Goal: Task Accomplishment & Management: Manage account settings

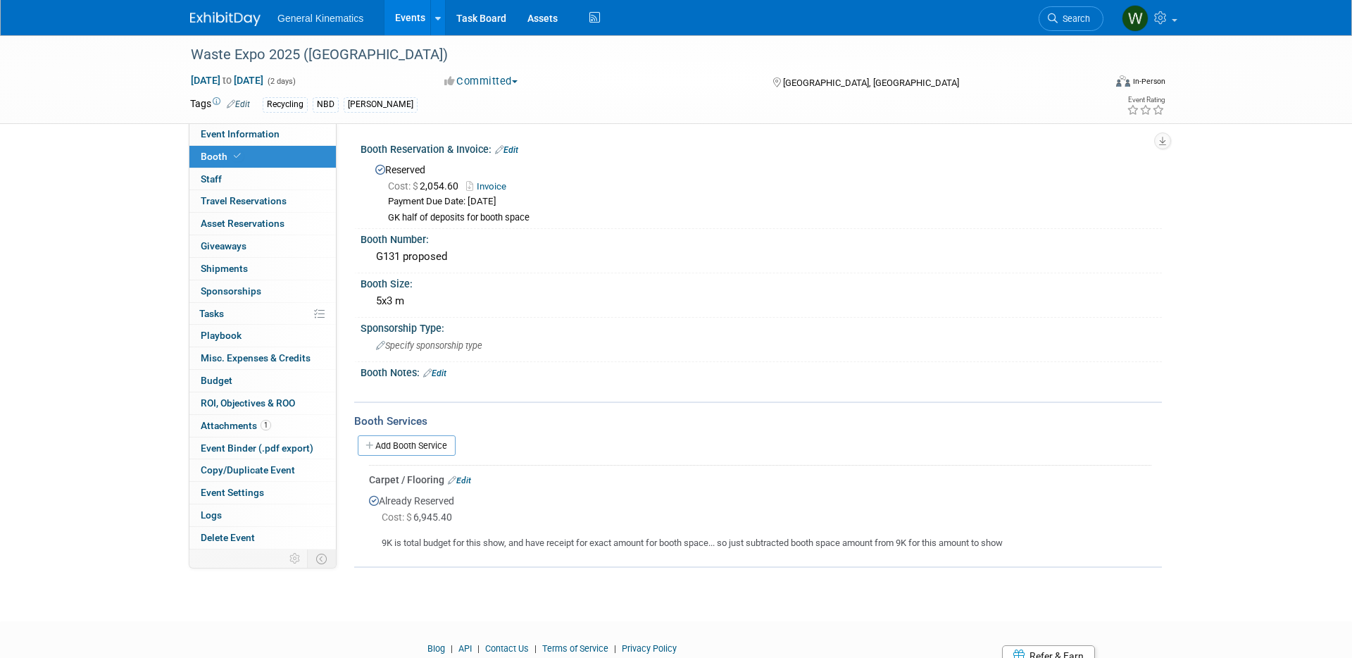
click at [215, 19] on img at bounding box center [225, 19] width 70 height 14
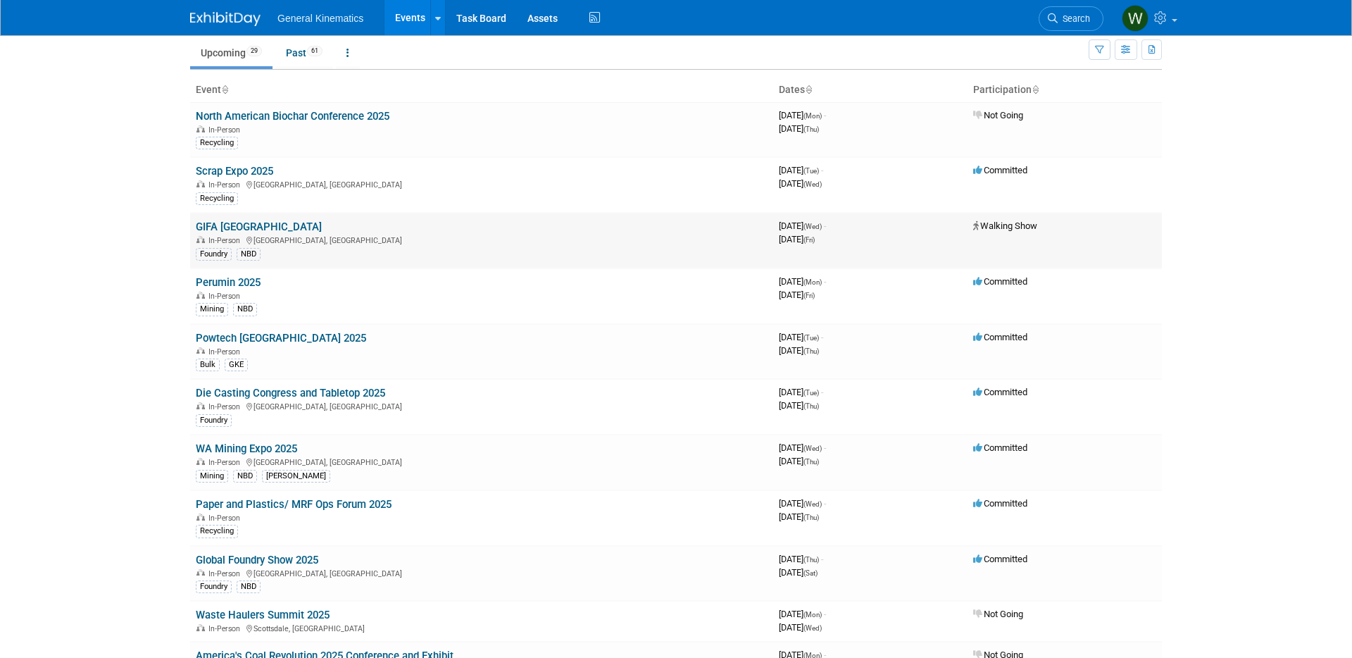
scroll to position [63, 0]
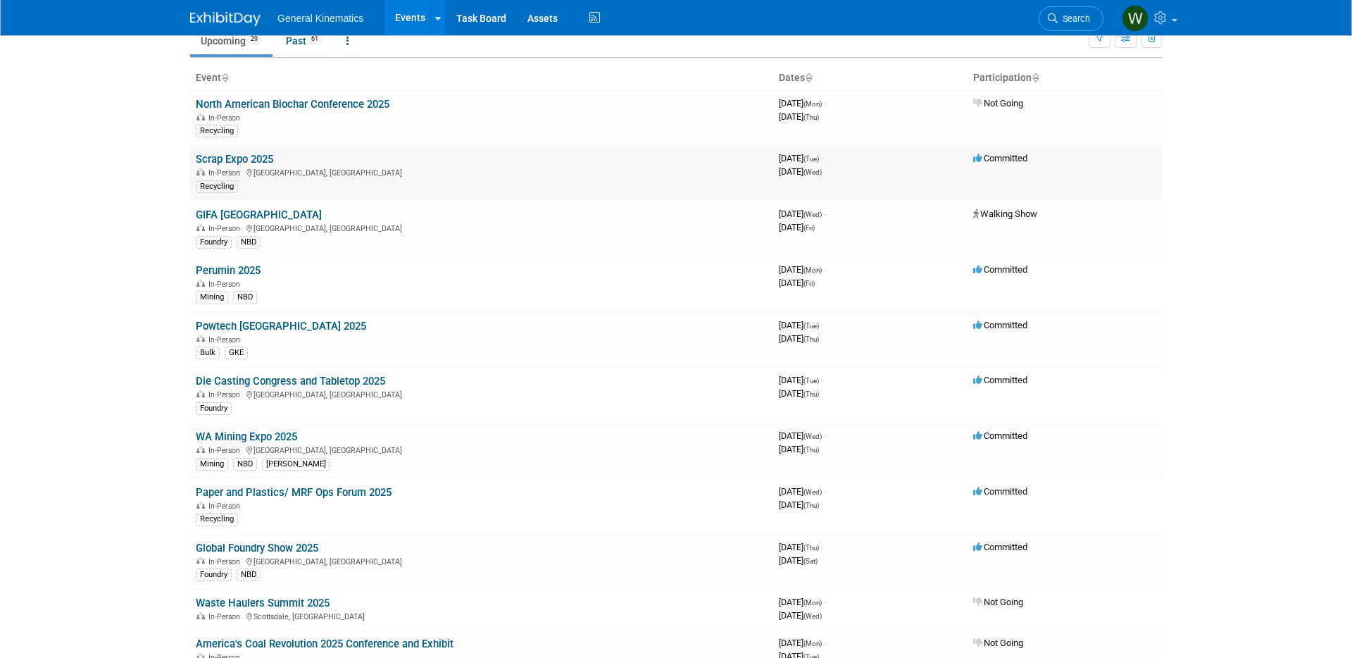
click at [237, 149] on td "Scrap Expo 2025 In-Person Louisville, KY Recycling" at bounding box center [481, 173] width 583 height 56
click at [239, 156] on link "Scrap Expo 2025" at bounding box center [234, 159] width 77 height 13
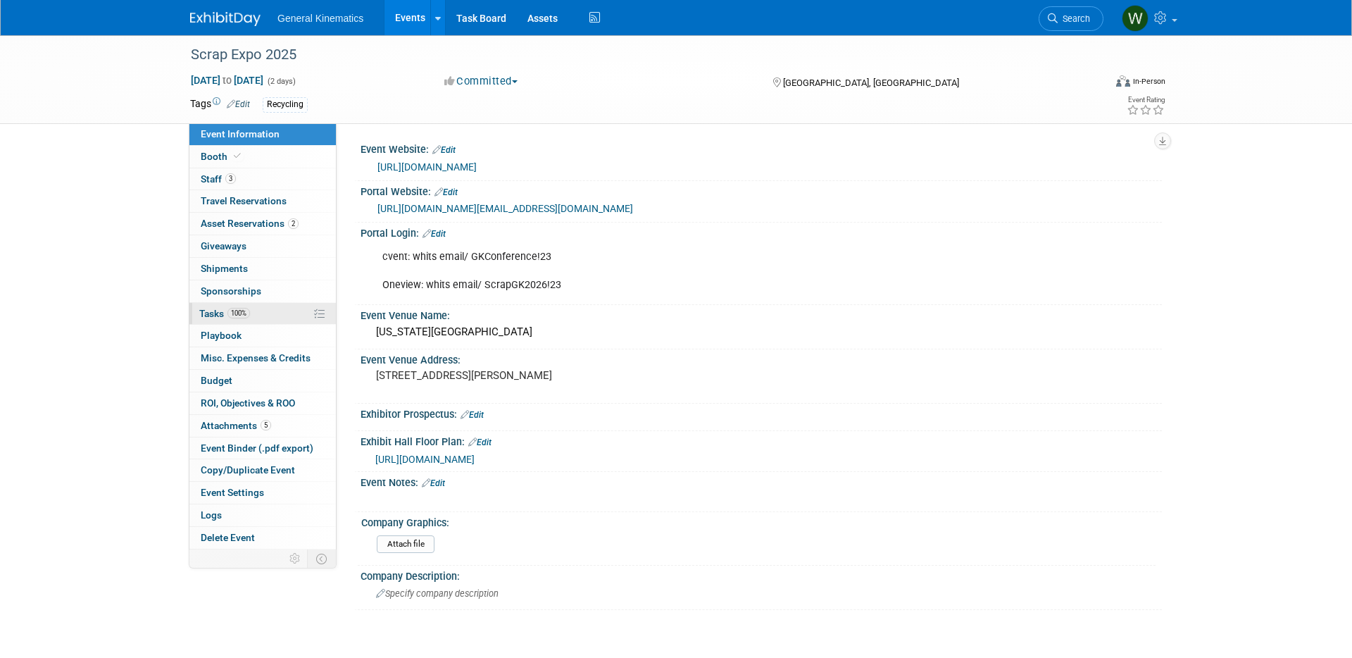
click at [249, 316] on span "100%" at bounding box center [239, 313] width 23 height 11
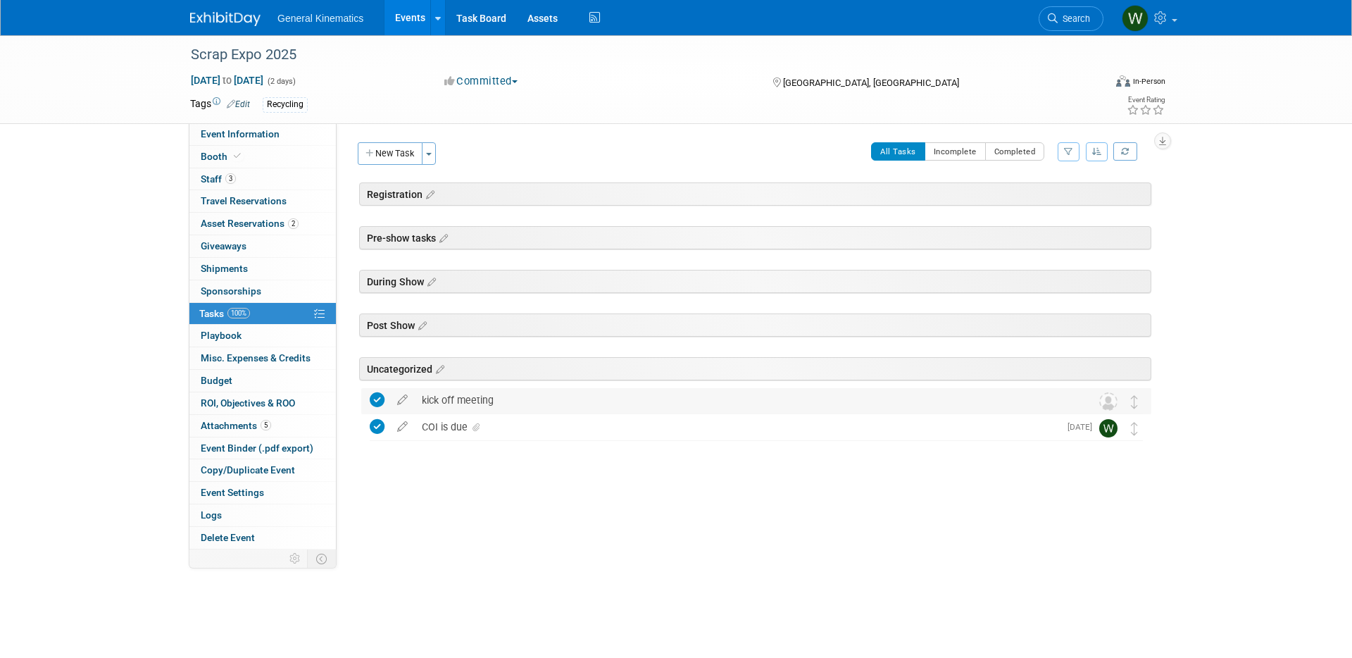
drag, startPoint x: 448, startPoint y: 397, endPoint x: 440, endPoint y: 395, distance: 8.7
click at [448, 397] on div "kick off meeting" at bounding box center [743, 400] width 656 height 24
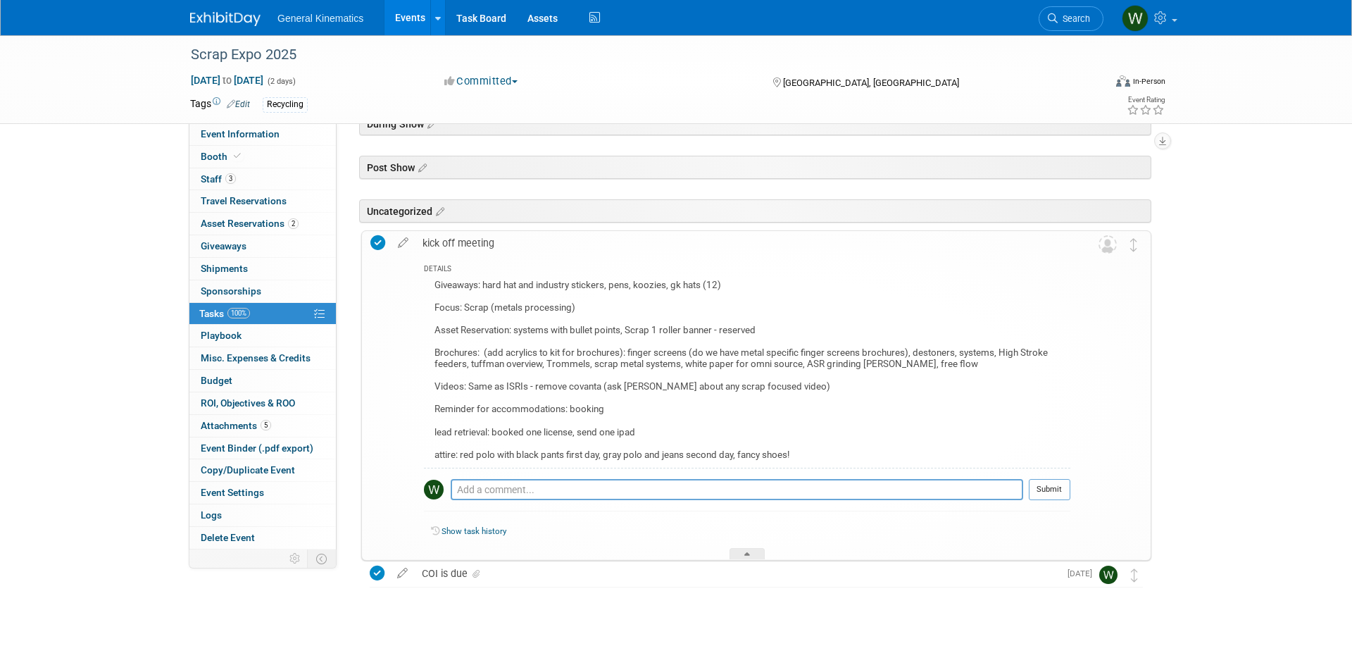
scroll to position [158, 0]
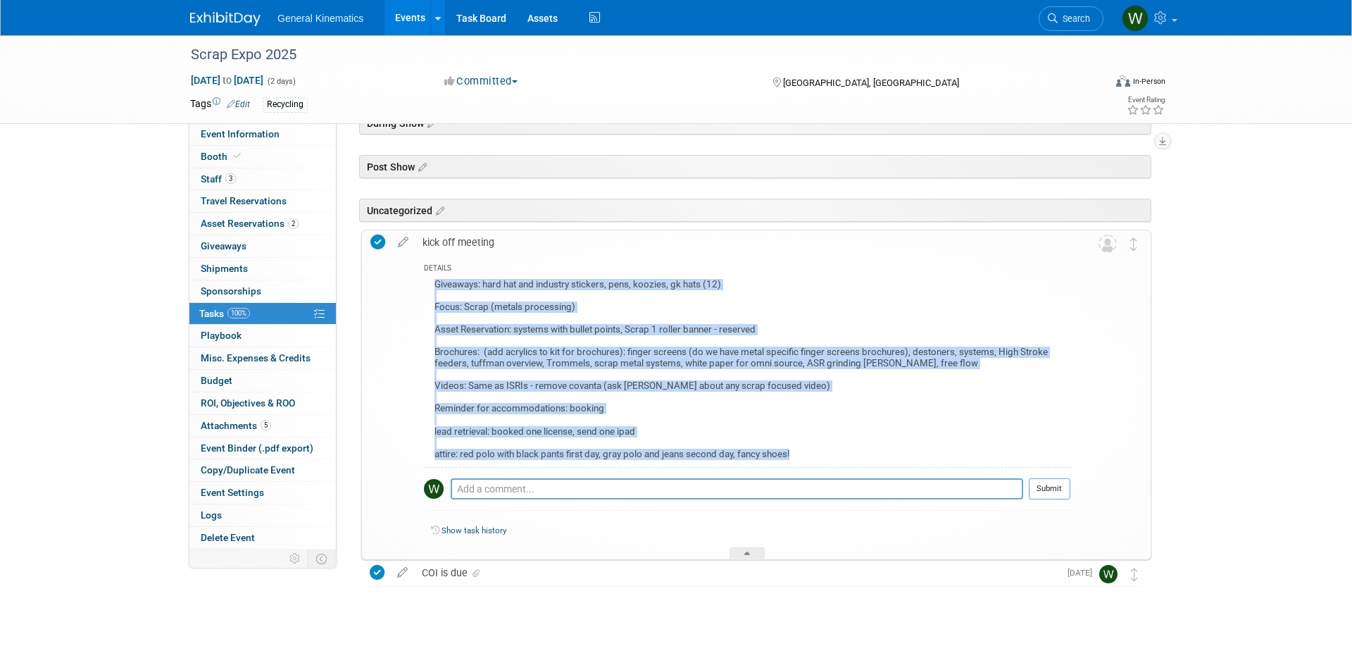
drag, startPoint x: 819, startPoint y: 456, endPoint x: 444, endPoint y: 286, distance: 411.4
click at [440, 277] on div "Giveaways: hard hat and industry stickers, pens, koozies, gk hats (12) Focus: S…" at bounding box center [747, 371] width 647 height 192
click at [485, 325] on div "Giveaways: hard hat and industry stickers, pens, koozies, gk hats (12) Focus: S…" at bounding box center [747, 371] width 647 height 192
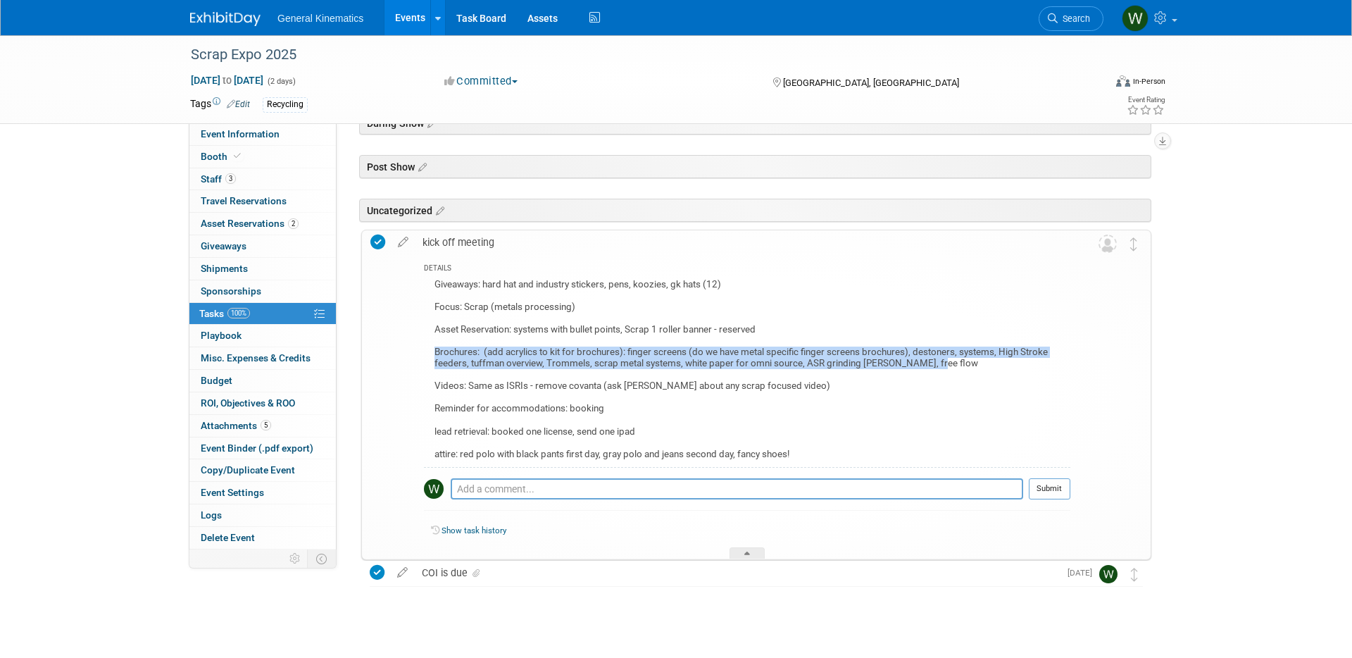
drag, startPoint x: 926, startPoint y: 361, endPoint x: 429, endPoint y: 351, distance: 497.4
click at [430, 350] on div "Giveaways: hard hat and industry stickers, pens, koozies, gk hats (12) Focus: S…" at bounding box center [747, 371] width 647 height 192
copy div "Brochures: (add acrylics to kit for brochures): finger screens (do we have meta…"
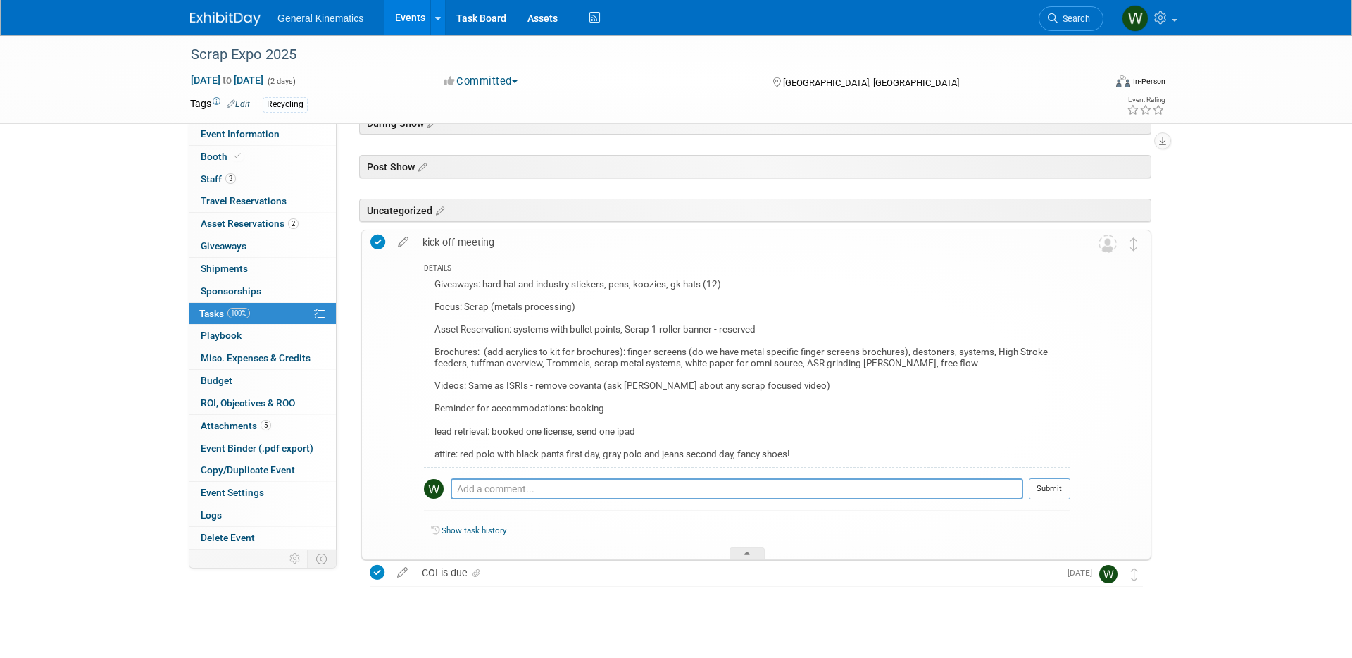
click at [632, 388] on div "Giveaways: hard hat and industry stickers, pens, koozies, gk hats (12) Focus: S…" at bounding box center [747, 371] width 647 height 192
copy div "Videos: Same as ISRIs - remove covanta (ask sarah about any scrap focused video)"
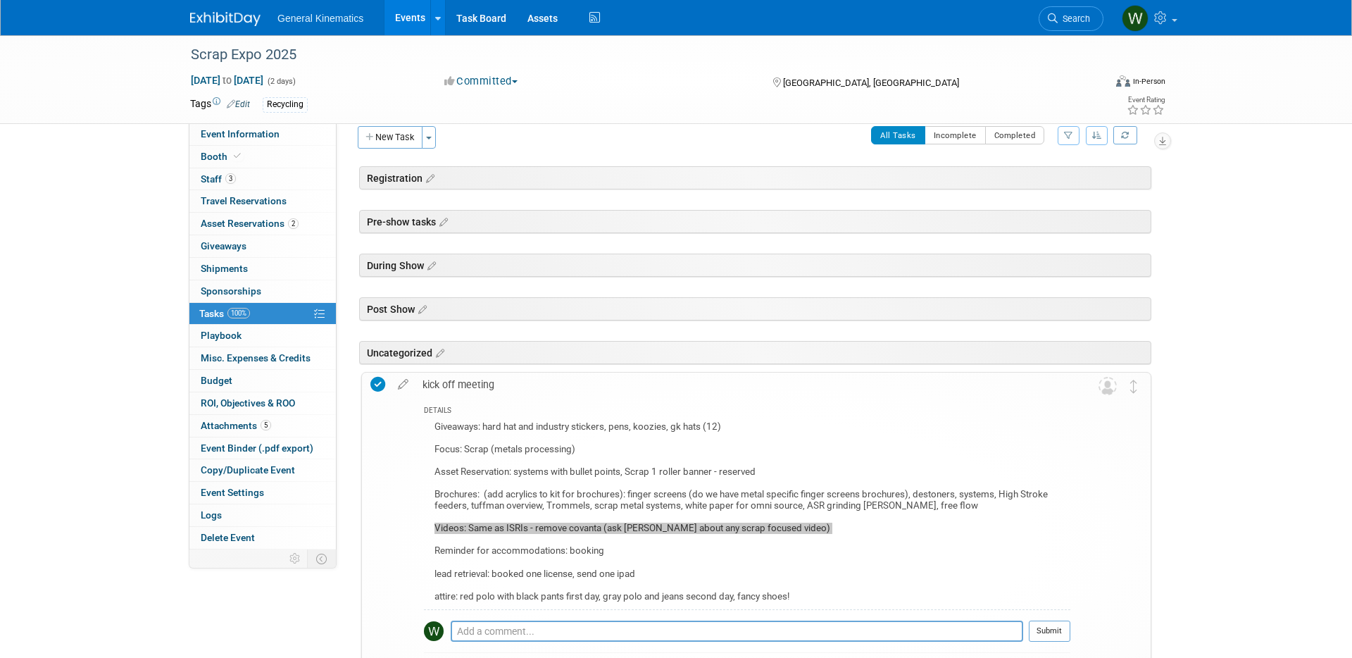
scroll to position [0, 0]
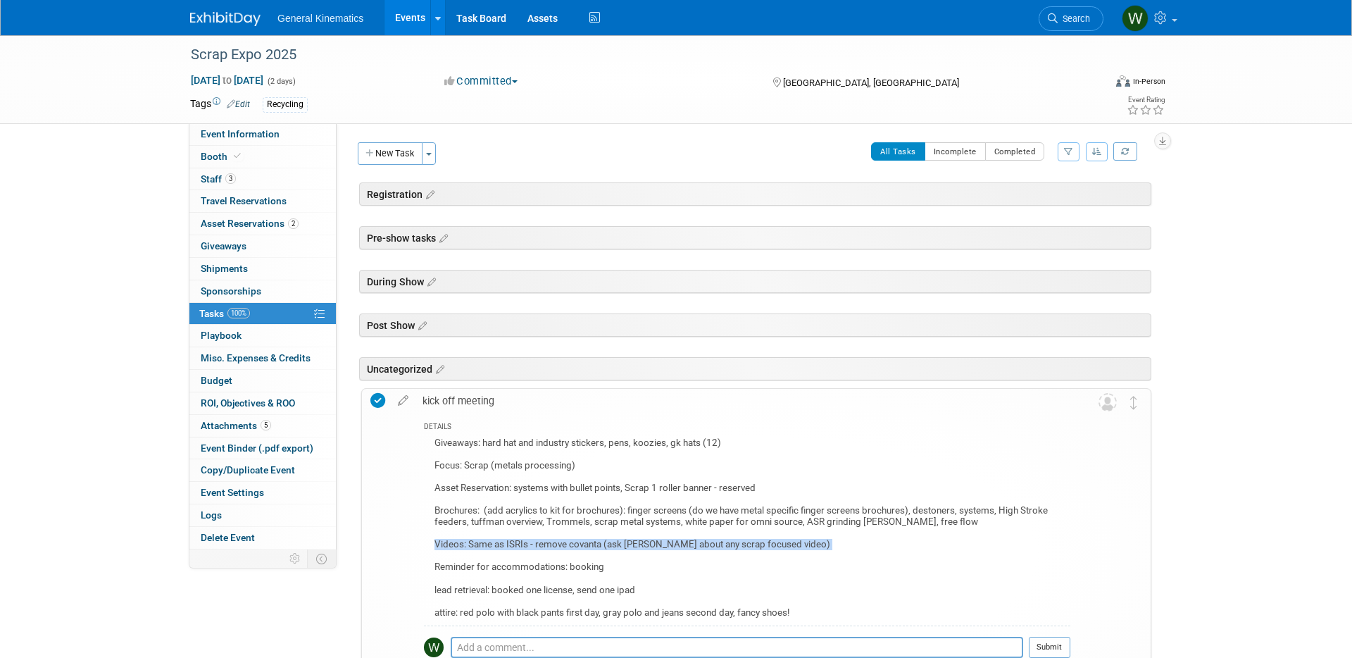
click at [224, 14] on img at bounding box center [225, 19] width 70 height 14
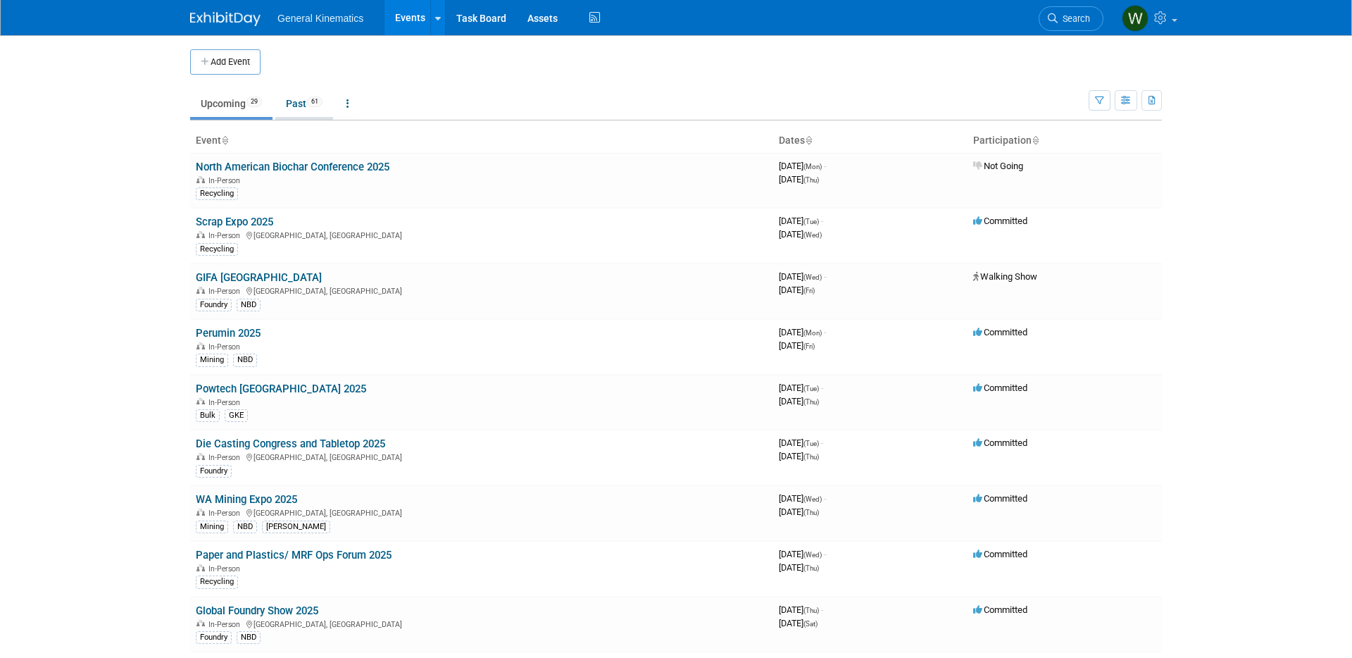
click at [286, 95] on link "Past 61" at bounding box center [304, 103] width 58 height 27
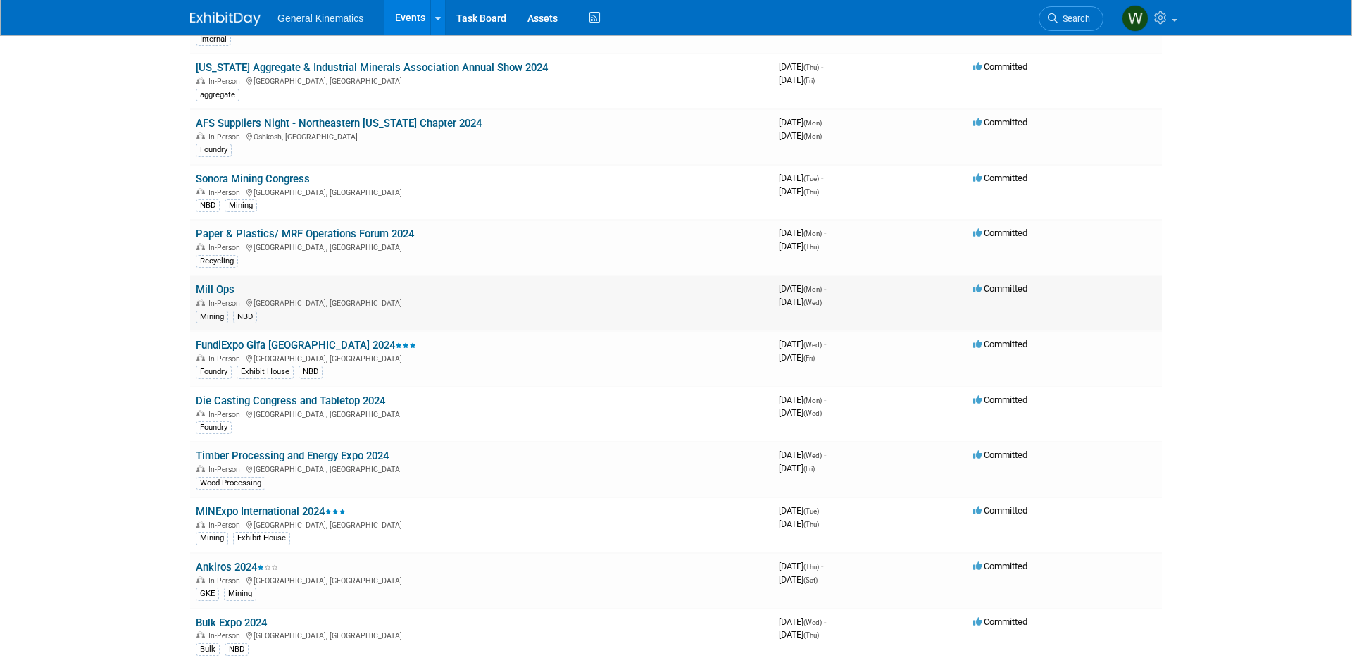
scroll to position [1315, 0]
click at [278, 342] on link "FundiExpo Gifa [GEOGRAPHIC_DATA] 2024" at bounding box center [306, 344] width 220 height 13
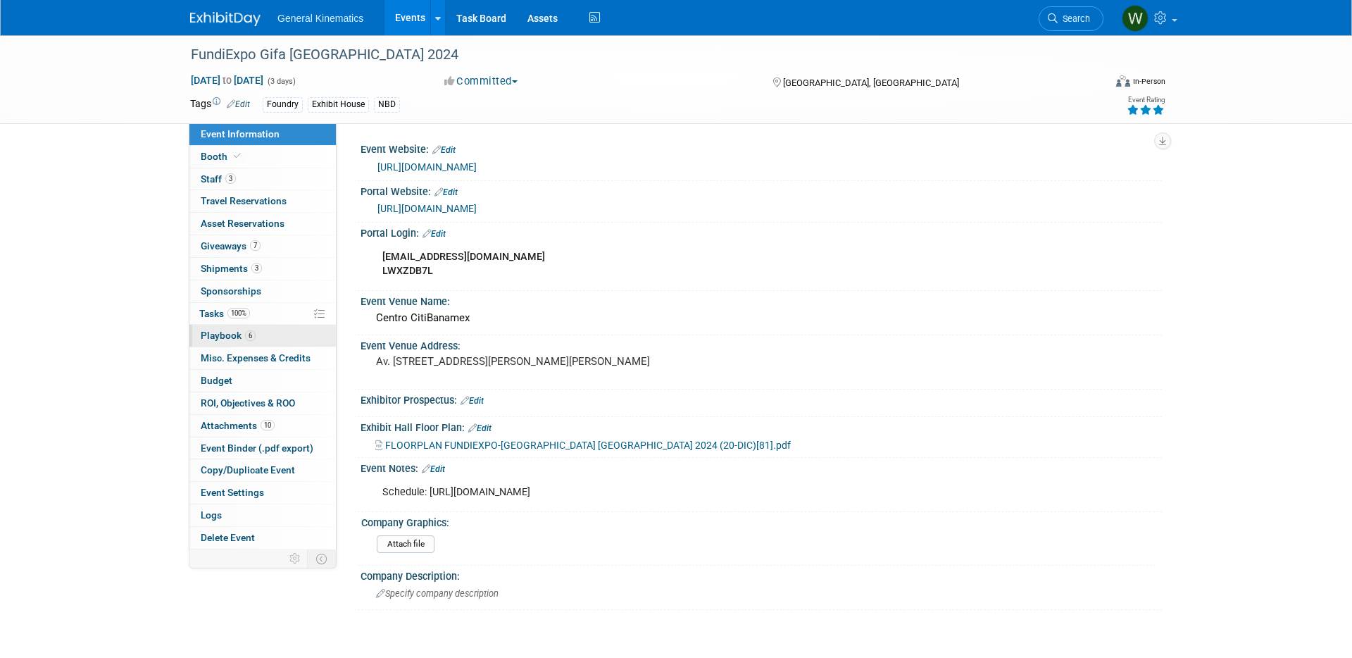
click at [239, 341] on link "6 Playbook 6" at bounding box center [262, 336] width 147 height 22
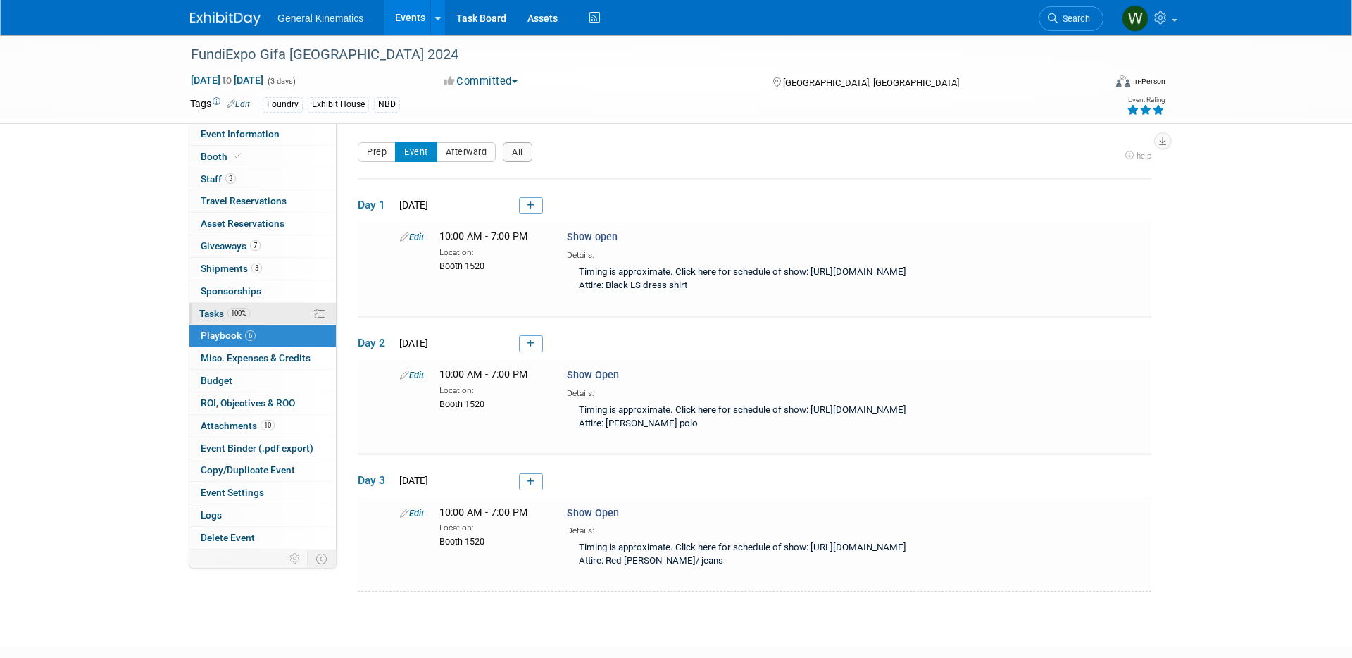
click at [270, 316] on link "100% Tasks 100%" at bounding box center [262, 314] width 147 height 22
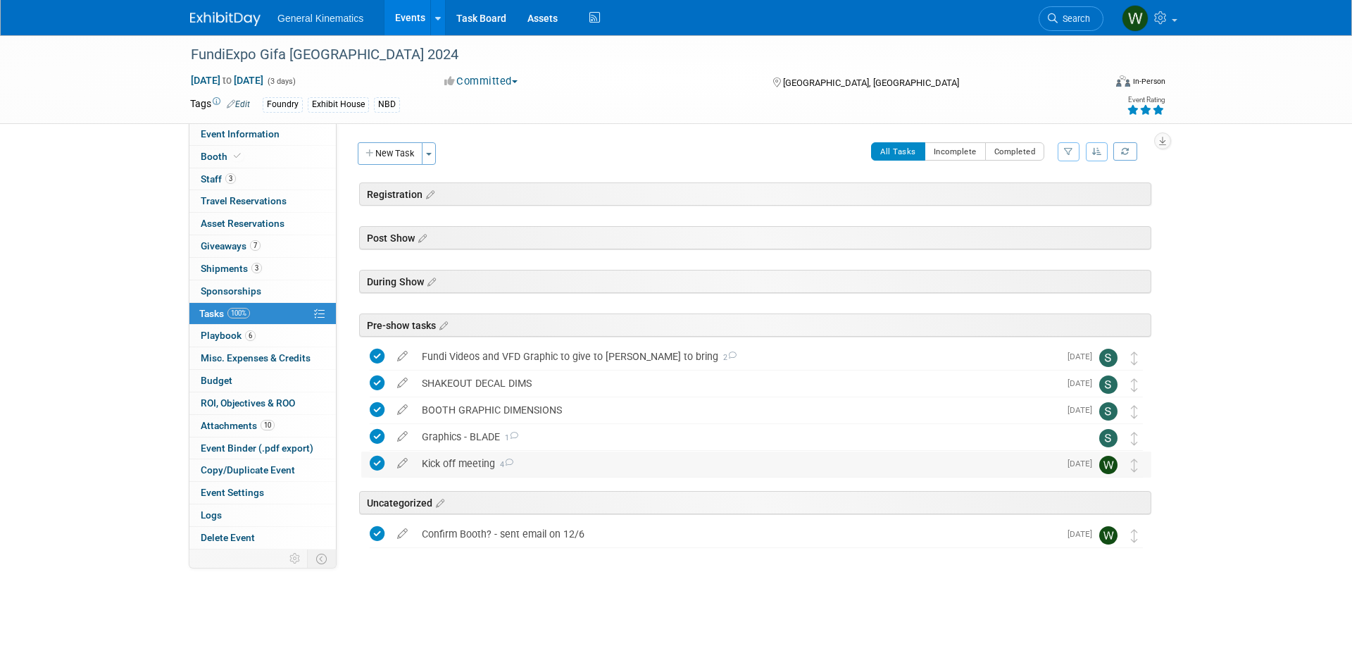
click at [485, 461] on div "Kick off meeting 4" at bounding box center [737, 464] width 645 height 24
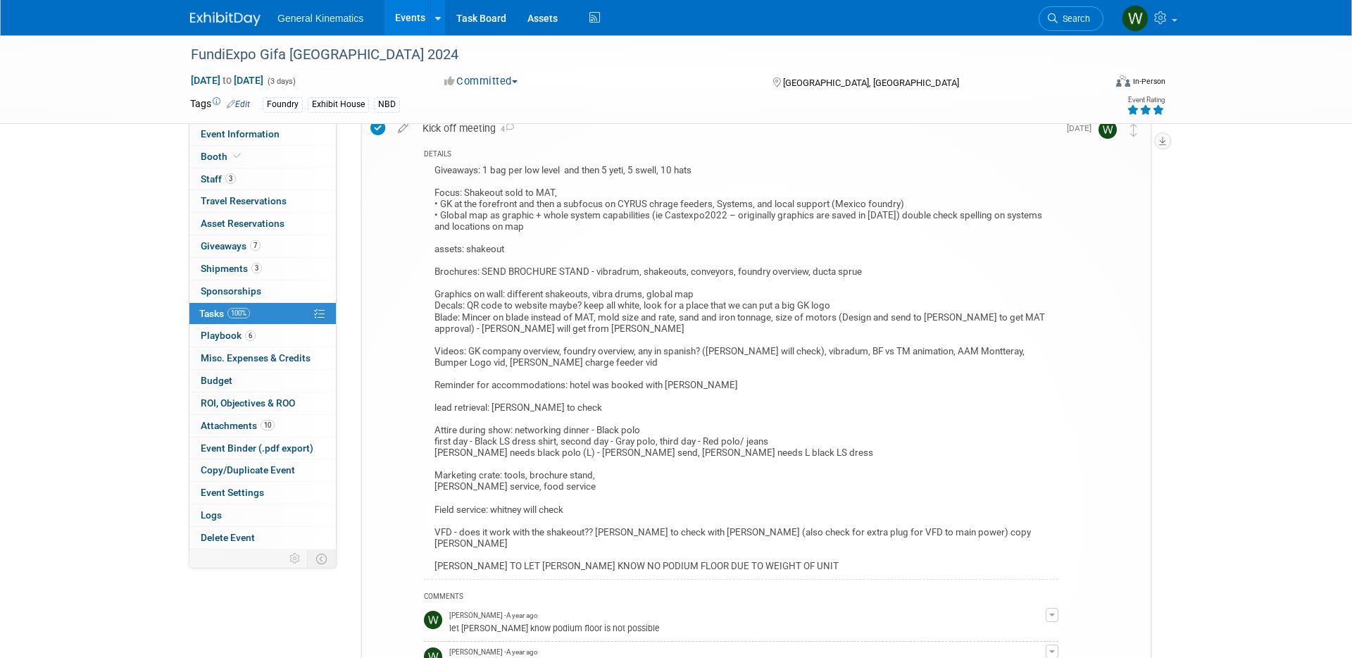
scroll to position [369, 0]
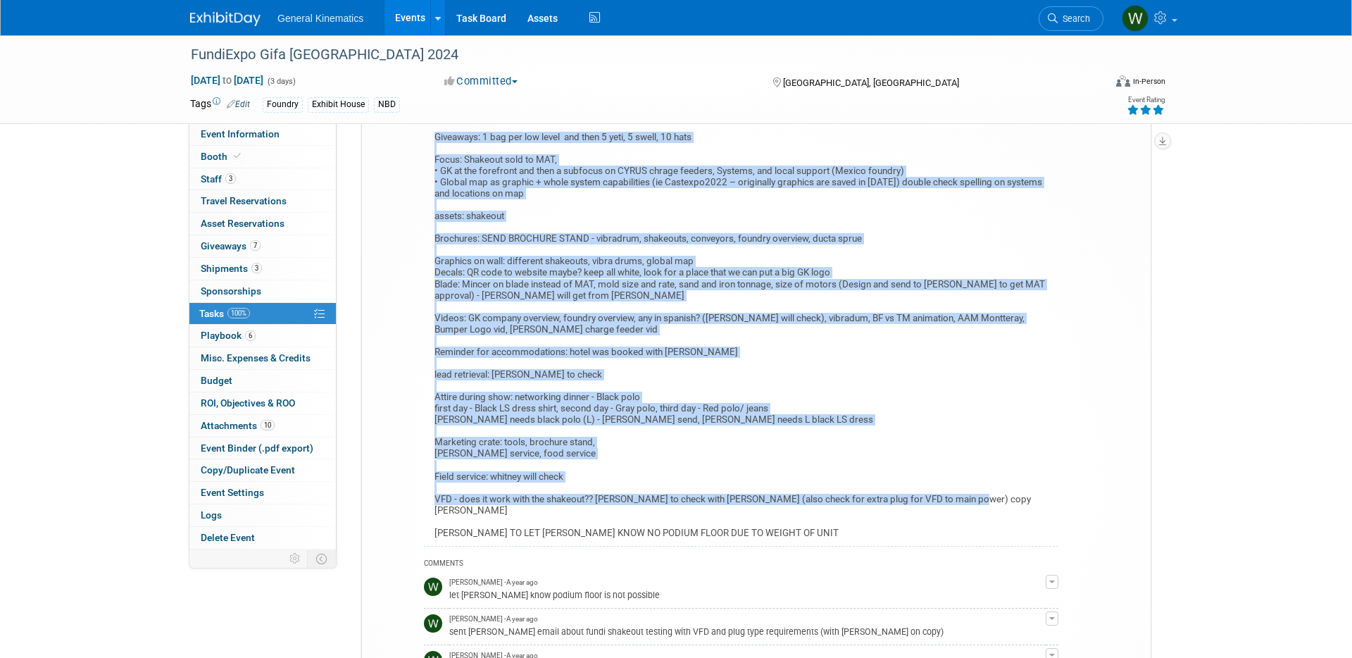
drag, startPoint x: 977, startPoint y: 496, endPoint x: 425, endPoint y: 136, distance: 659.2
click at [425, 136] on div "Giveaways: 1 bag per low level and then 5 yeti, 5 swell, 10 hats Focus: Shakeou…" at bounding box center [741, 337] width 635 height 418
copy div "Giveaways: 1 bag per low level and then 5 yeti, 5 swell, 10 hats Focus: Shakeou…"
drag, startPoint x: 230, startPoint y: 12, endPoint x: 254, endPoint y: 85, distance: 76.4
click at [230, 12] on img at bounding box center [225, 19] width 70 height 14
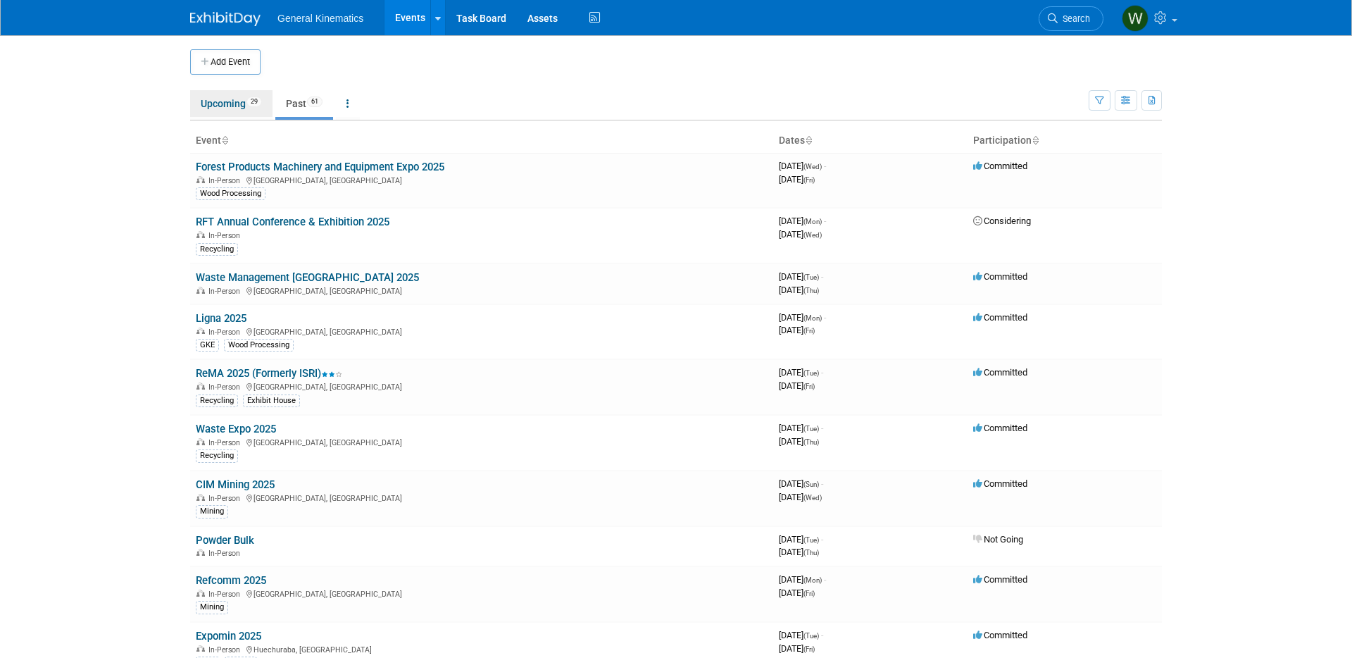
click at [235, 104] on link "Upcoming 29" at bounding box center [231, 103] width 82 height 27
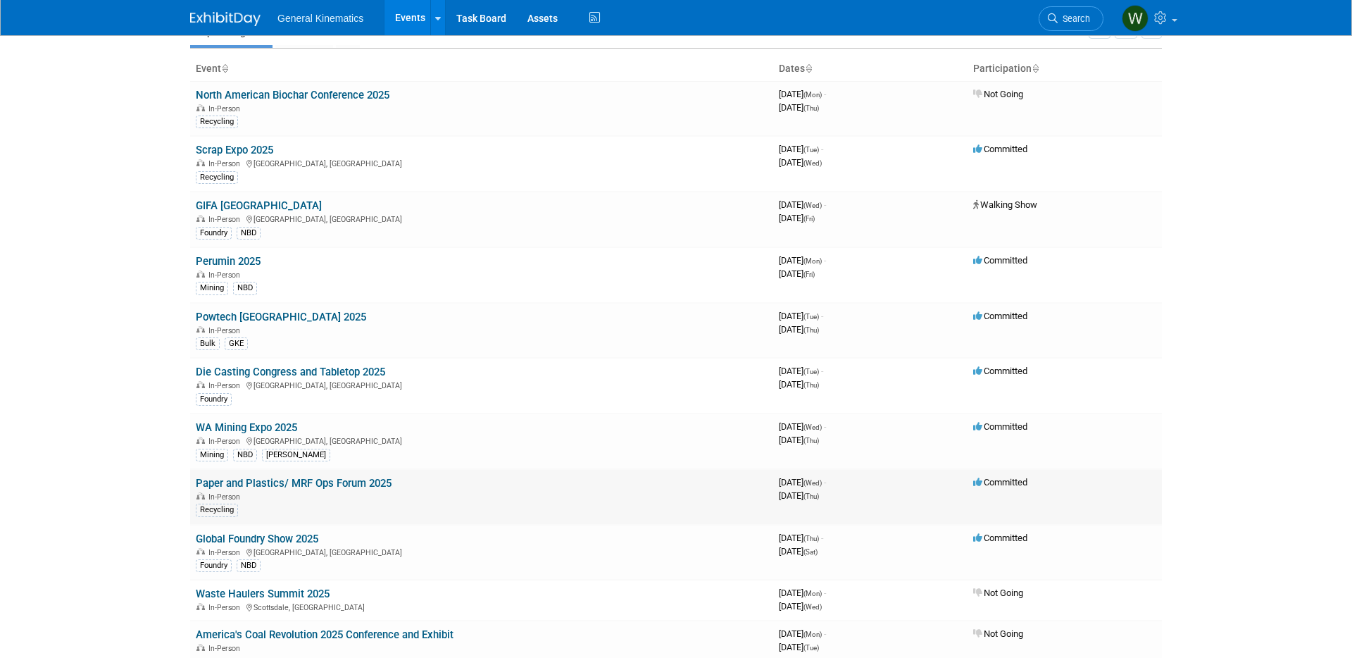
scroll to position [78, 0]
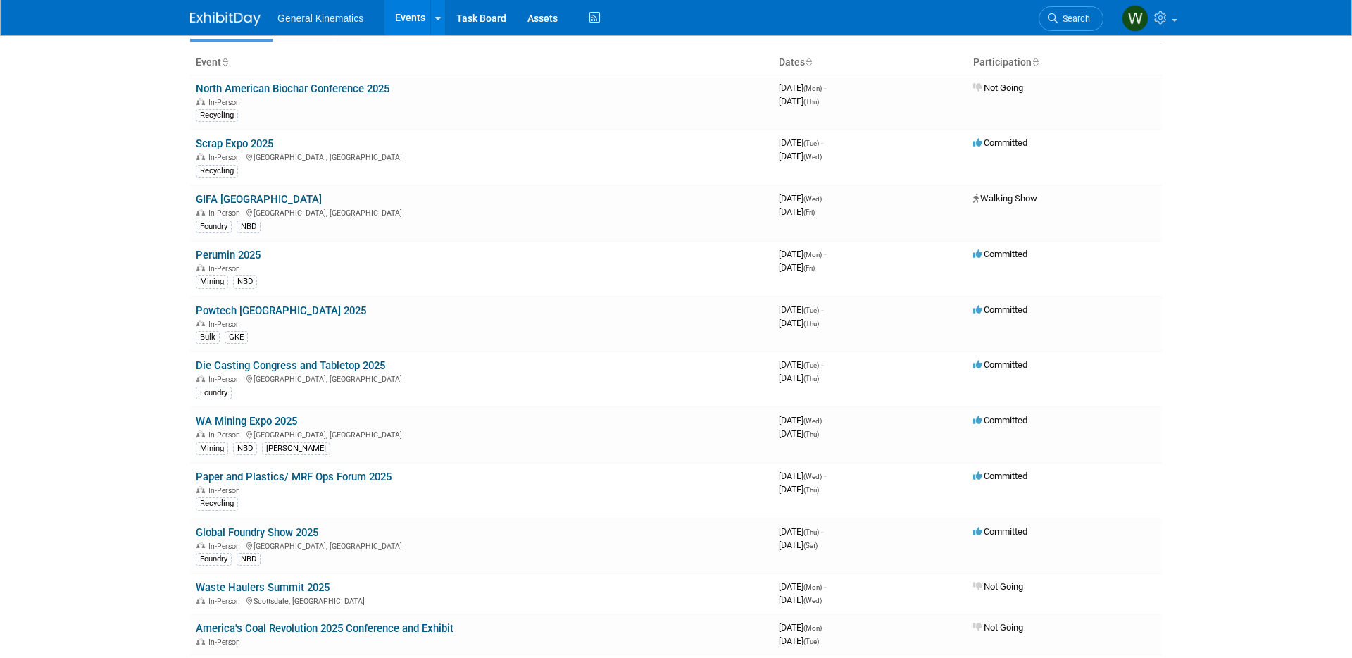
click at [263, 533] on link "Global Foundry Show 2025" at bounding box center [257, 532] width 123 height 13
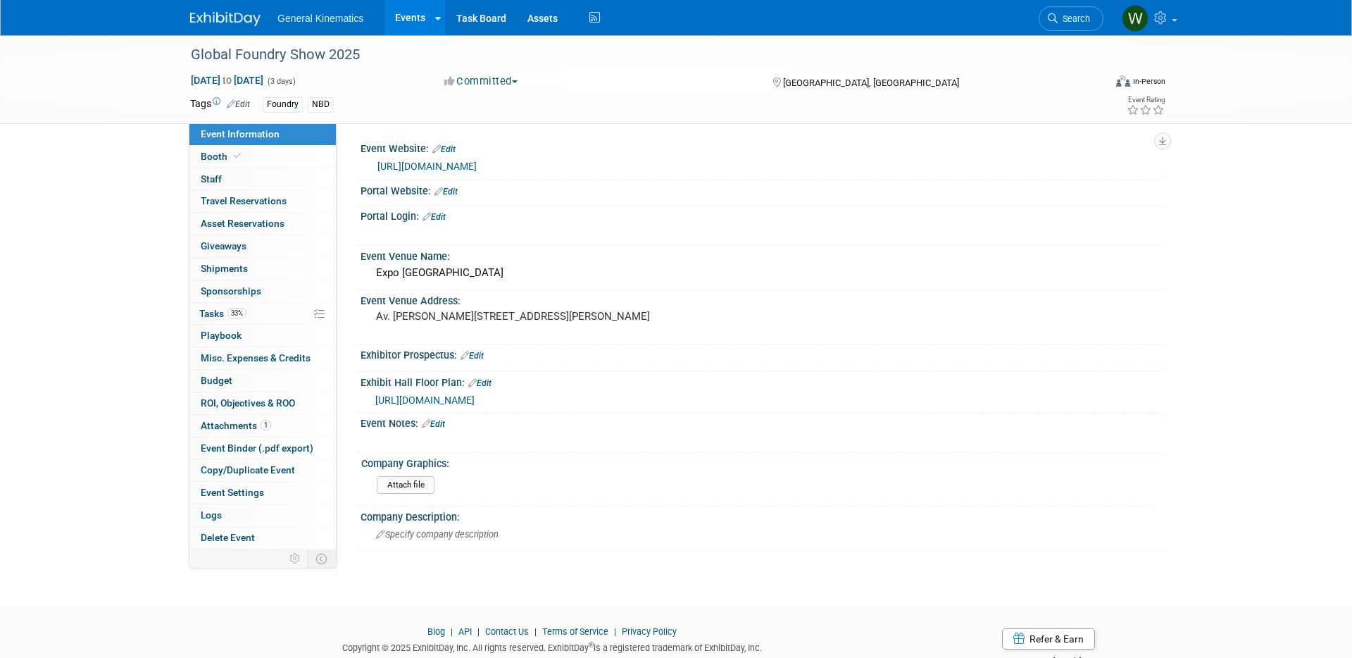
scroll to position [1, 0]
click at [278, 157] on link "Booth" at bounding box center [262, 157] width 147 height 22
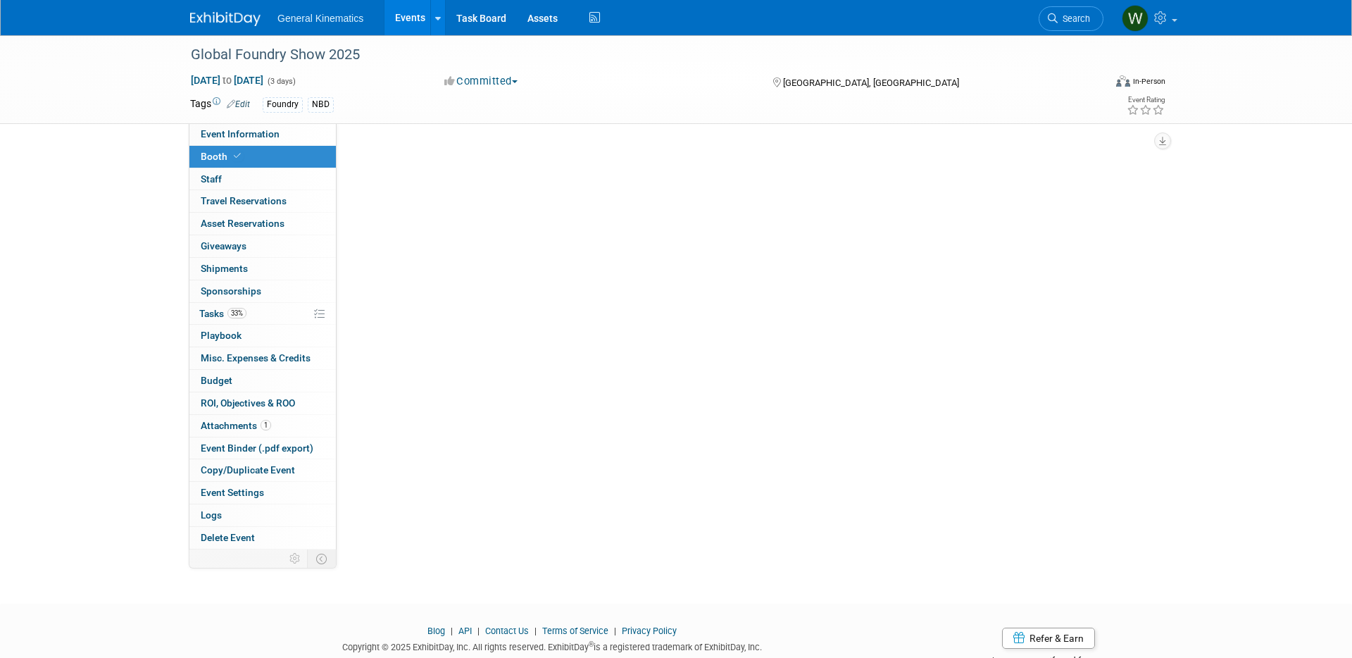
scroll to position [0, 0]
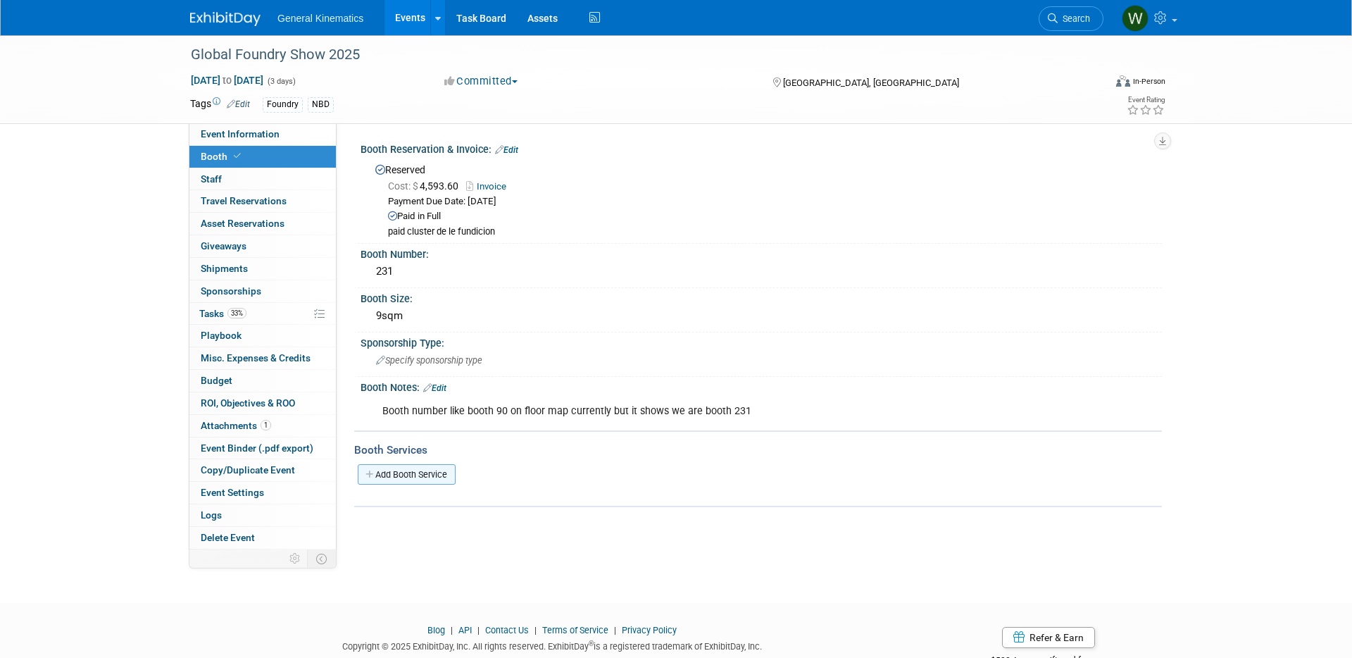
click at [416, 480] on link "Add Booth Service" at bounding box center [407, 474] width 98 height 20
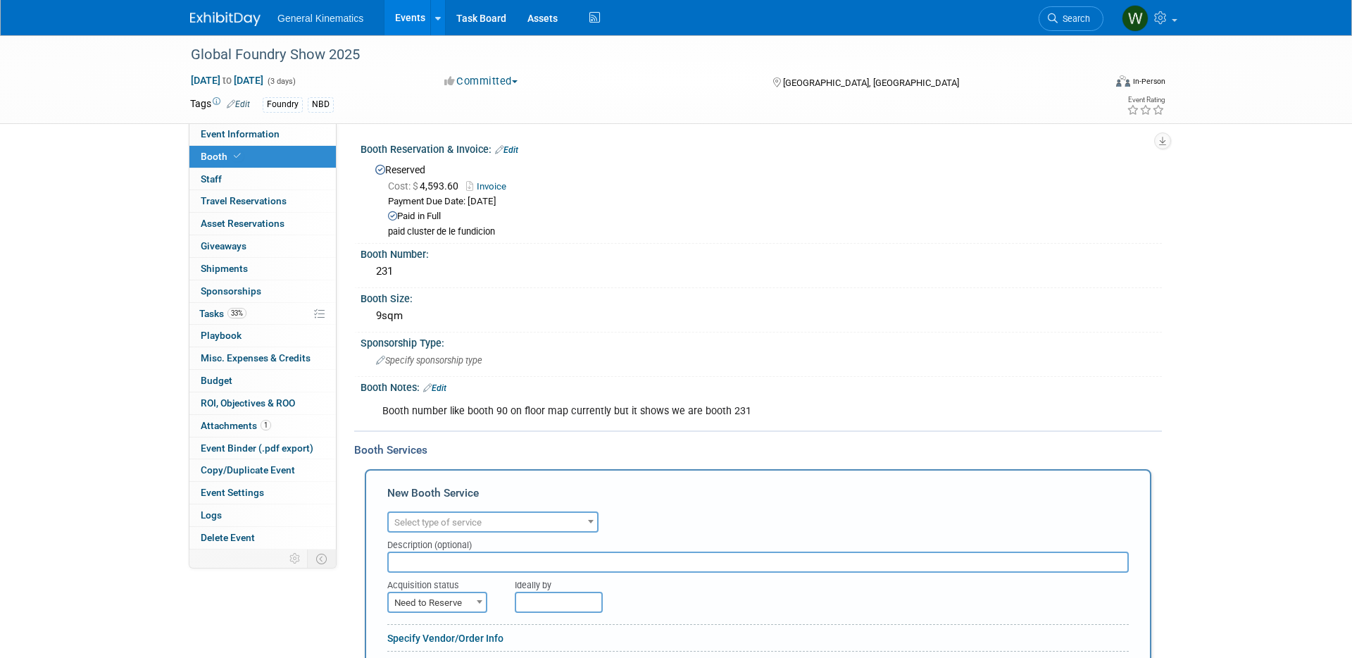
click at [445, 523] on span "Select type of service" at bounding box center [437, 522] width 87 height 11
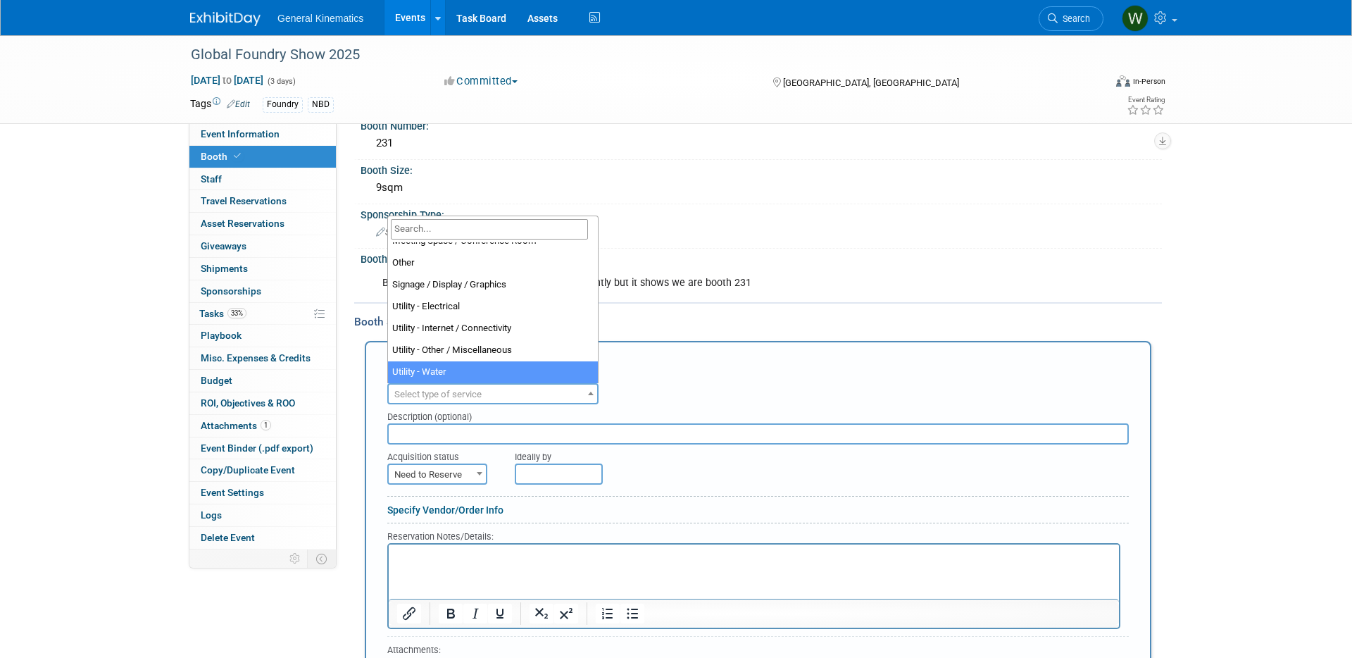
scroll to position [125, 0]
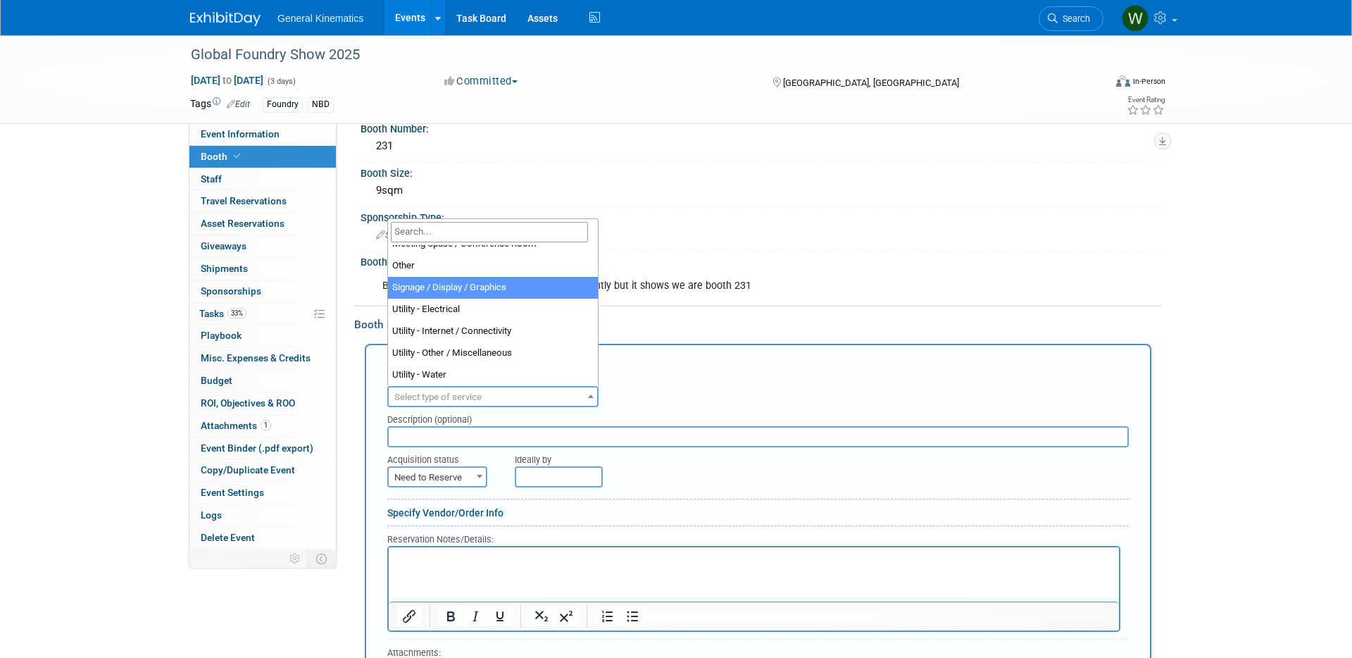
select select "3"
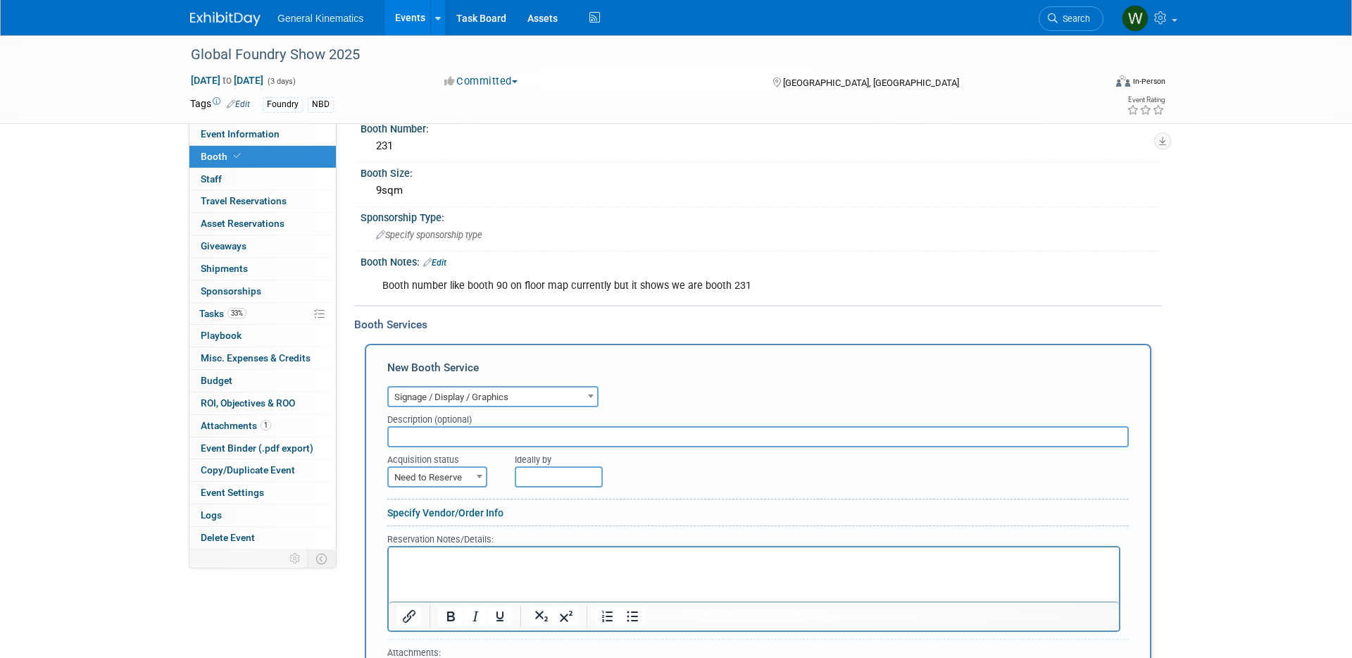
click at [441, 443] on input "text" at bounding box center [758, 436] width 742 height 21
type input "River Design - Marianah@riverdesign.com.mx"
click at [624, 469] on div "Ideally by" at bounding box center [790, 467] width 551 height 40
click at [460, 474] on span "Need to Reserve" at bounding box center [437, 478] width 97 height 20
drag, startPoint x: 438, startPoint y: 521, endPoint x: 530, endPoint y: 485, distance: 98.8
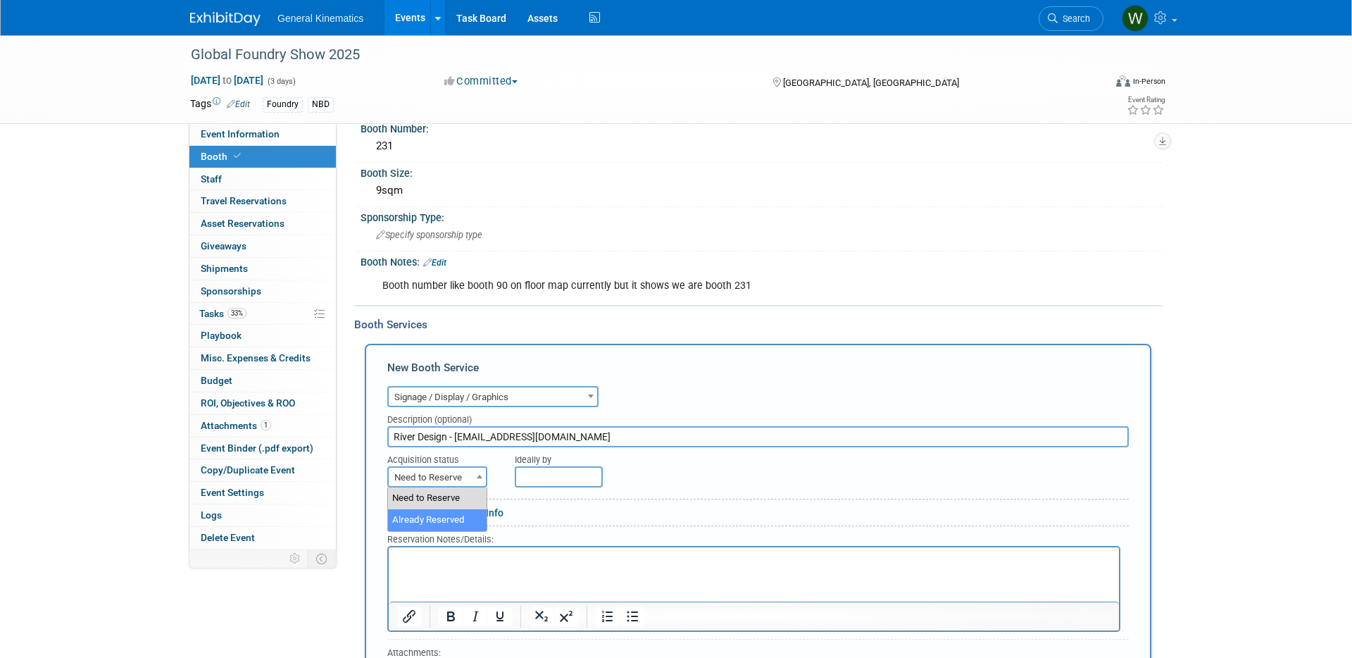
select select "2"
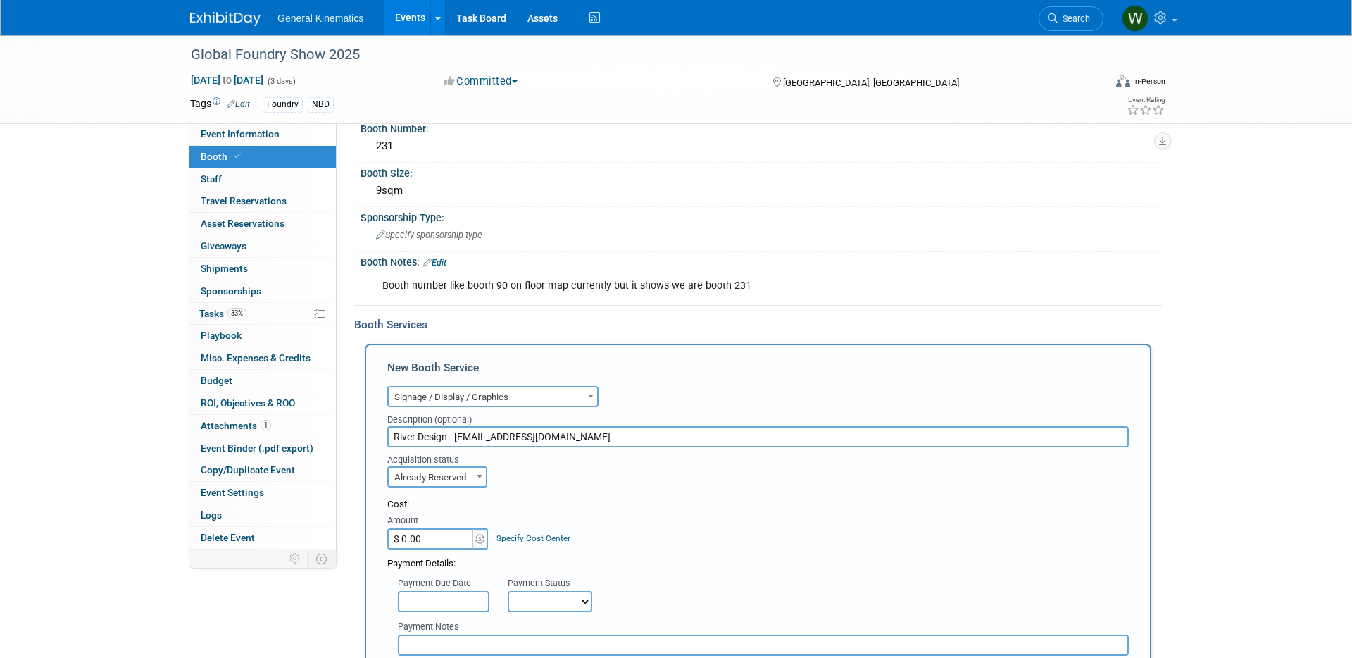
click at [449, 542] on input "$ 0.00" at bounding box center [431, 538] width 88 height 21
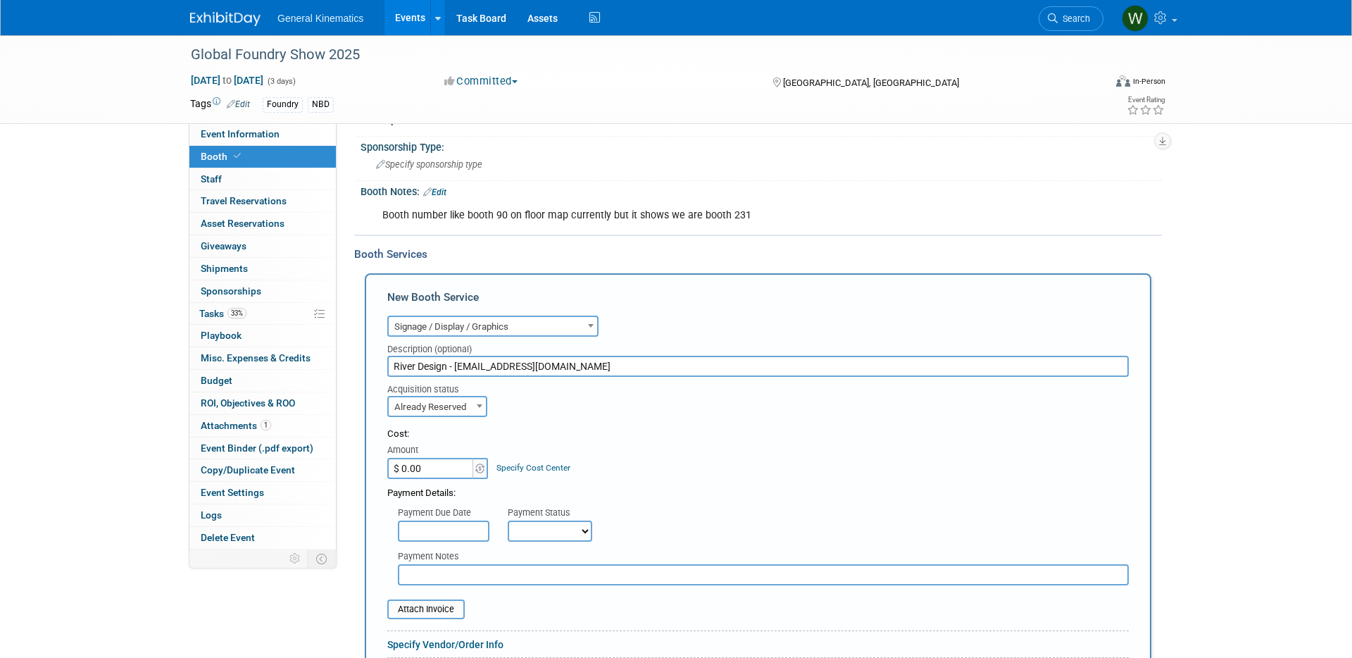
scroll to position [203, 0]
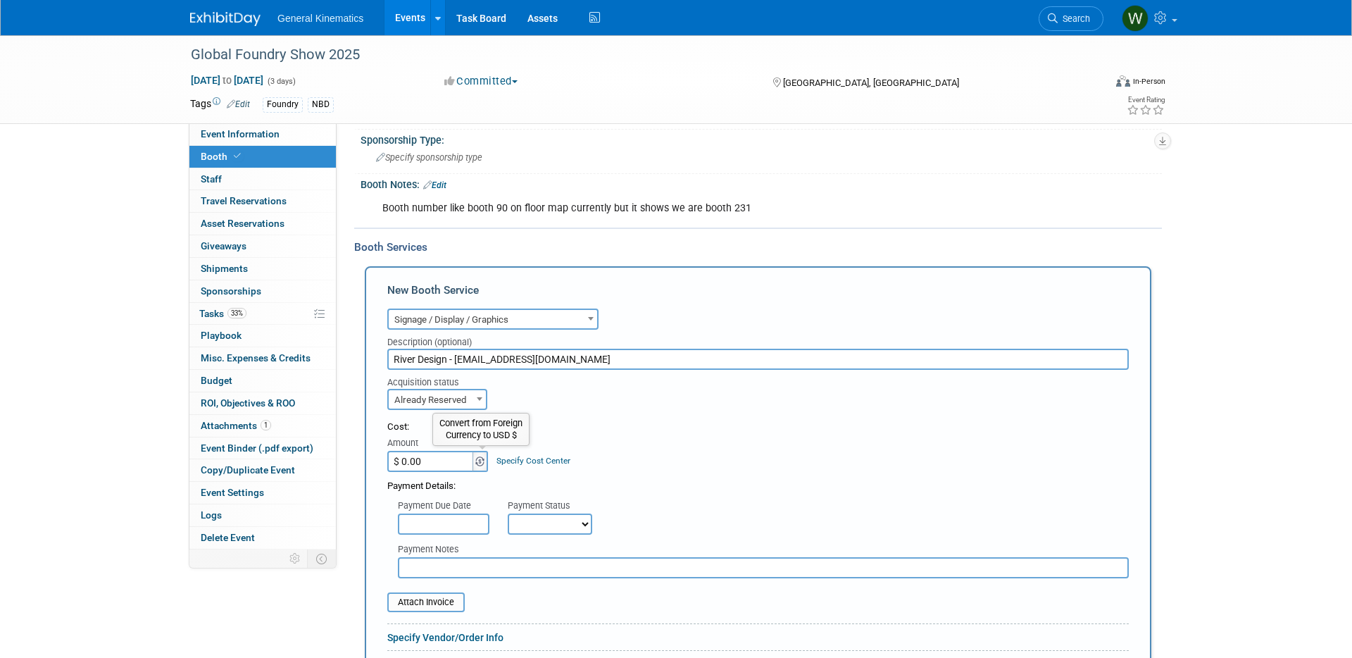
paste input "93.34"
type input "$ 93.34"
click at [471, 569] on input "text" at bounding box center [763, 567] width 731 height 21
type input "I"
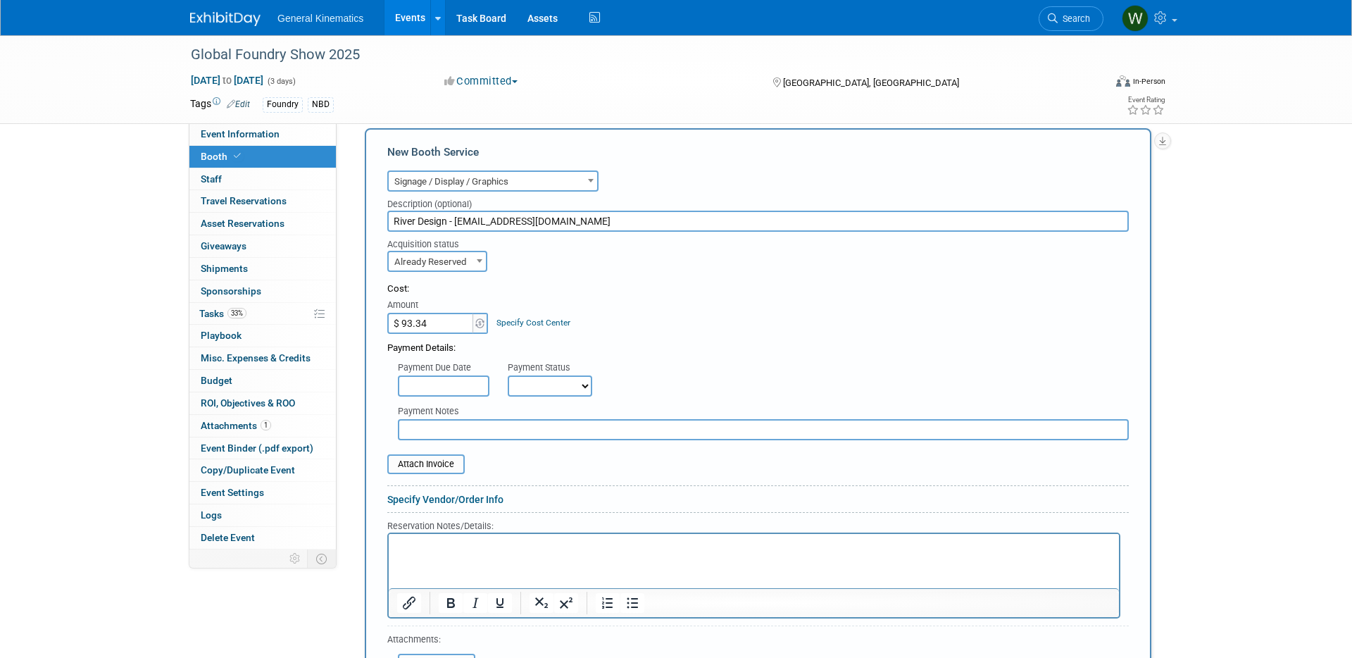
scroll to position [361, 0]
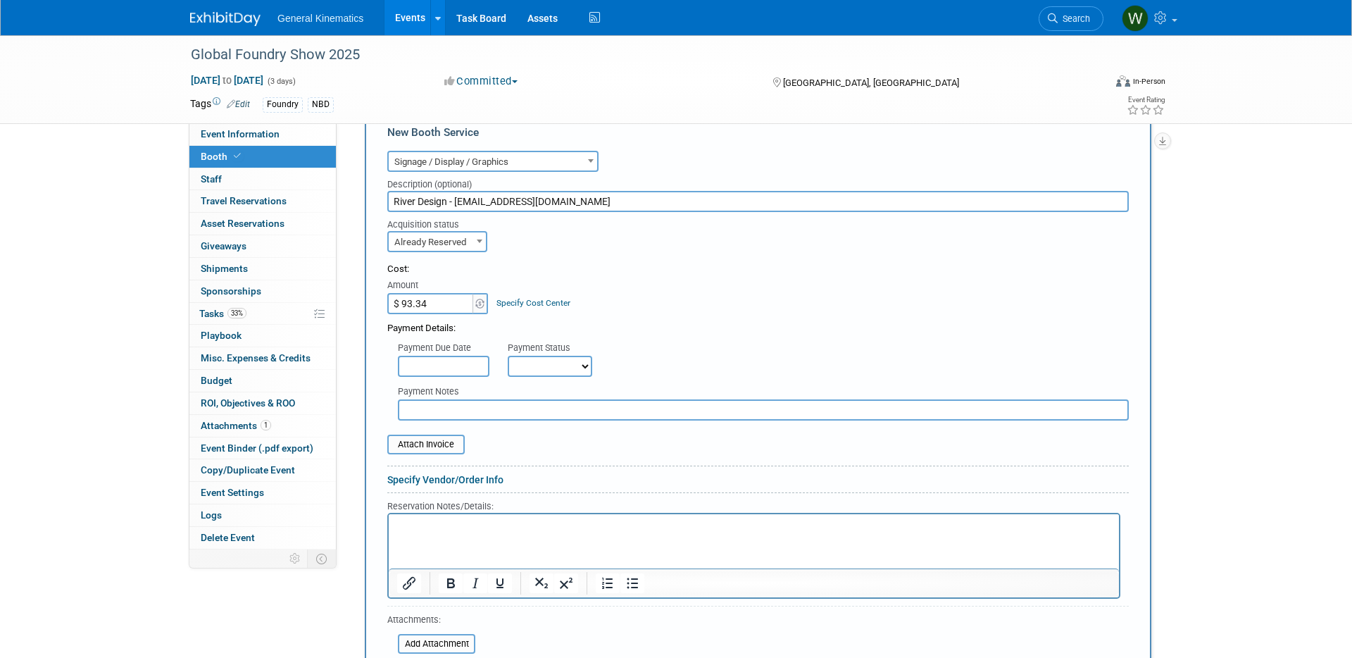
click at [469, 568] on div at bounding box center [754, 582] width 730 height 29
click at [461, 533] on html at bounding box center [754, 522] width 730 height 19
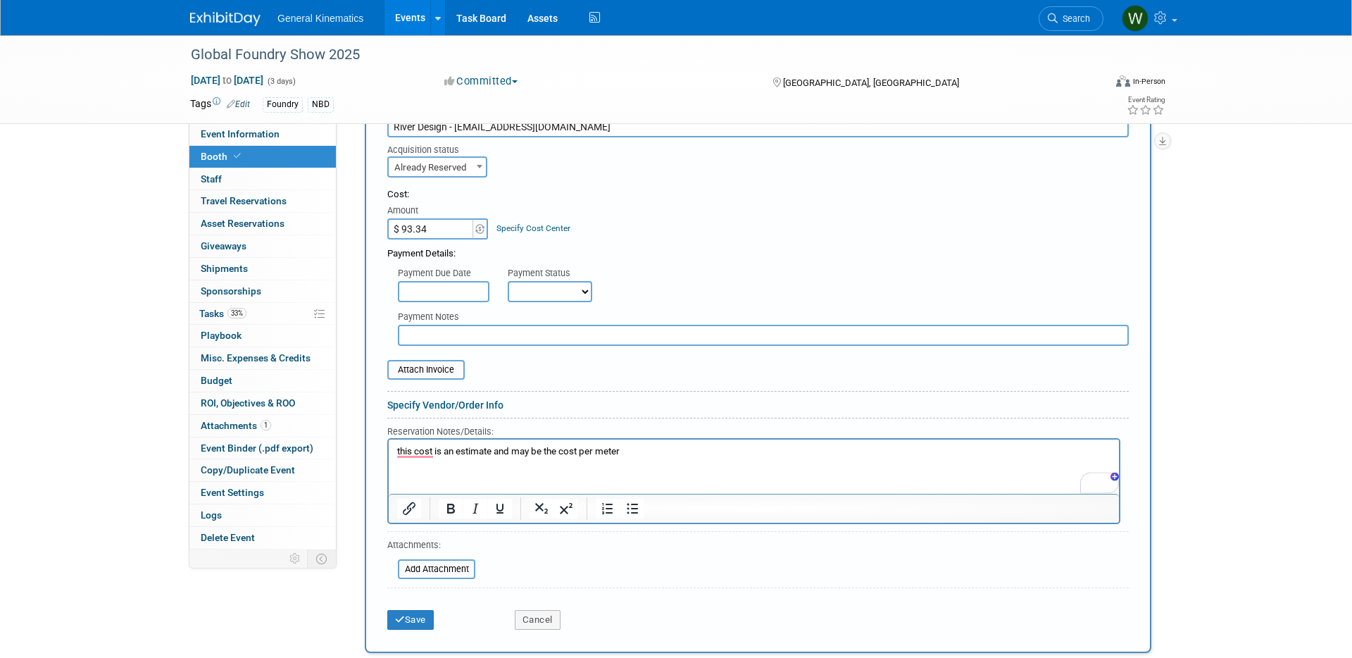
scroll to position [437, 0]
click at [418, 618] on button "Save" at bounding box center [410, 618] width 46 height 20
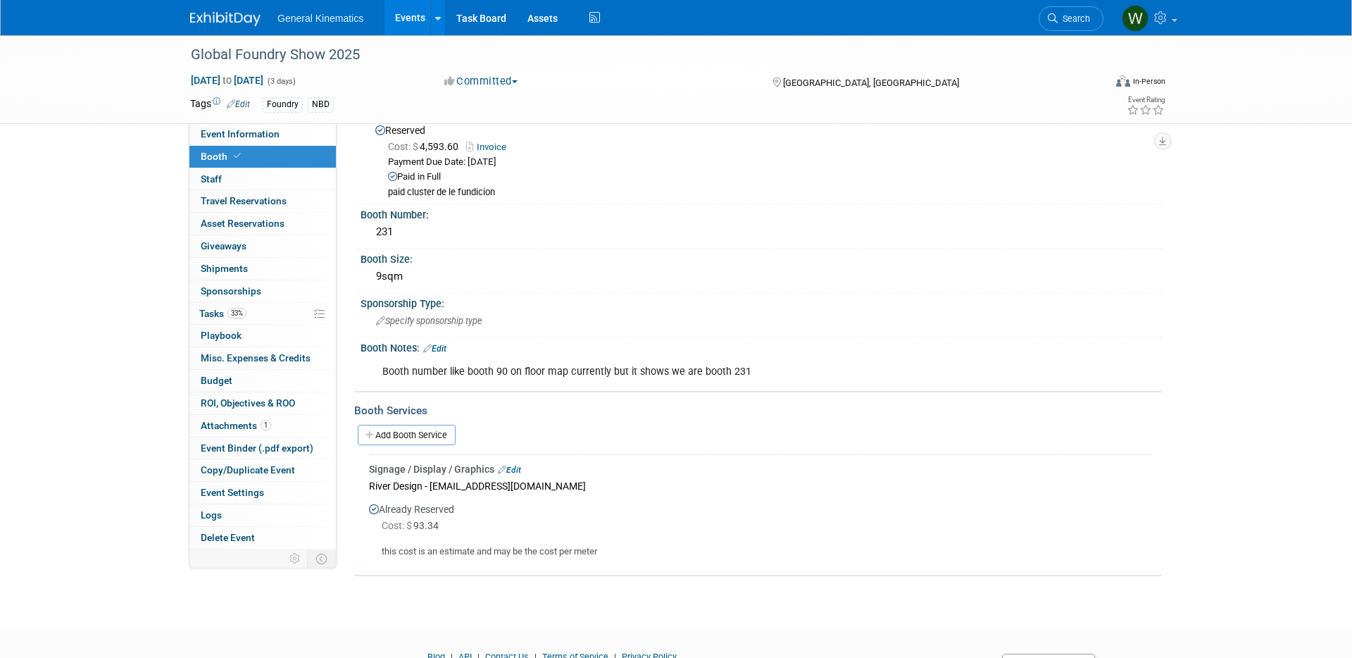
scroll to position [41, 0]
click at [385, 430] on link "Add Booth Service" at bounding box center [407, 433] width 98 height 20
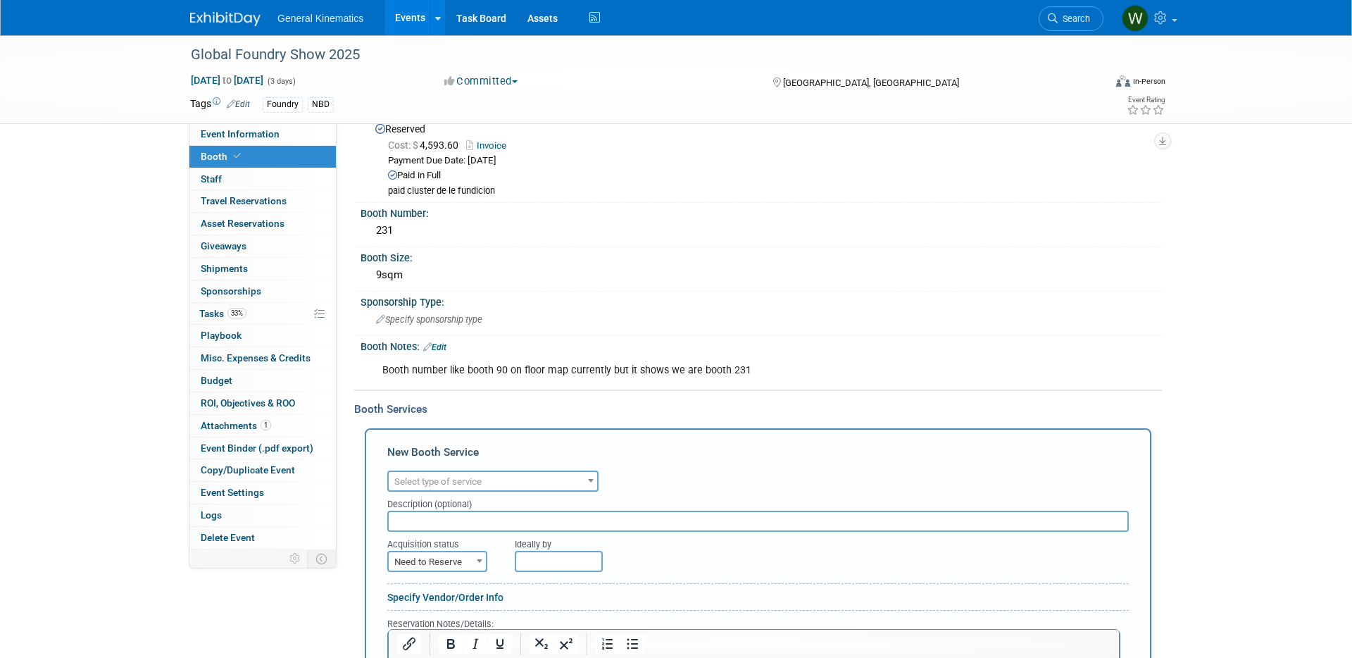
scroll to position [0, 0]
click at [422, 473] on span "Select type of service" at bounding box center [493, 482] width 208 height 20
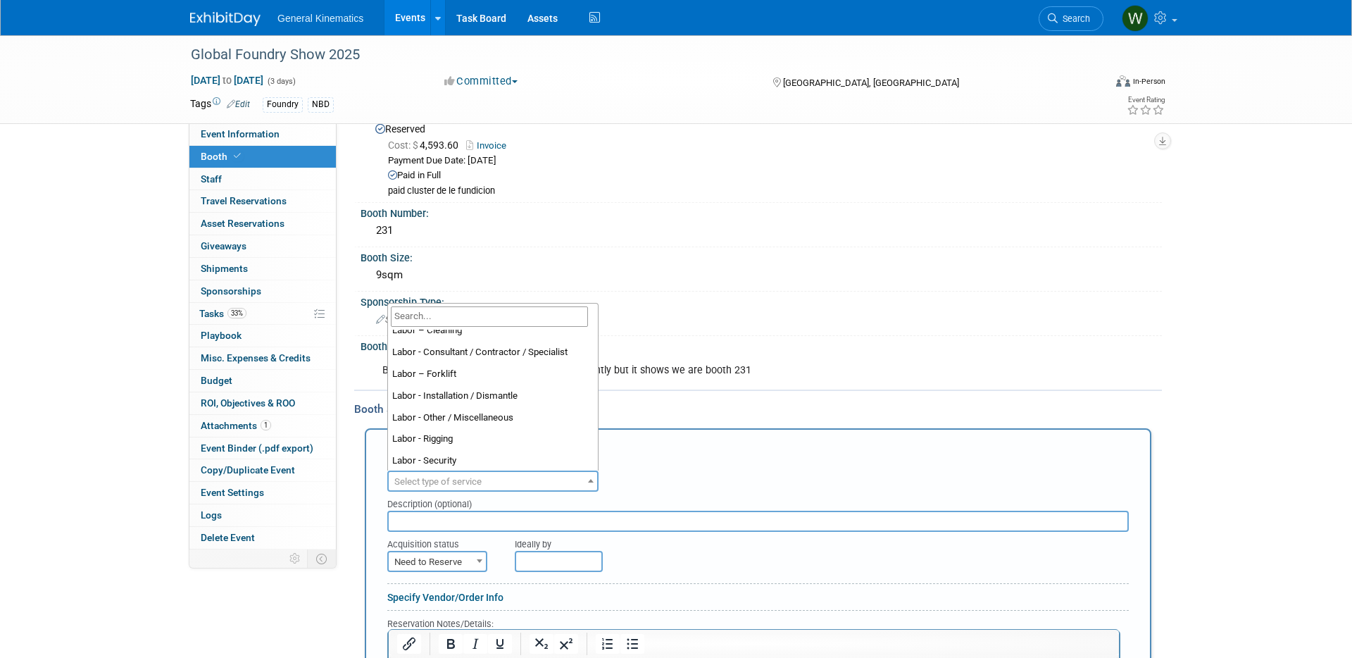
scroll to position [128, 0]
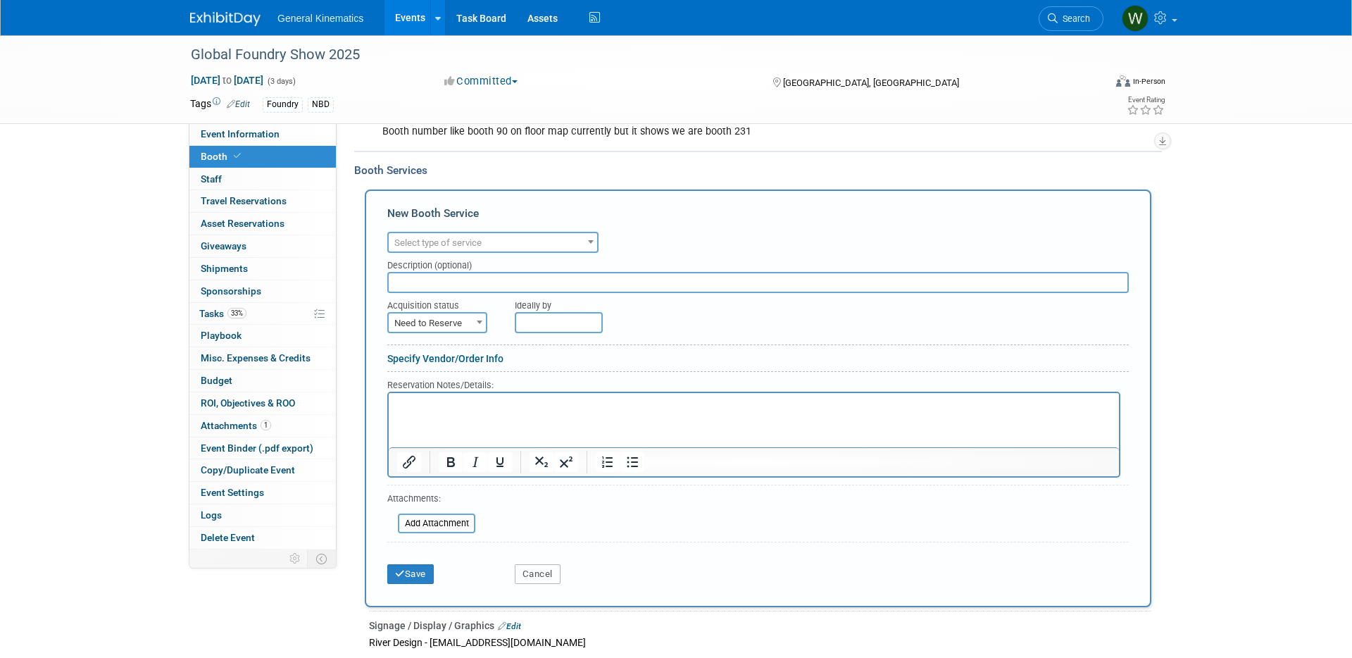
drag, startPoint x: 554, startPoint y: 573, endPoint x: 547, endPoint y: 571, distance: 7.4
click at [554, 573] on button "Cancel" at bounding box center [538, 574] width 46 height 20
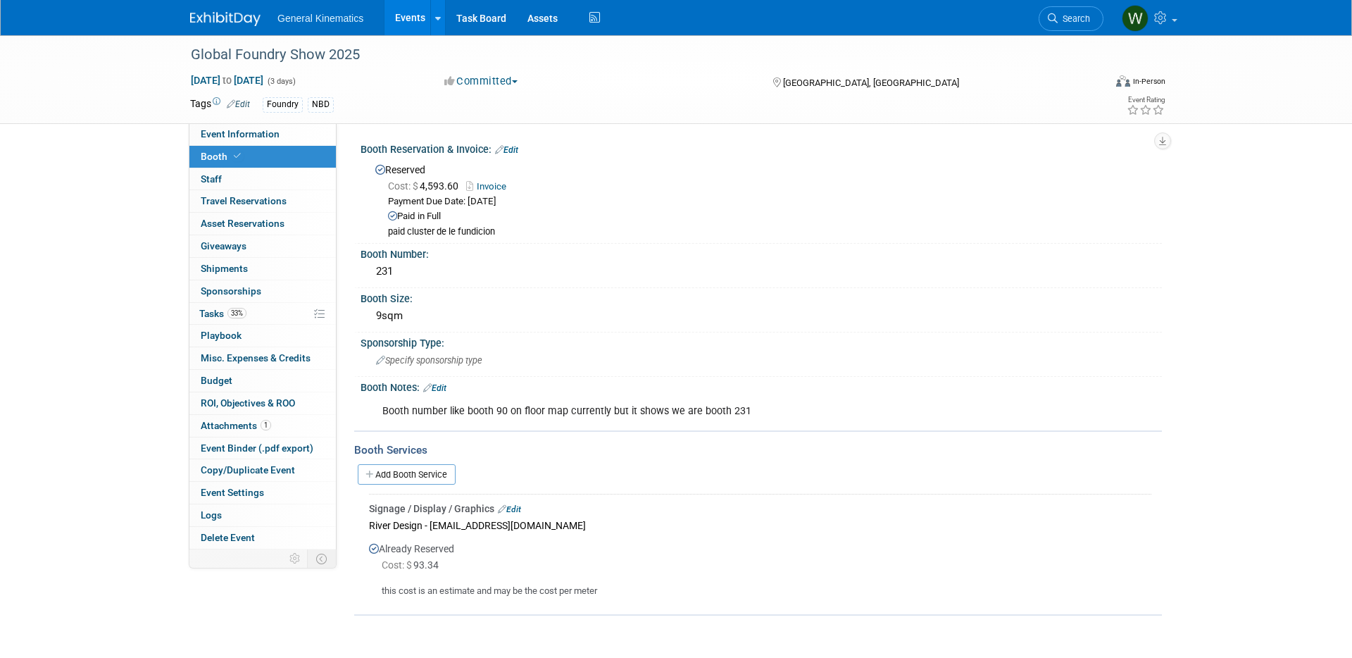
scroll to position [3, 0]
click at [445, 382] on link "Edit" at bounding box center [434, 385] width 23 height 10
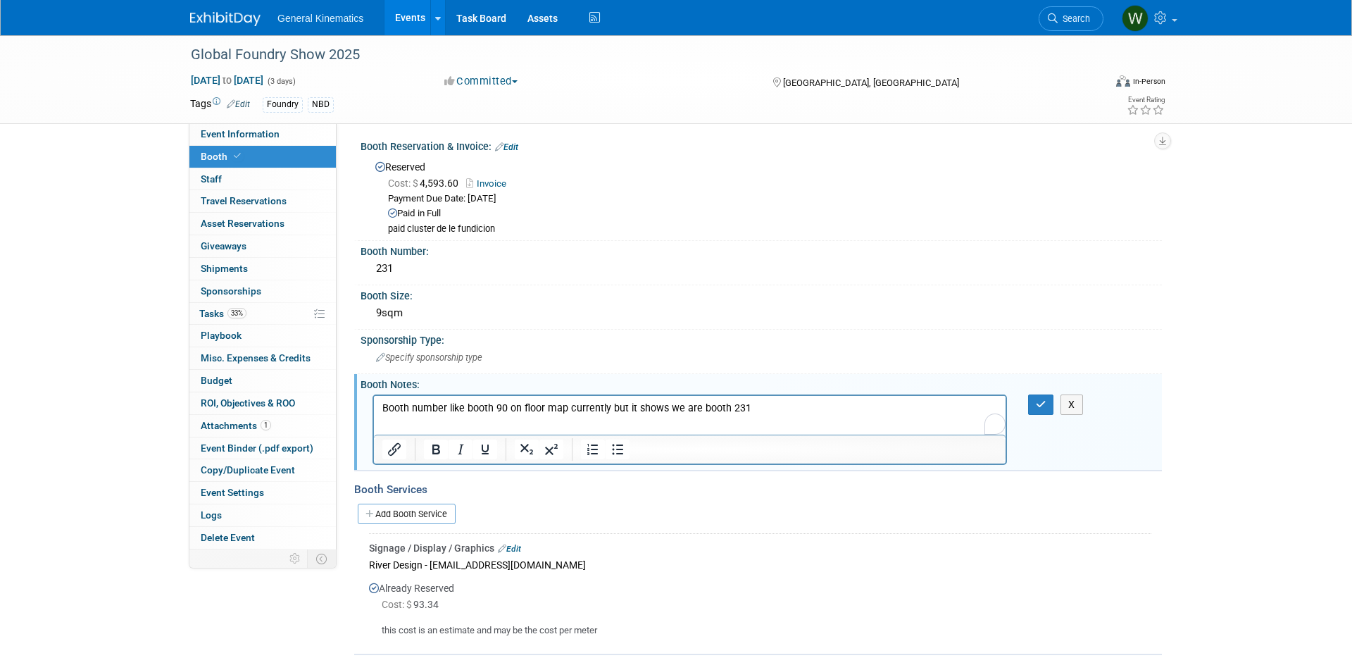
scroll to position [0, 0]
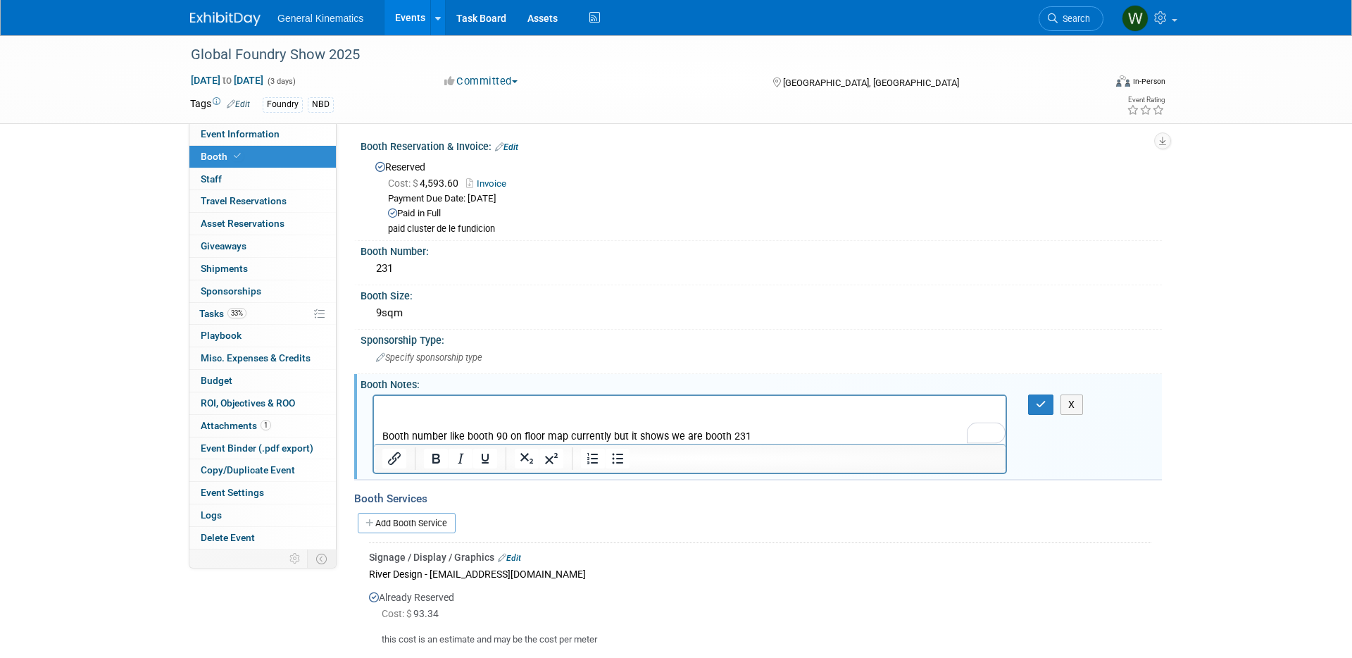
click at [406, 409] on p "To enrich screen reader interactions, please activate Accessibility in Grammarl…" at bounding box center [690, 408] width 616 height 14
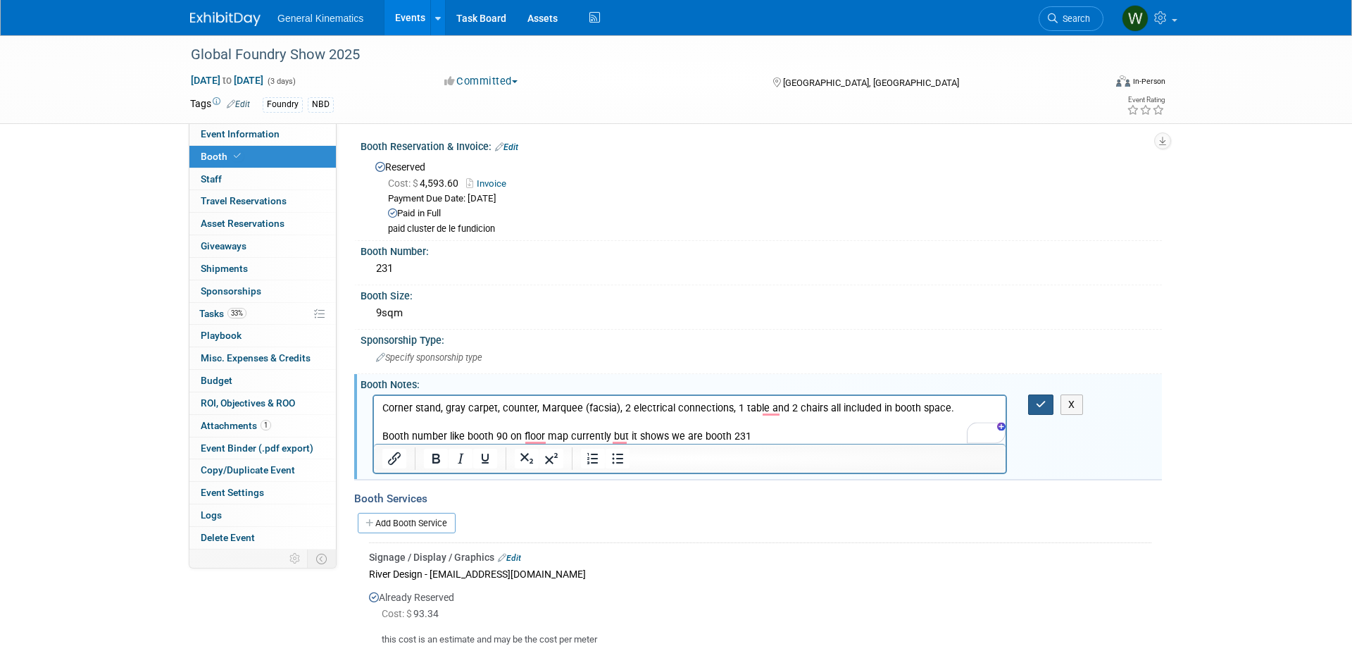
click at [1044, 402] on icon "button" at bounding box center [1041, 404] width 11 height 10
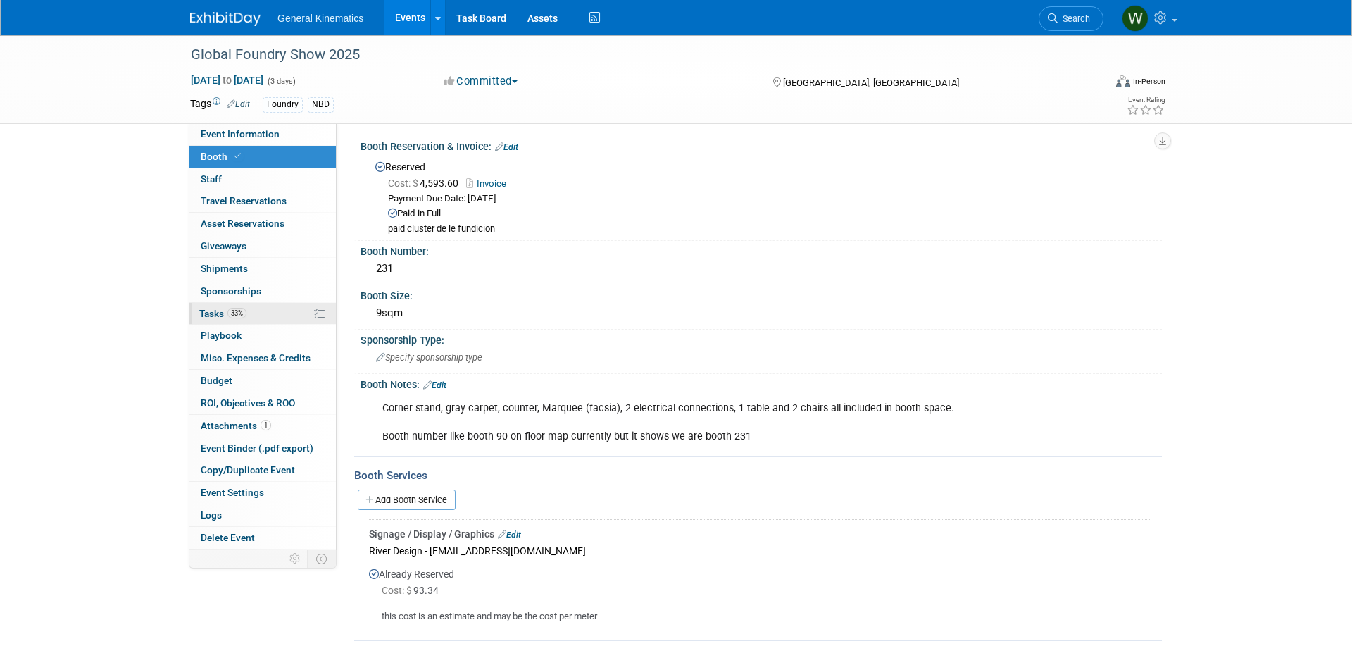
click at [212, 311] on span "Tasks 33%" at bounding box center [222, 313] width 47 height 11
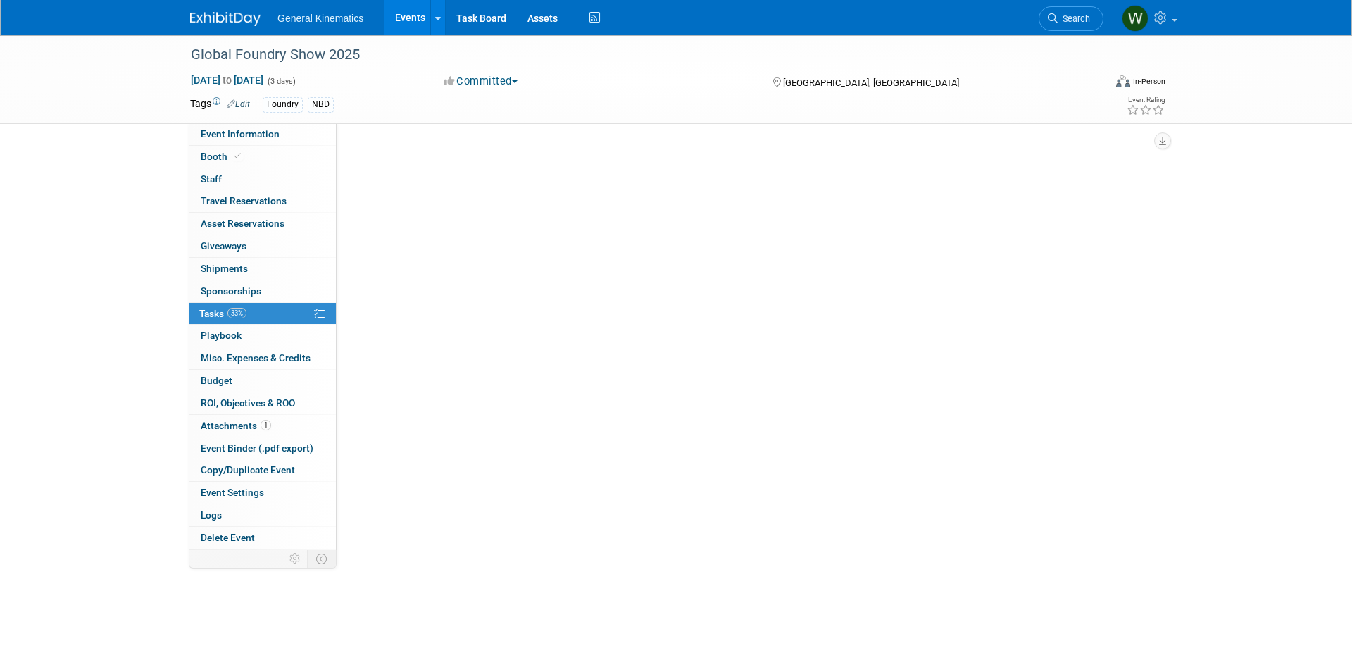
click at [211, 311] on span "Tasks 33%" at bounding box center [222, 313] width 47 height 11
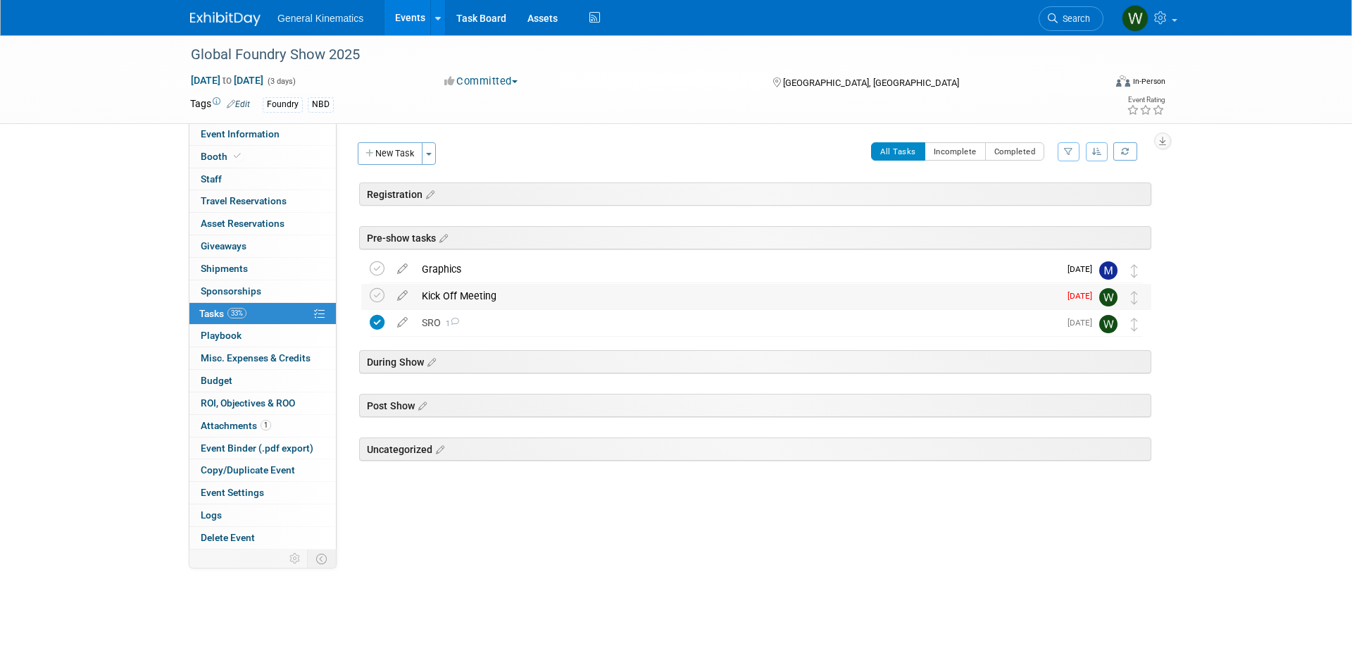
drag, startPoint x: 444, startPoint y: 289, endPoint x: 436, endPoint y: 289, distance: 7.8
click at [444, 289] on div "Kick Off Meeting" at bounding box center [737, 296] width 645 height 24
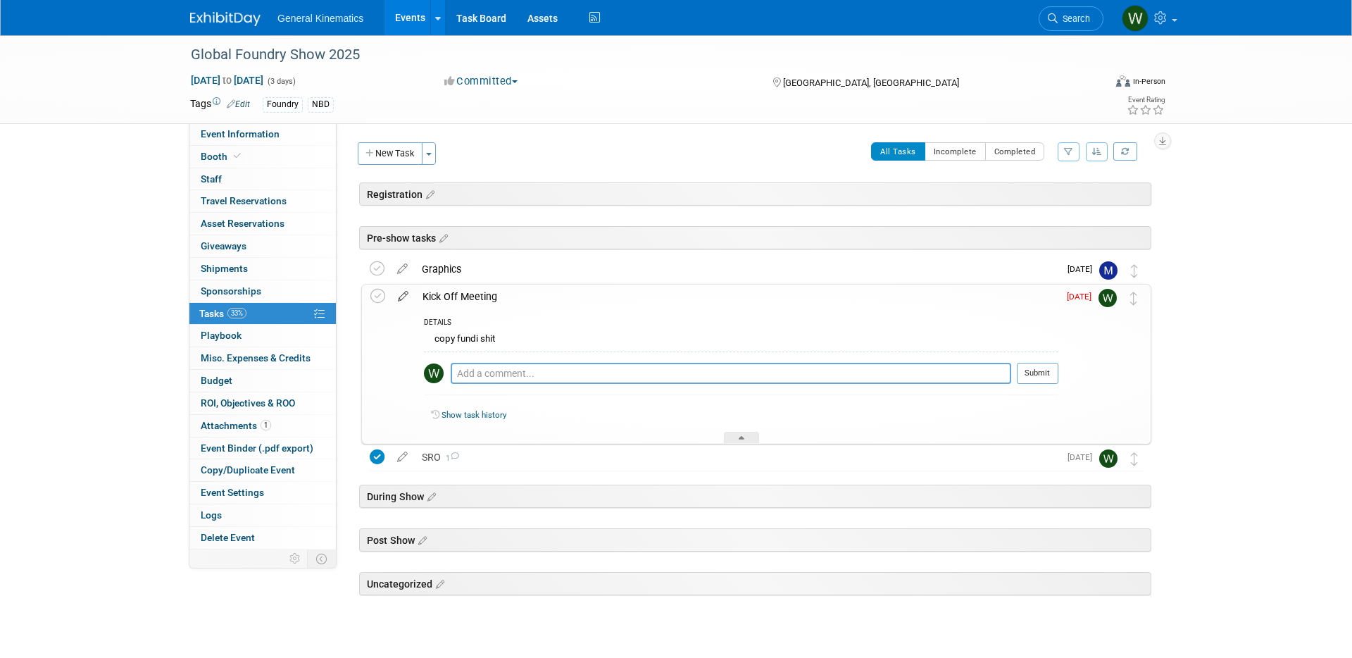
click at [399, 293] on icon at bounding box center [403, 294] width 25 height 18
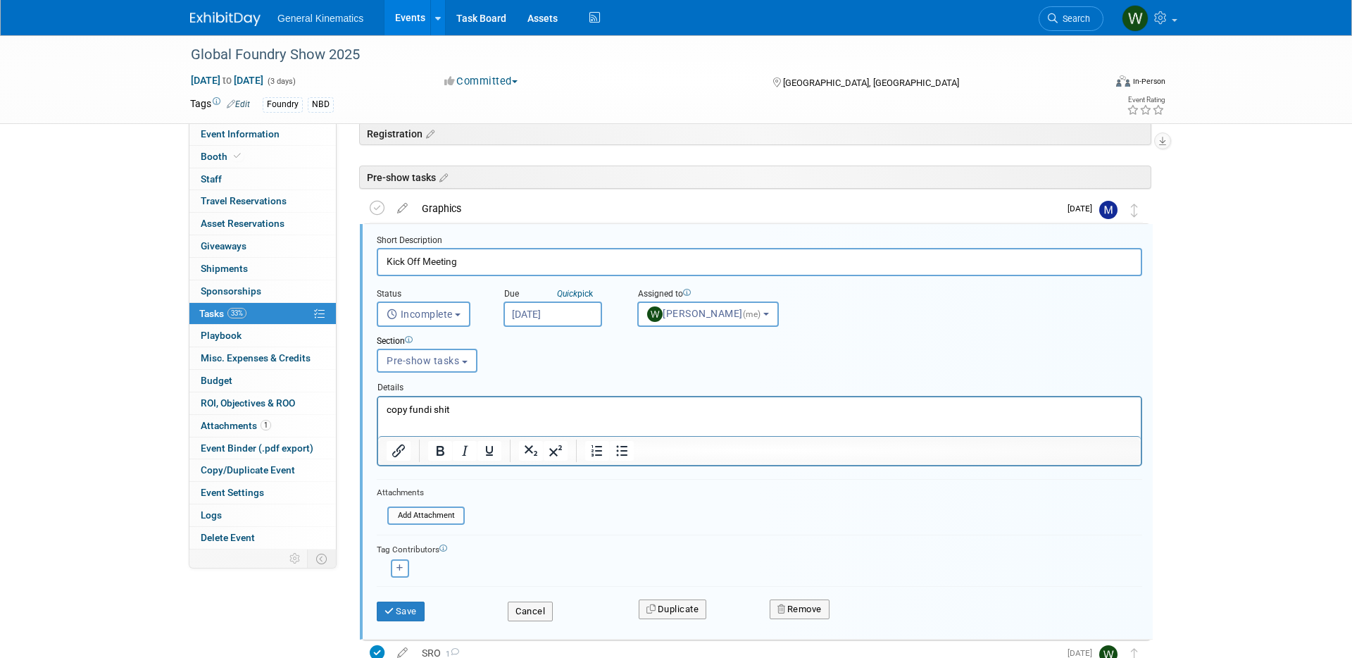
scroll to position [78, 0]
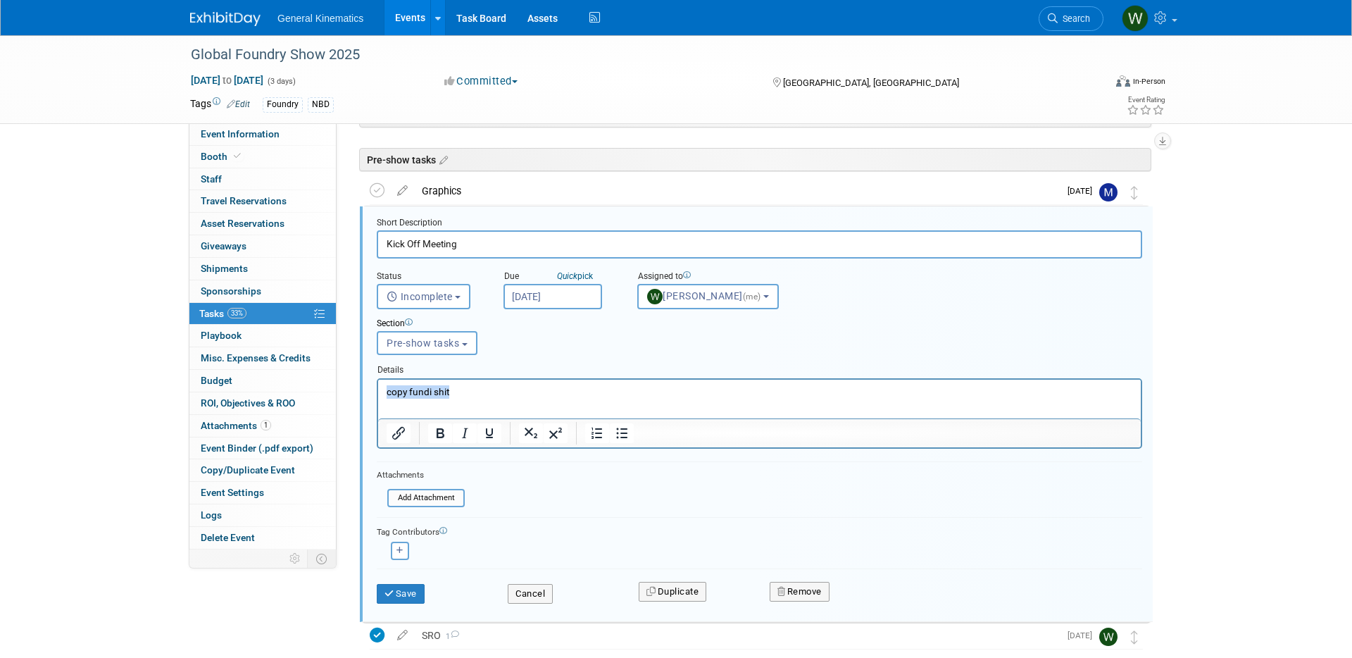
drag, startPoint x: 397, startPoint y: 393, endPoint x: 344, endPoint y: 390, distance: 52.2
click at [378, 390] on html "copy fundi shit" at bounding box center [759, 388] width 763 height 19
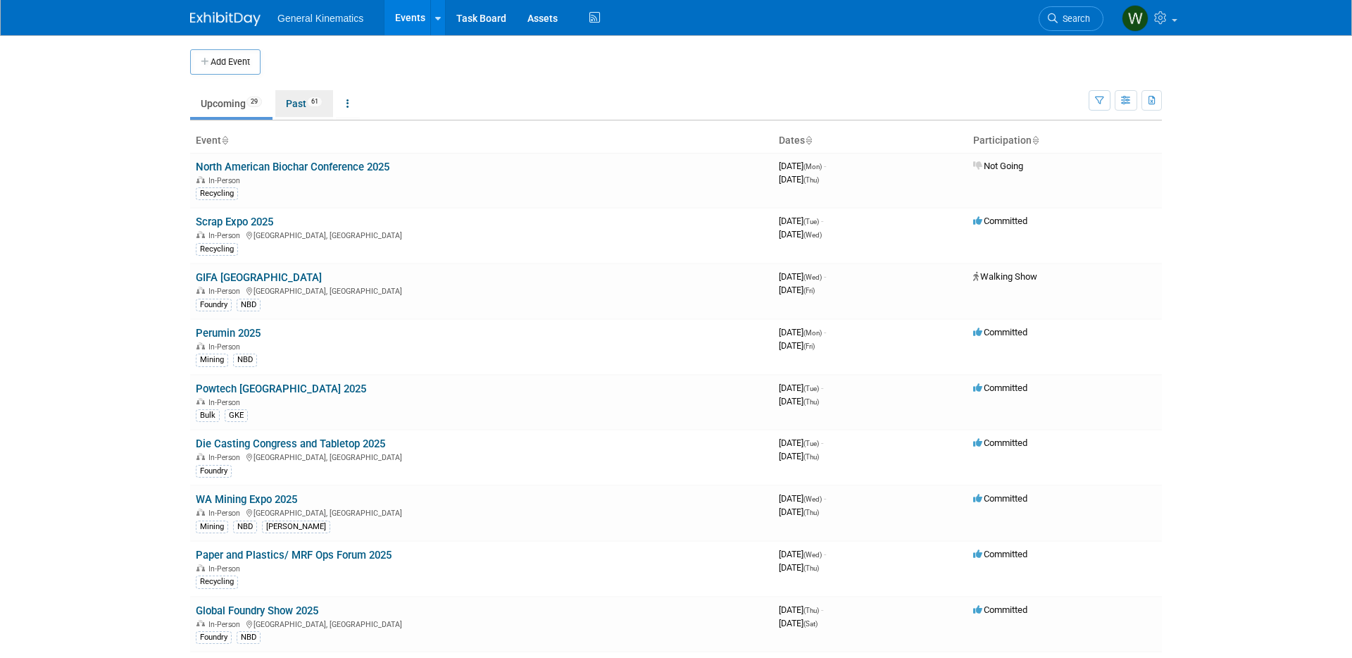
drag, startPoint x: 306, startPoint y: 108, endPoint x: 299, endPoint y: 105, distance: 7.6
click at [305, 108] on link "Past 61" at bounding box center [304, 103] width 58 height 27
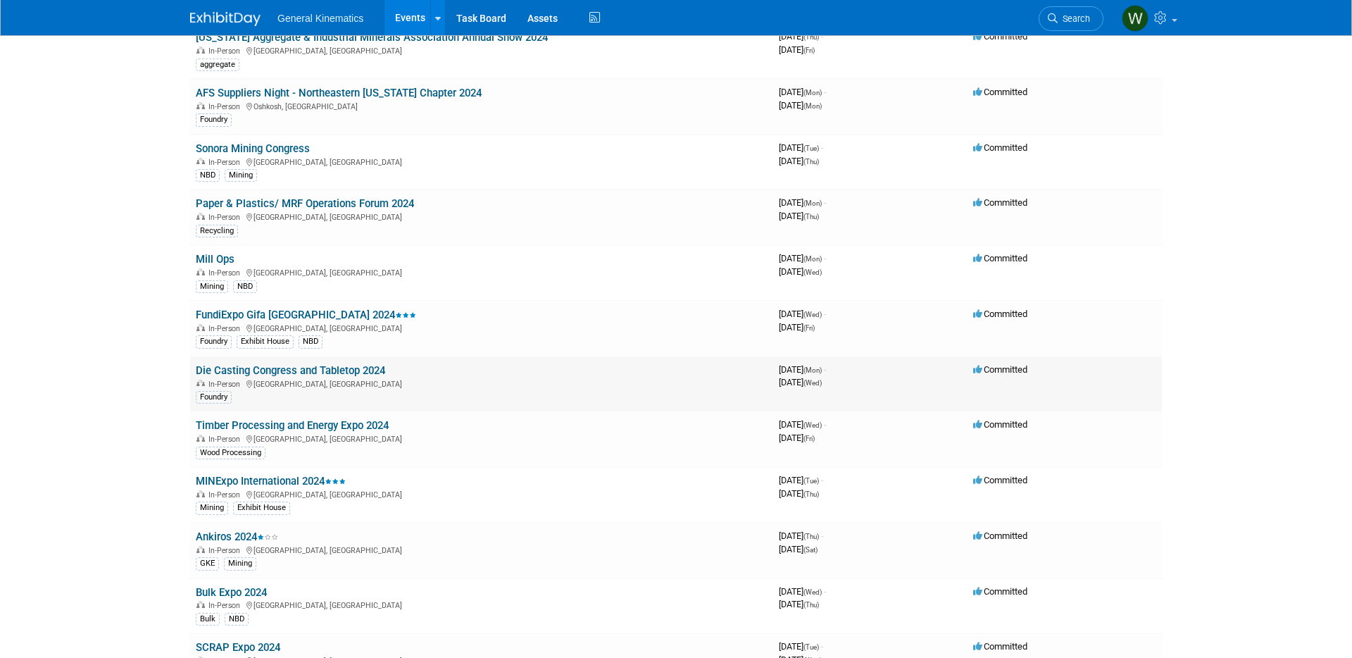
scroll to position [1352, 0]
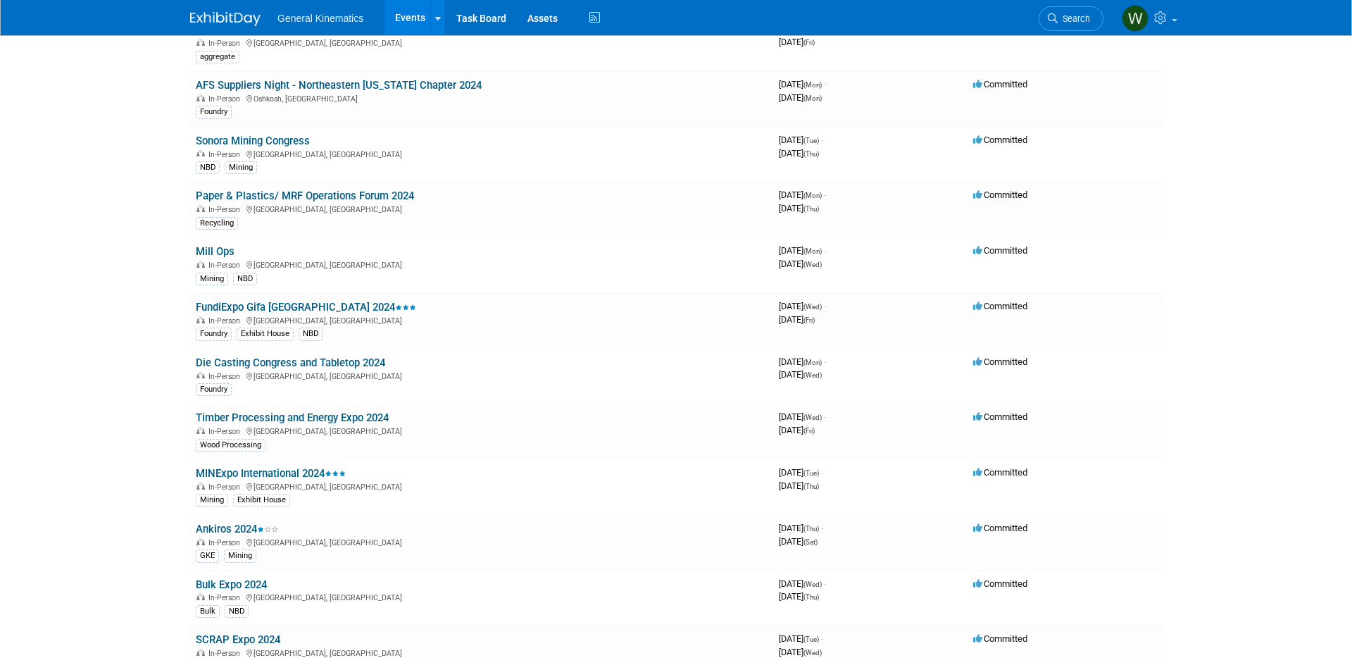
click at [280, 301] on link "FundiExpo Gifa [GEOGRAPHIC_DATA] 2024" at bounding box center [306, 307] width 220 height 13
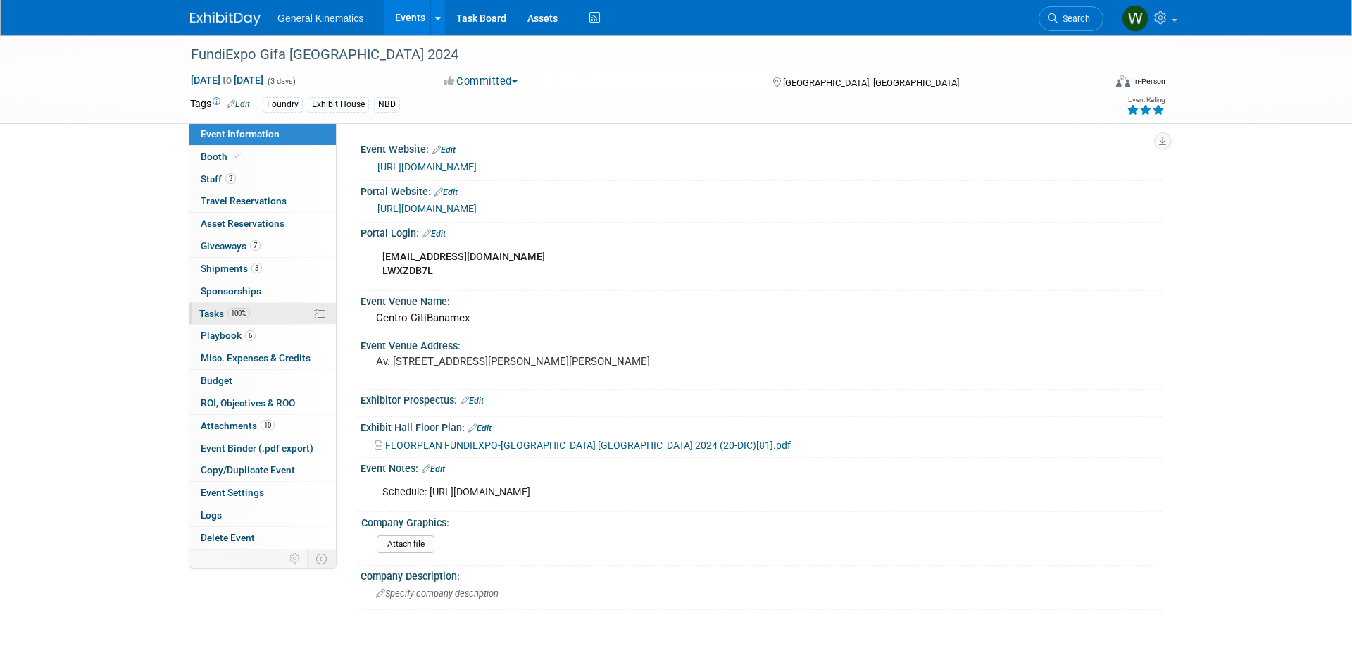
click at [216, 316] on span "Tasks 100%" at bounding box center [224, 313] width 51 height 11
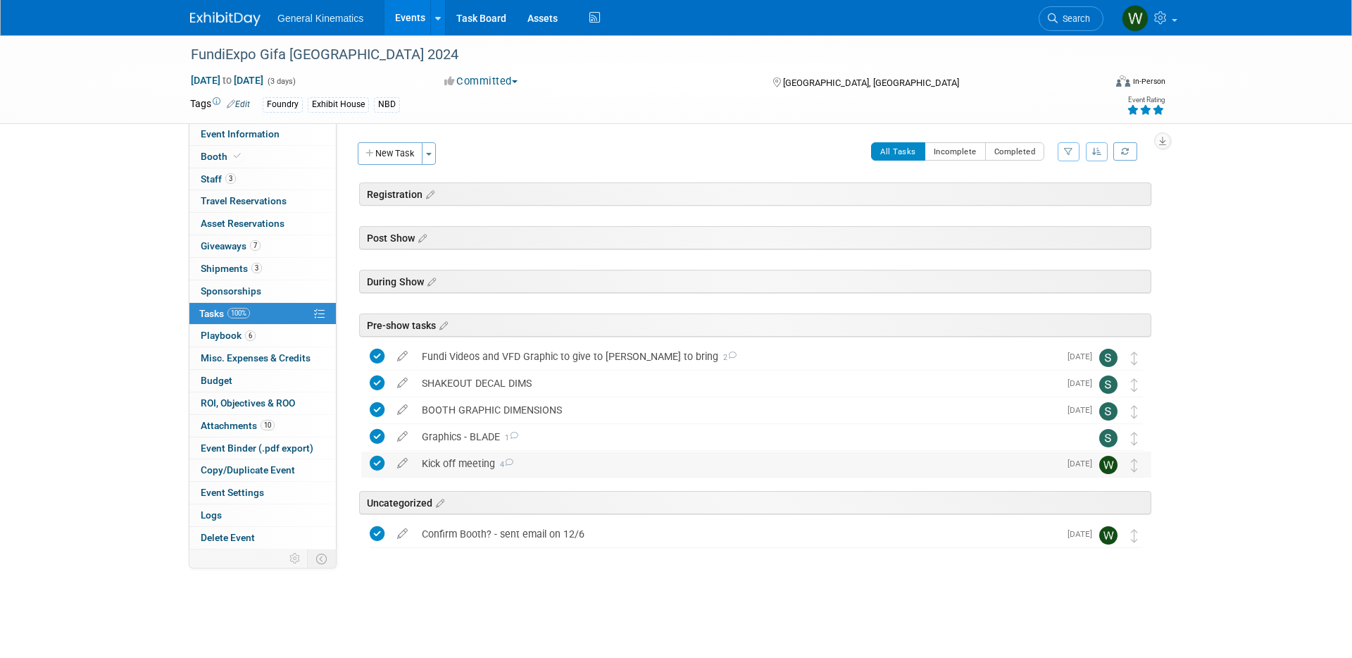
click at [455, 455] on div "Kick off meeting 4" at bounding box center [737, 464] width 645 height 24
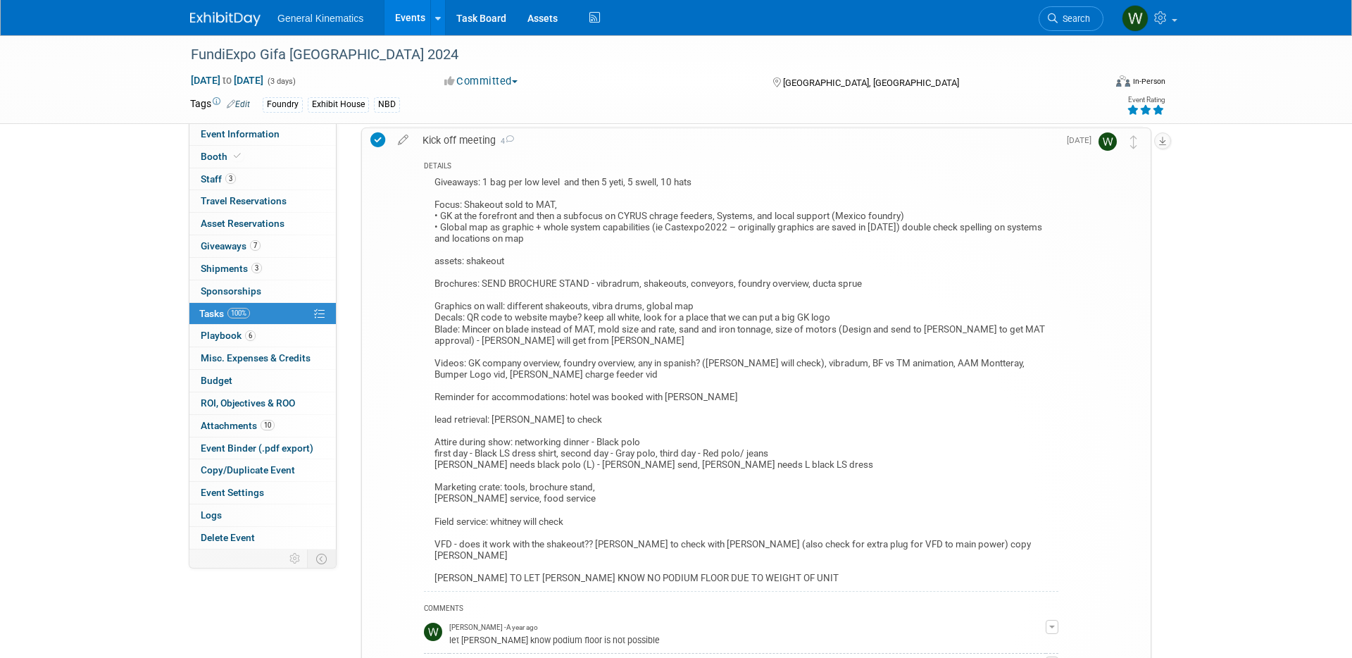
scroll to position [330, 0]
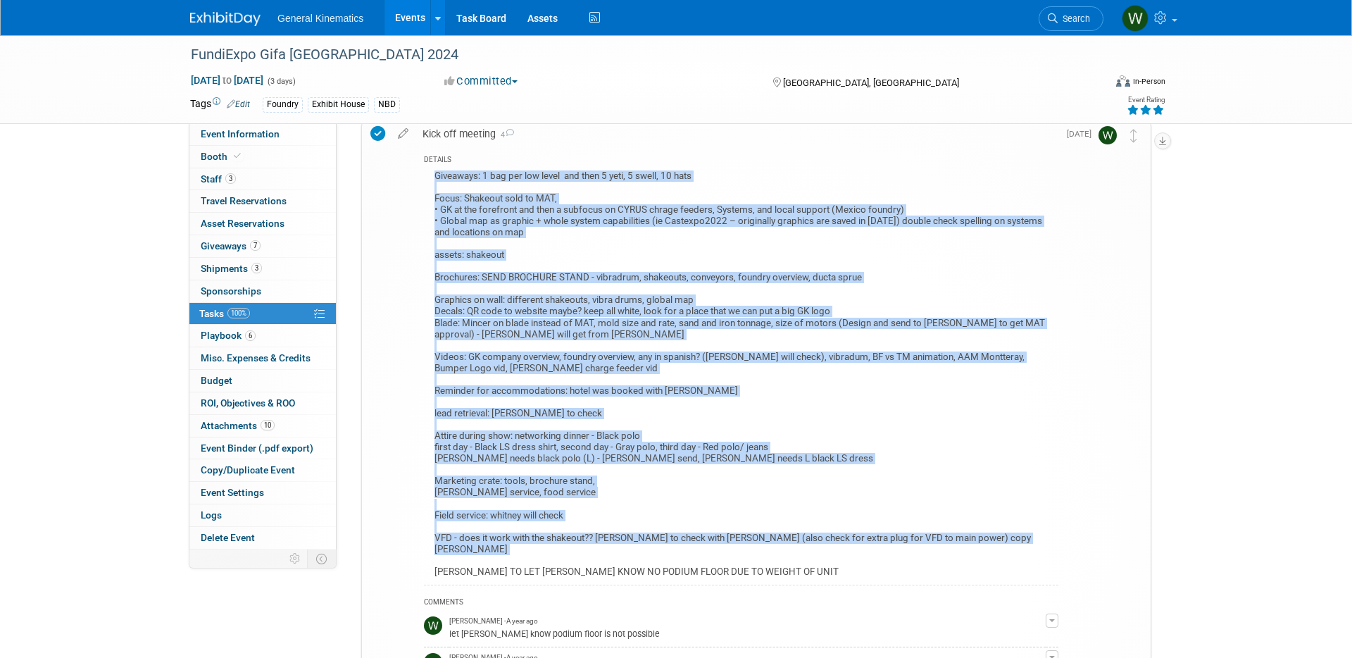
drag, startPoint x: 789, startPoint y: 554, endPoint x: 421, endPoint y: 176, distance: 527.5
click at [420, 178] on div "DETAILS Giveaways: 1 bag per low level and then 5 yeti, 5 swell, 10 hats Focus:…" at bounding box center [737, 532] width 643 height 770
copy div "Giveaways: 1 bag per low level and then 5 yeti, 5 swell, 10 hats Focus: Shakeou…"
click at [220, 11] on link at bounding box center [233, 11] width 87 height 11
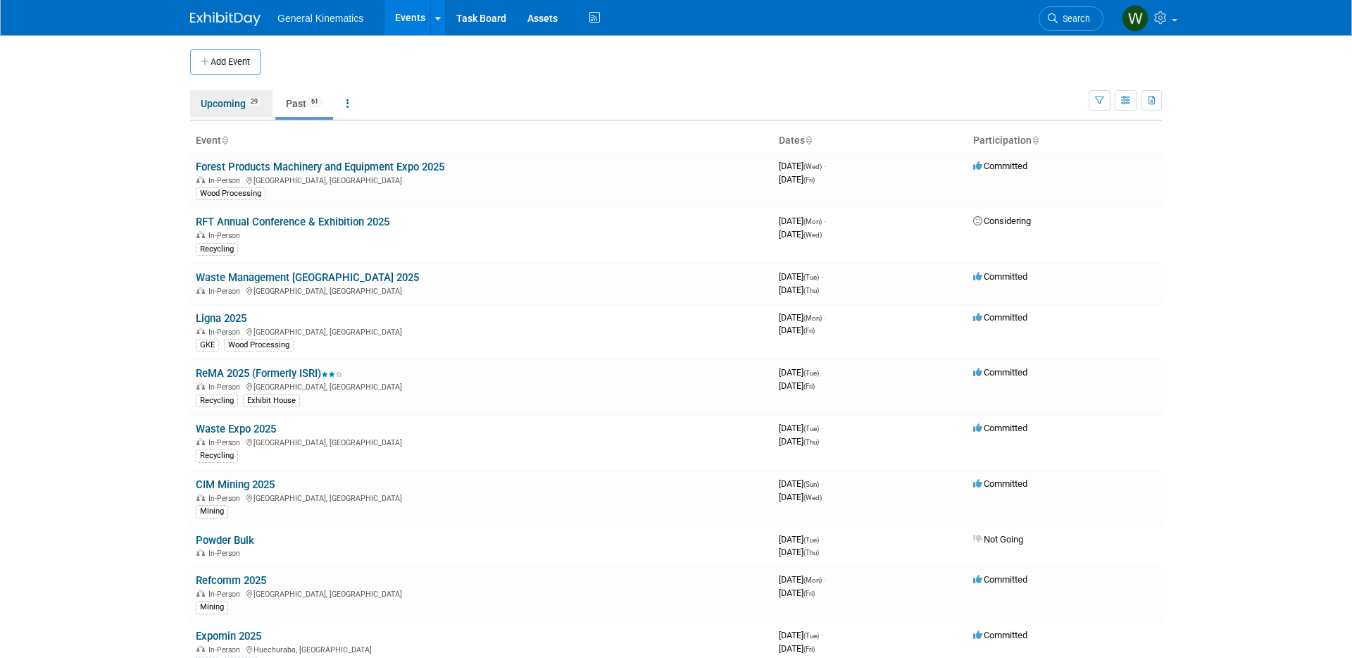
drag, startPoint x: 220, startPoint y: 104, endPoint x: 218, endPoint y: 111, distance: 7.9
click at [220, 104] on link "Upcoming 29" at bounding box center [231, 103] width 82 height 27
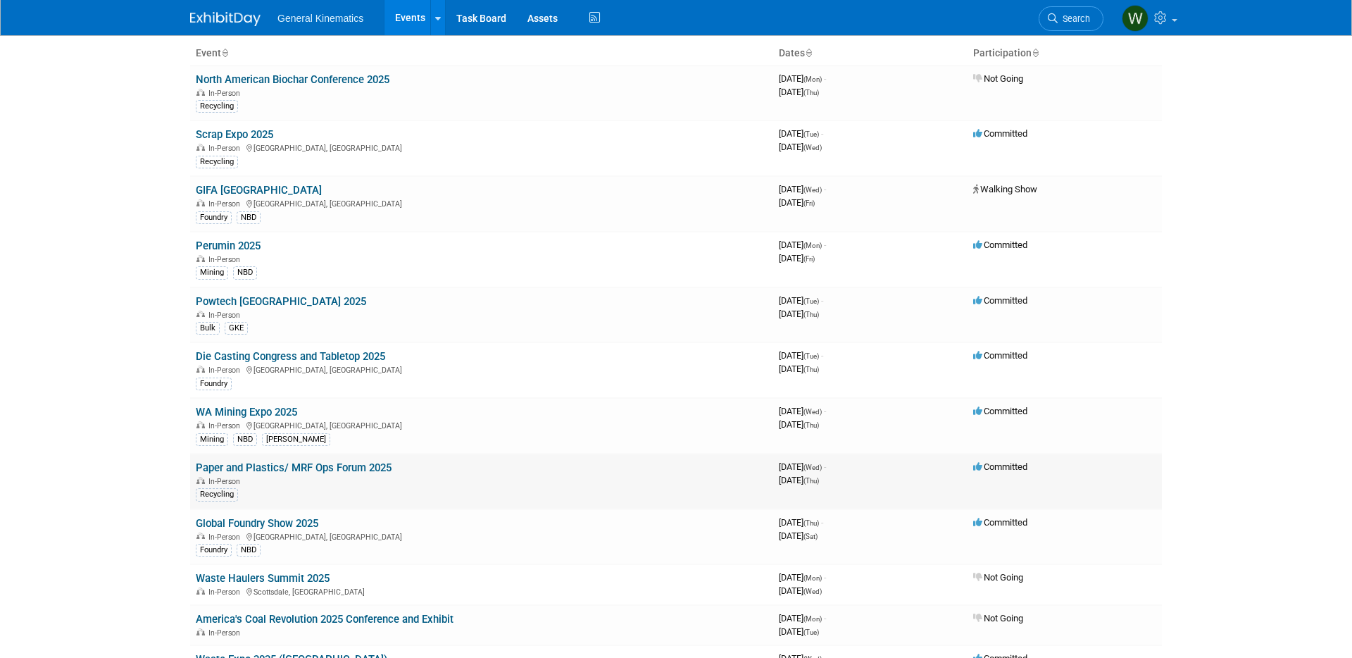
scroll to position [89, 0]
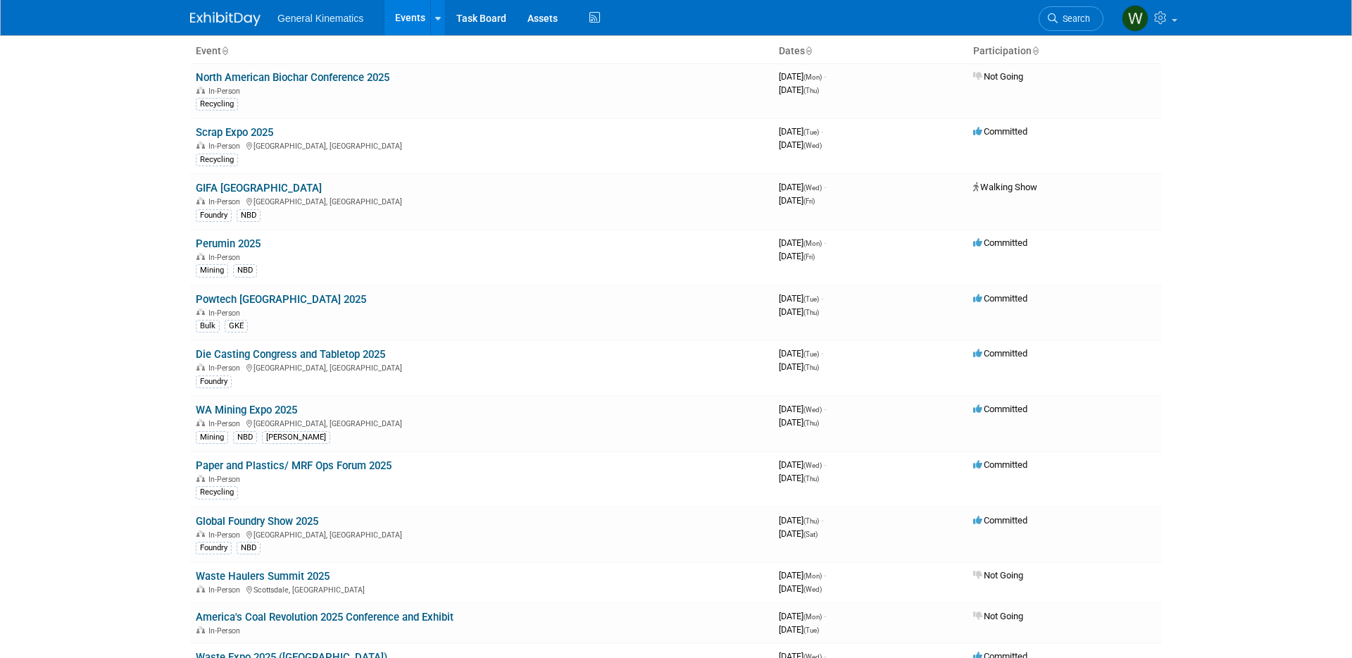
click at [278, 519] on link "Global Foundry Show 2025" at bounding box center [257, 521] width 123 height 13
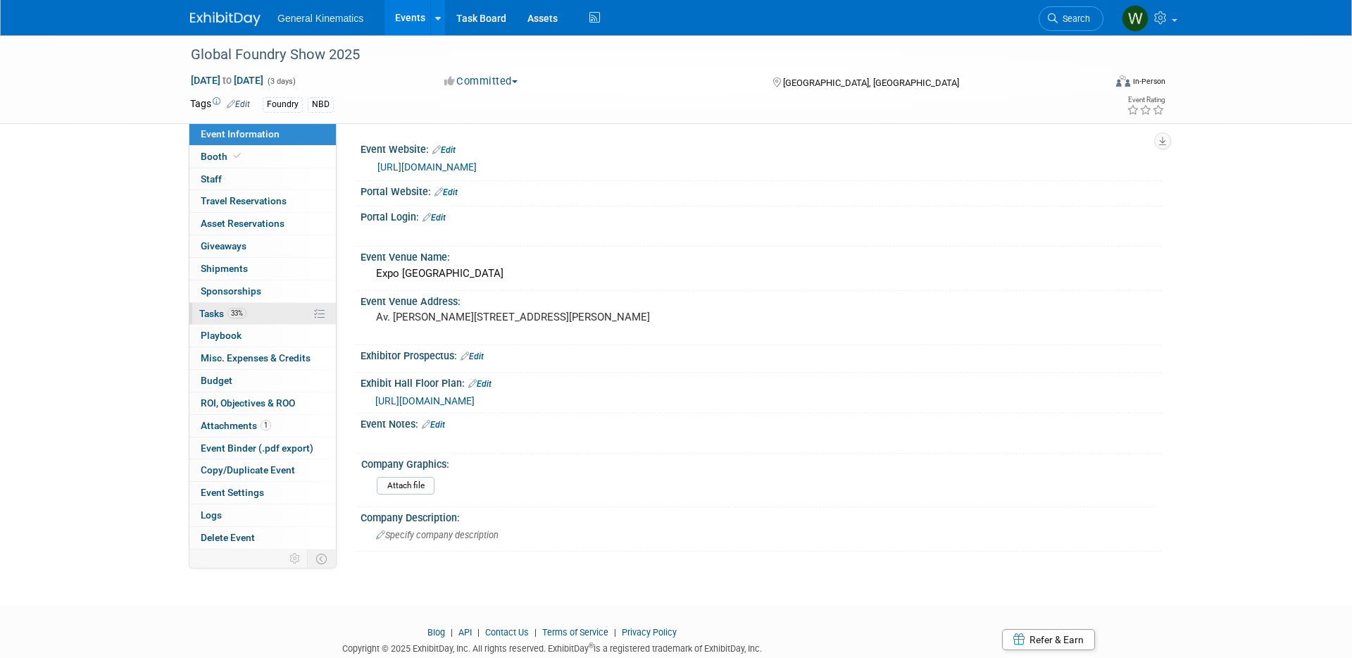
click at [211, 311] on span "Tasks 33%" at bounding box center [222, 313] width 47 height 11
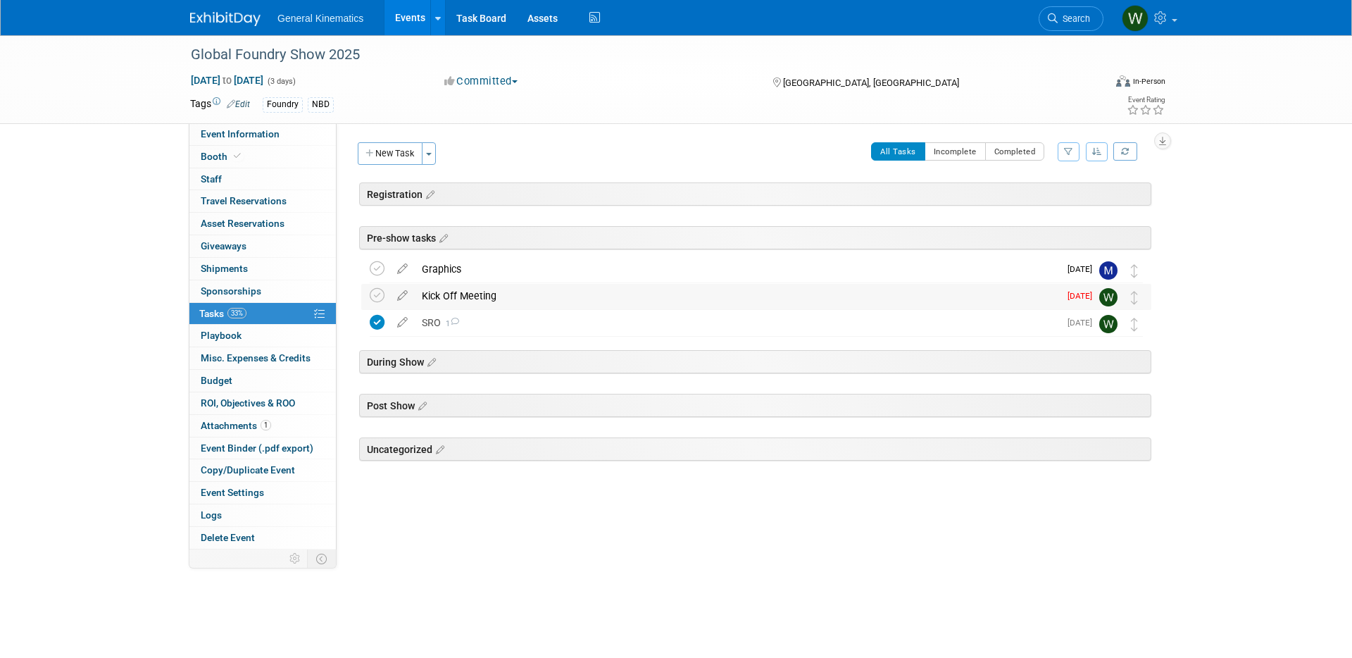
click at [460, 303] on div "Kick Off Meeting" at bounding box center [737, 296] width 645 height 24
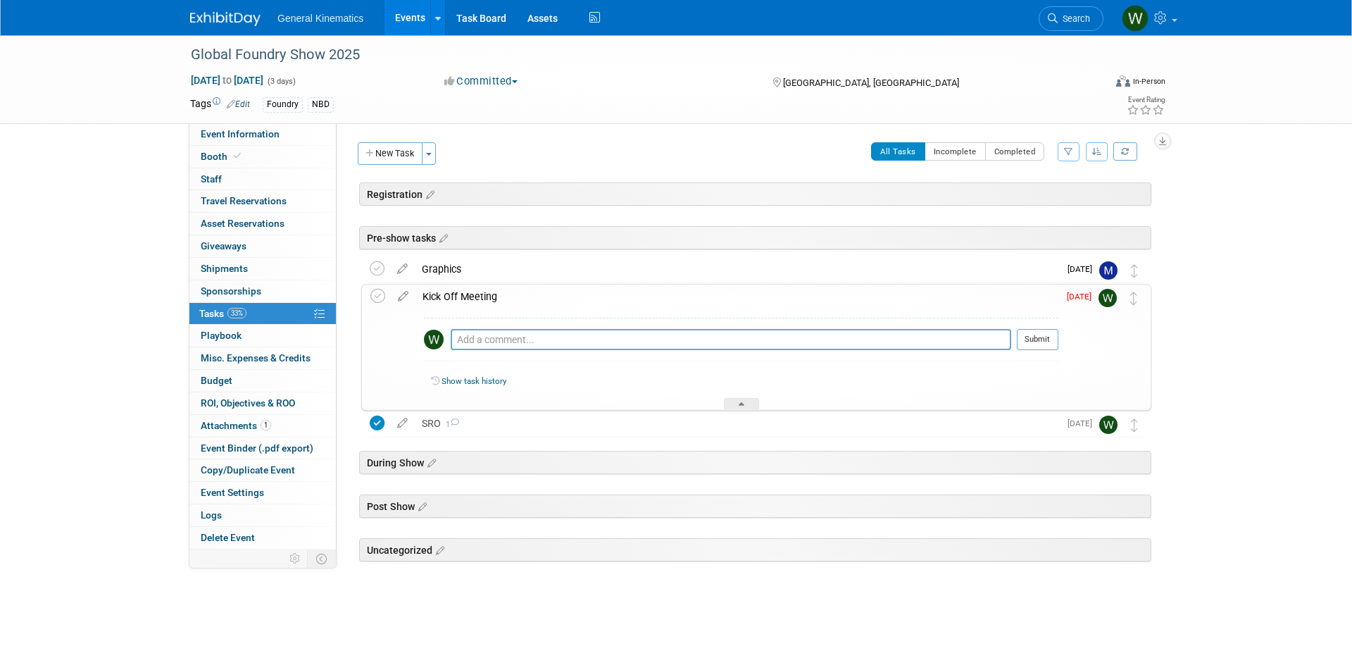
click at [401, 293] on icon at bounding box center [403, 294] width 25 height 18
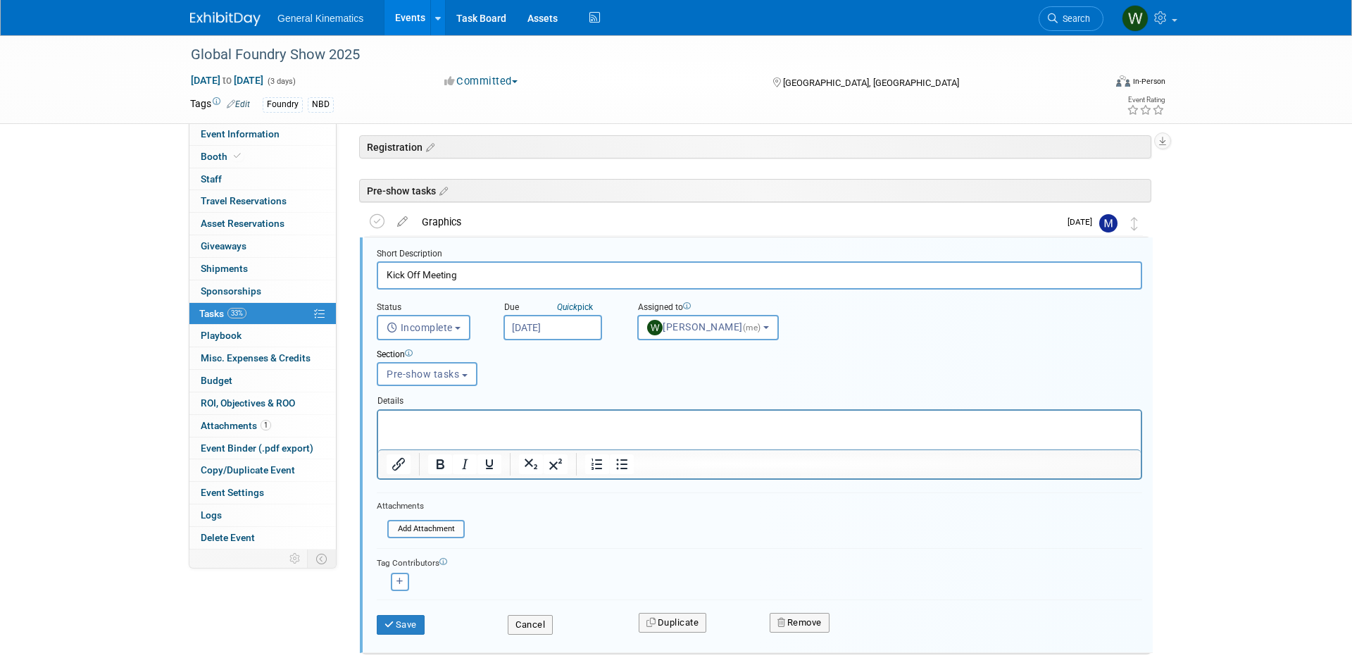
scroll to position [78, 0]
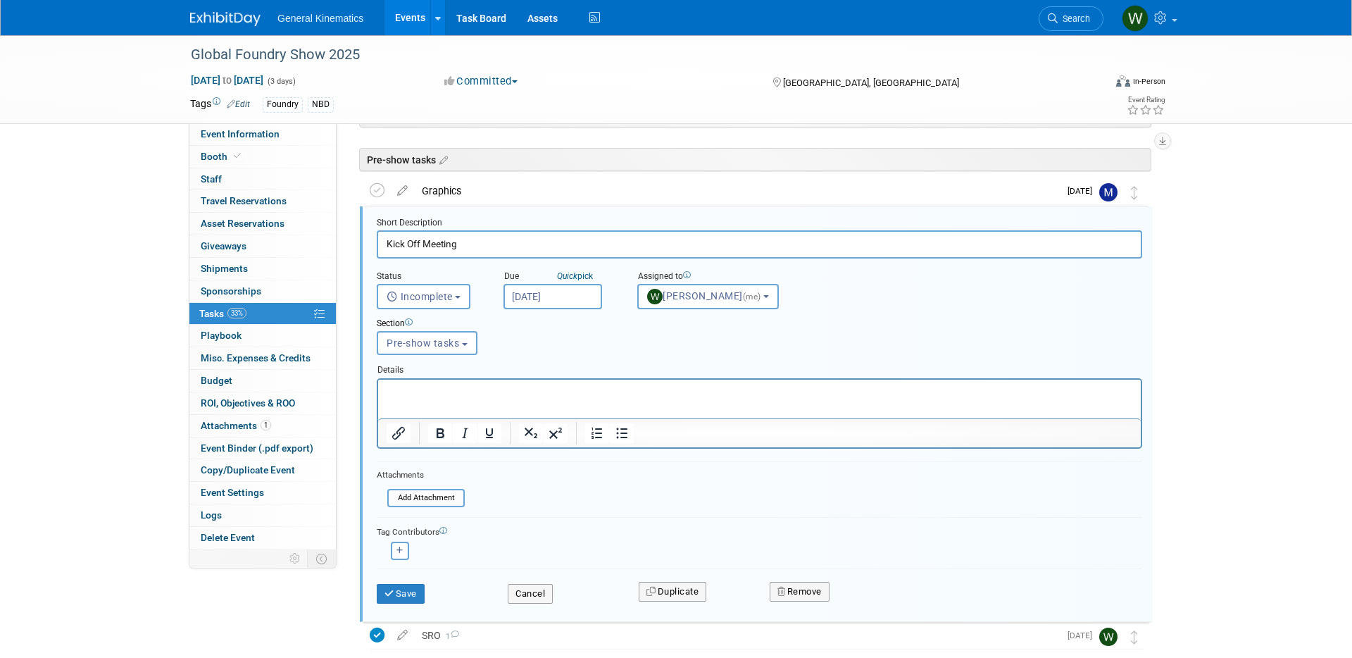
click at [433, 392] on p "Rich Text Area. Press ALT-0 for help." at bounding box center [760, 391] width 747 height 13
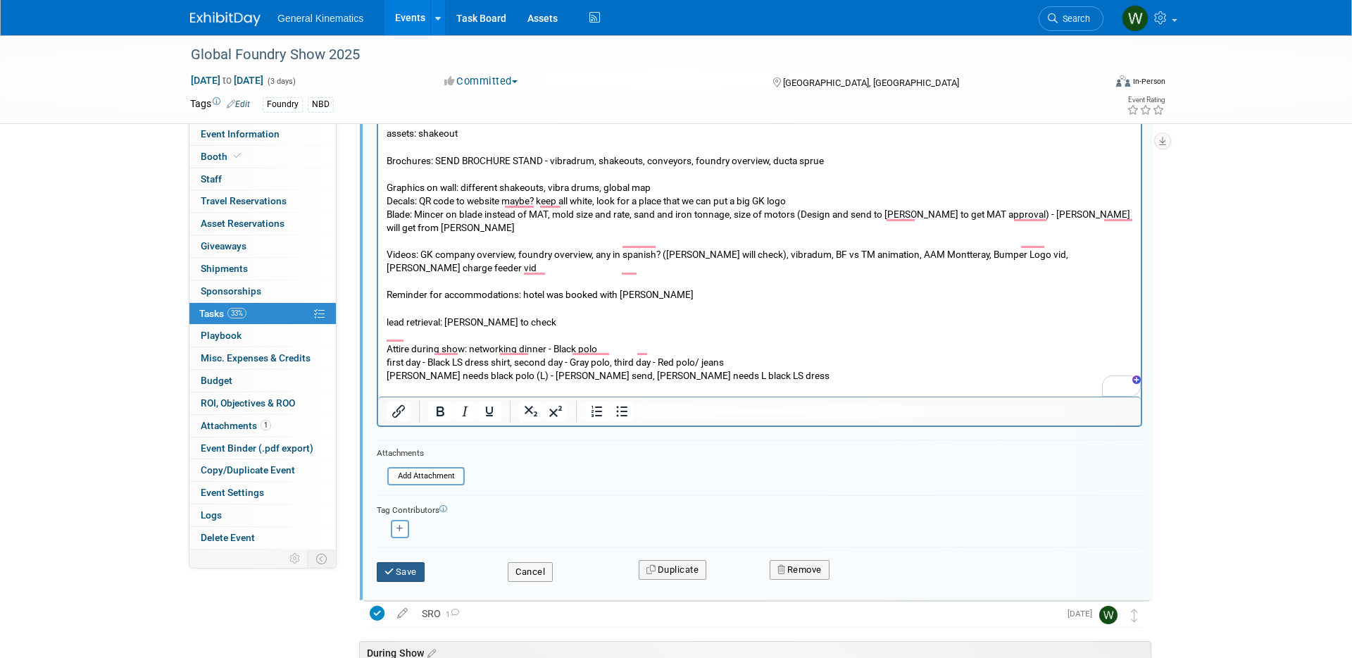
scroll to position [418, 0]
click at [402, 567] on button "Save" at bounding box center [401, 571] width 48 height 20
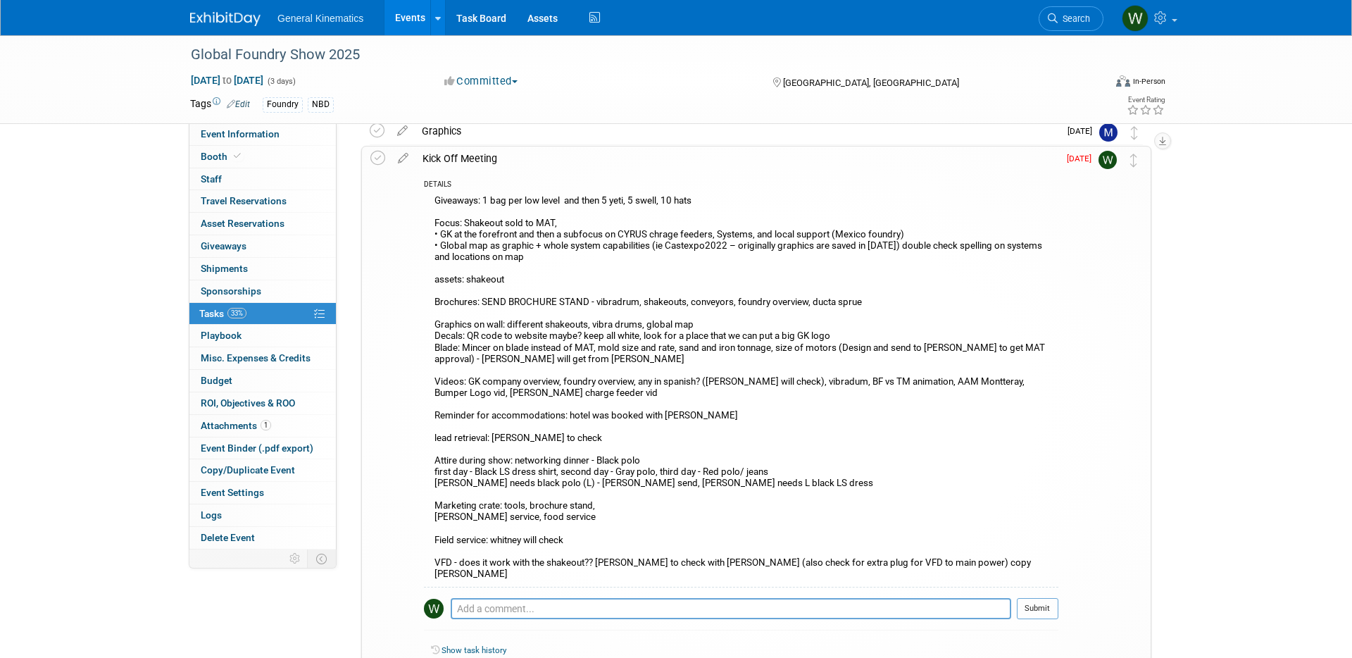
scroll to position [136, 0]
click at [402, 165] on icon at bounding box center [403, 158] width 25 height 18
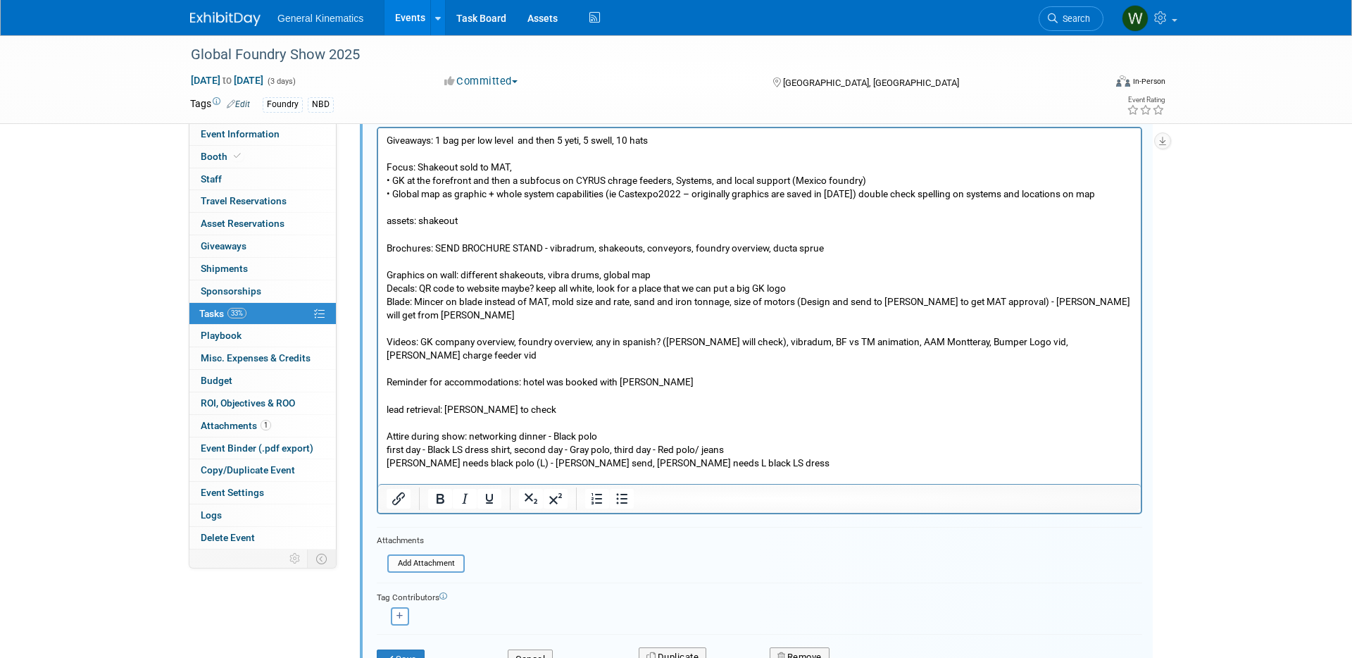
scroll to position [314, 0]
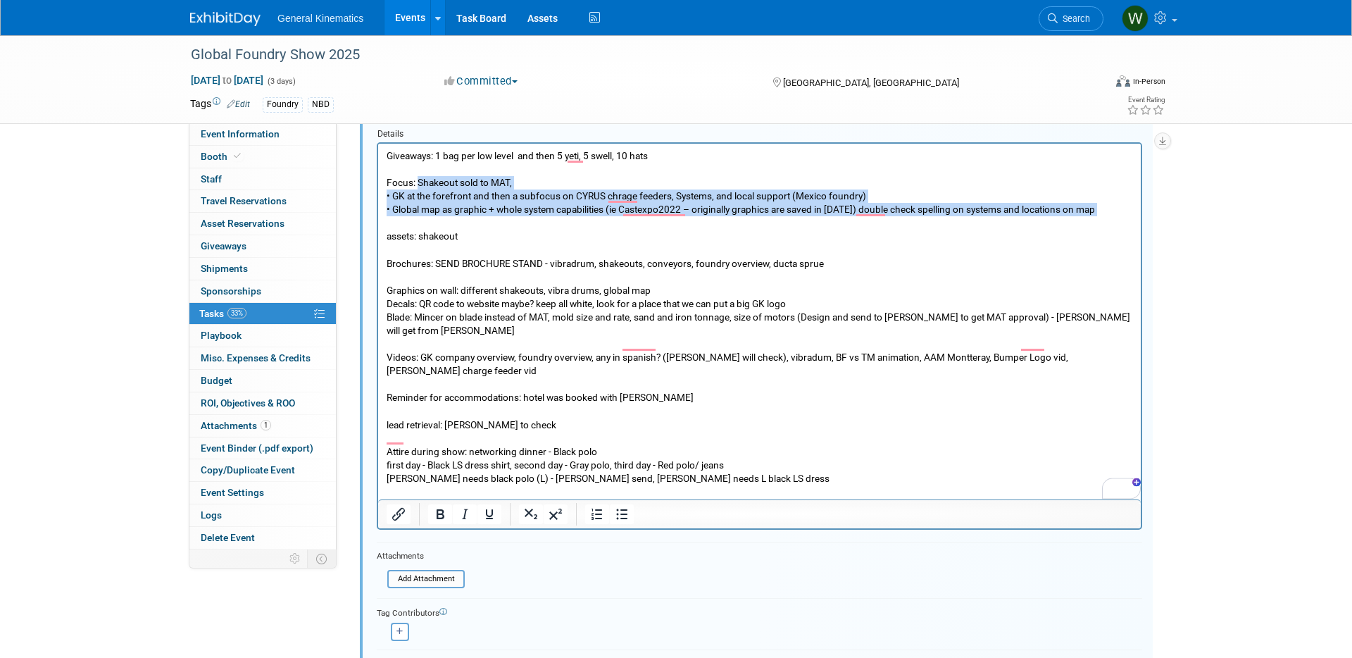
drag, startPoint x: 419, startPoint y: 182, endPoint x: 1049, endPoint y: 227, distance: 631.3
click at [1049, 227] on p "Giveaways: 1 bag per low level and then 5 yeti, 5 swell, 10 hats Focus: Shakeou…" at bounding box center [760, 364] width 747 height 430
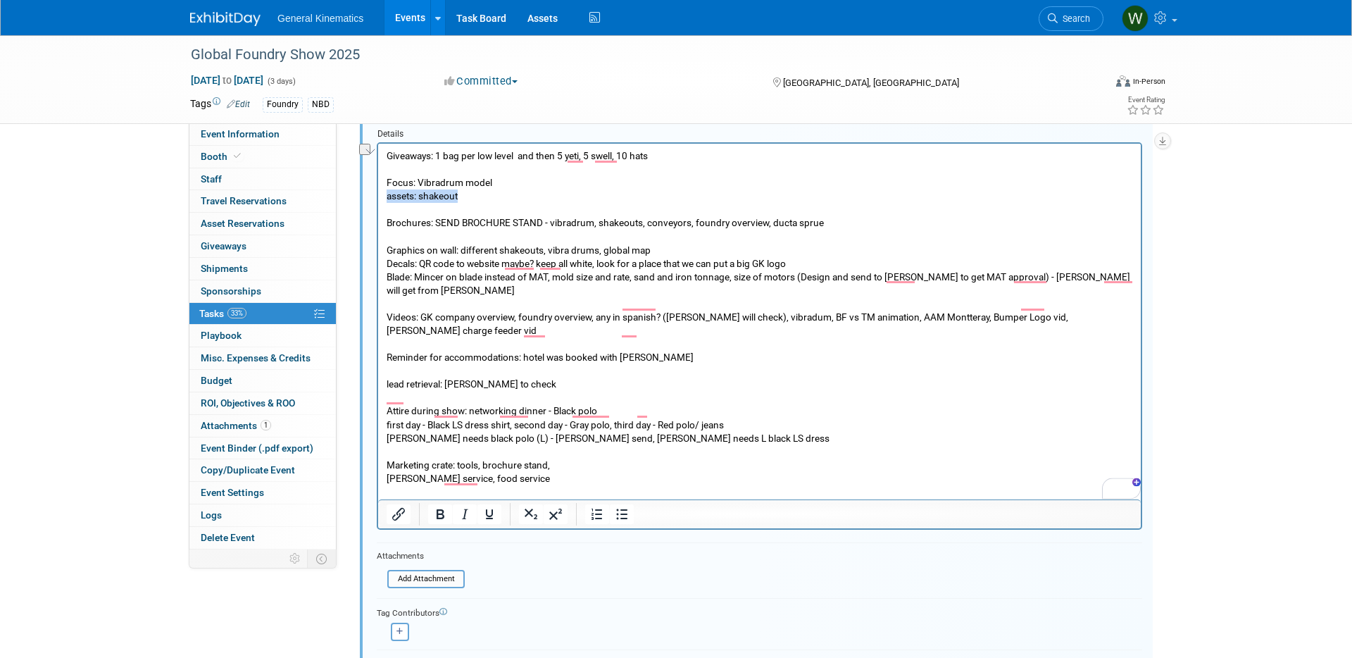
drag, startPoint x: 481, startPoint y: 194, endPoint x: 382, endPoint y: 198, distance: 99.4
click at [382, 198] on html "Giveaways: 1 bag per low level and then 5 yeti, 5 swell, 10 hats Focus: Vibradr…" at bounding box center [759, 340] width 763 height 395
click at [497, 182] on p "Giveaways: 1 bag per low level and then 5 yeti, 5 swell, 10 hats Focus: Vibradr…" at bounding box center [760, 344] width 747 height 390
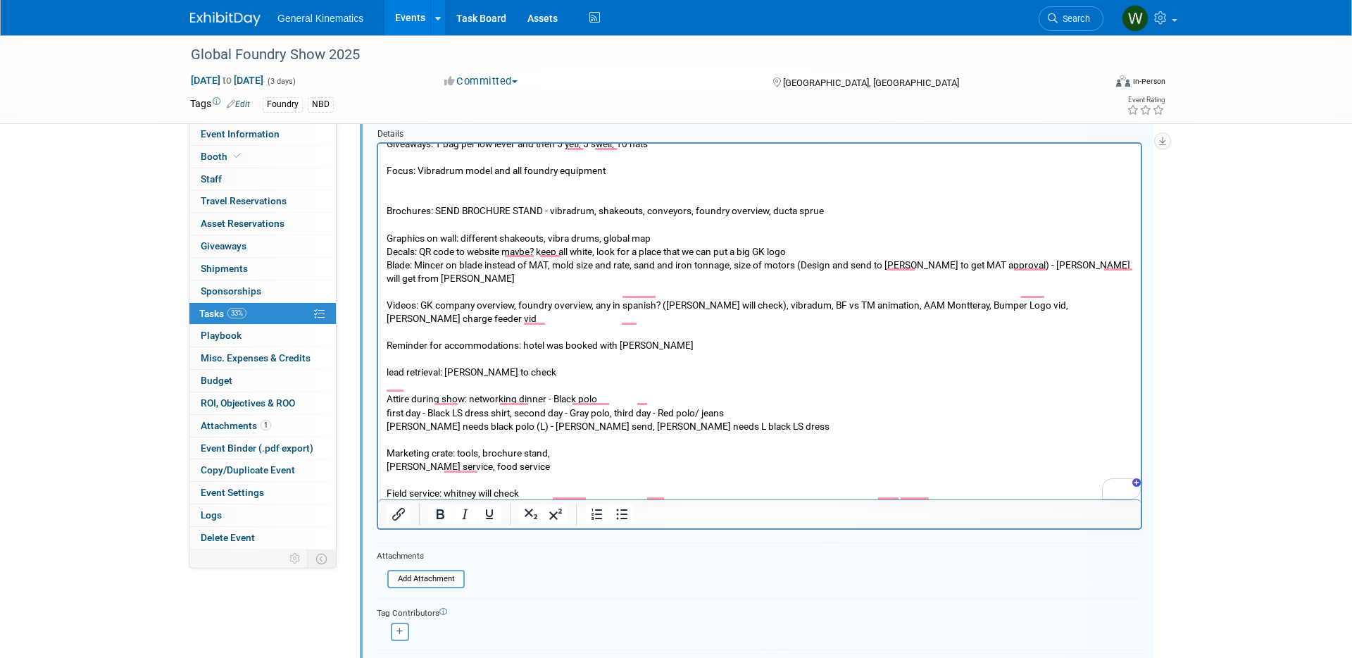
scroll to position [13, 0]
drag, startPoint x: 659, startPoint y: 239, endPoint x: 523, endPoint y: 245, distance: 135.4
click at [523, 245] on p "Giveaways: 1 bag per low level and then 5 yeti, 5 swell, 10 hats Focus: Vibradr…" at bounding box center [760, 331] width 747 height 390
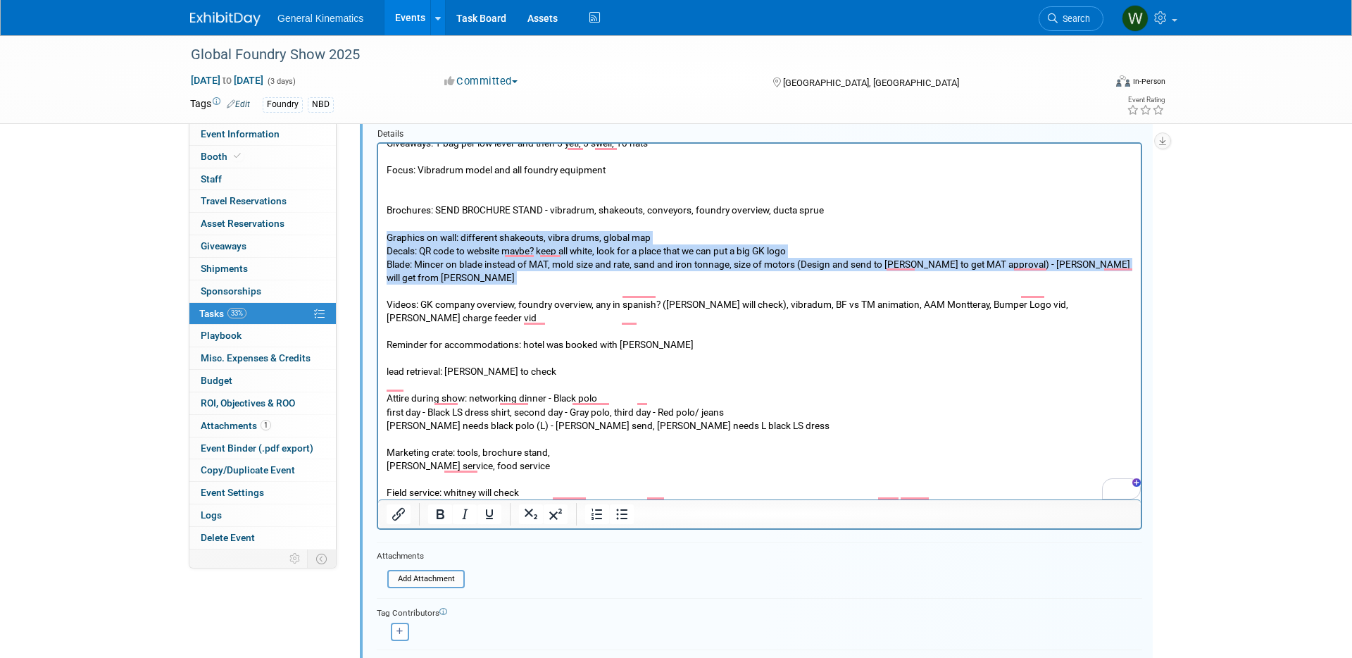
drag, startPoint x: 388, startPoint y: 237, endPoint x: 1134, endPoint y: 273, distance: 746.8
click at [1134, 273] on html "Giveaways: 1 bag per low level and then 5 yeti, 5 swell, 10 hats Focus: Vibradr…" at bounding box center [759, 327] width 763 height 395
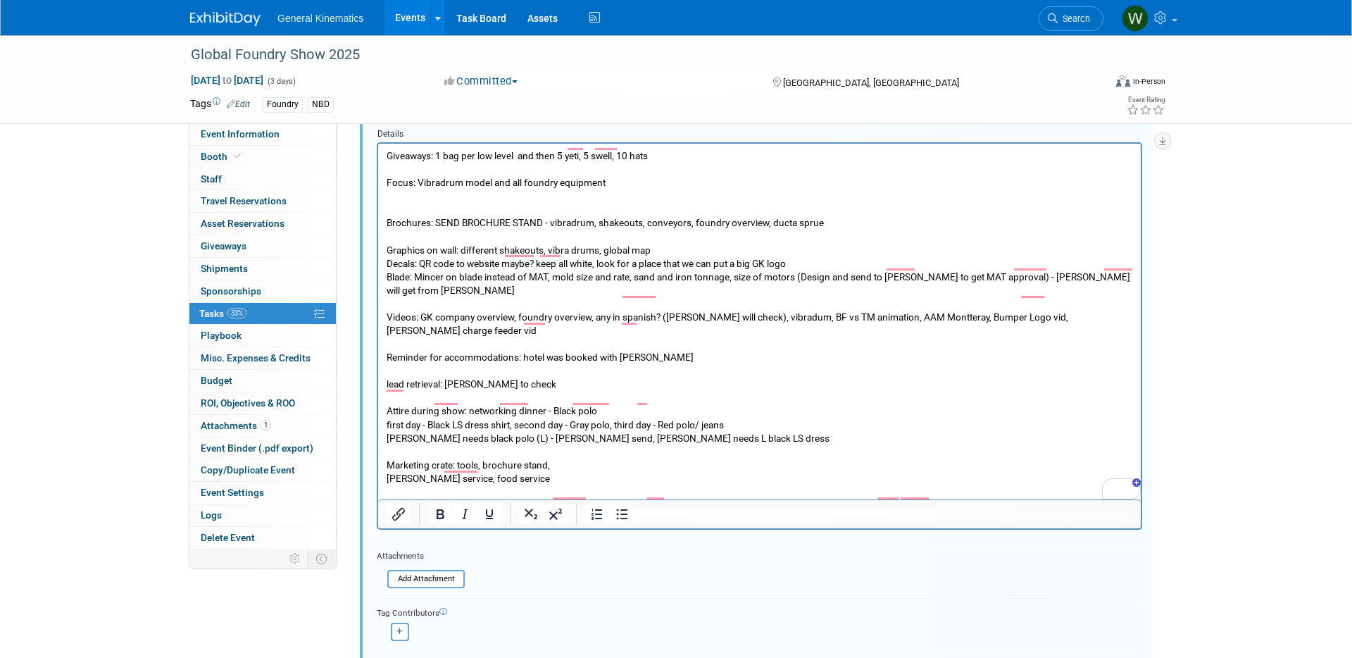
scroll to position [0, 0]
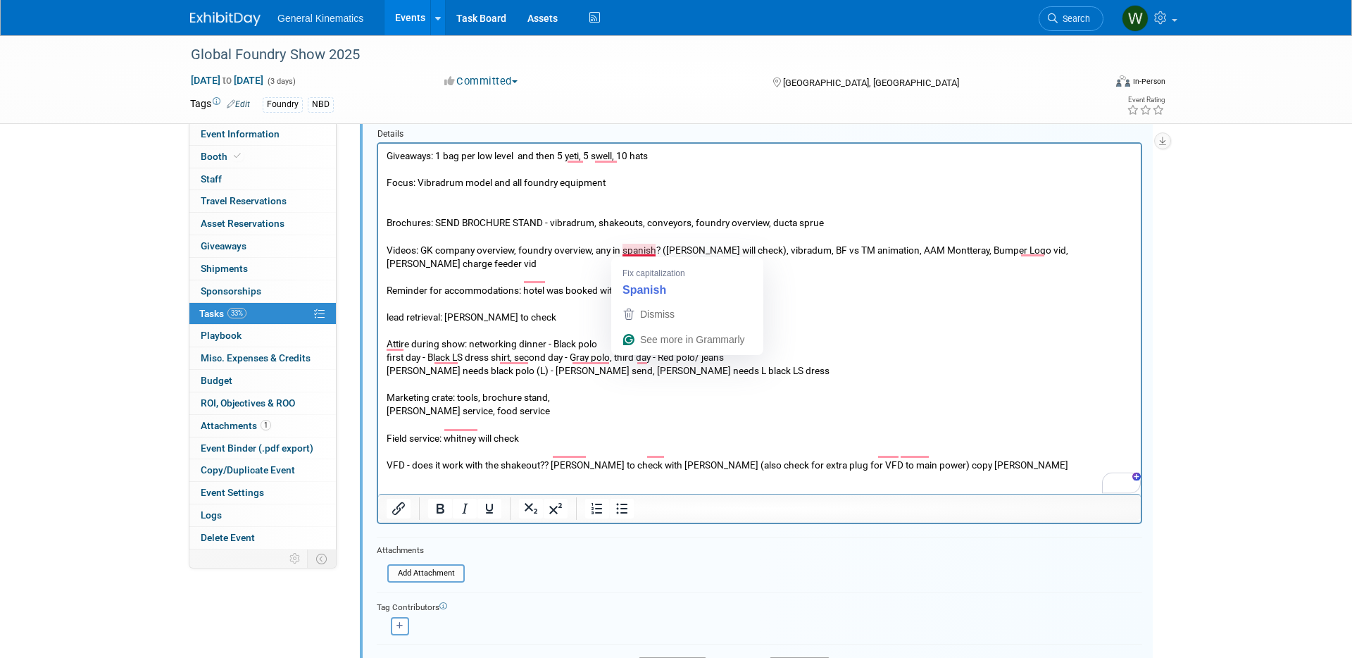
click at [825, 316] on p "Giveaways: 1 bag per low level and then 5 yeti, 5 swell, 10 hats Focus: Vibradr…" at bounding box center [760, 310] width 747 height 323
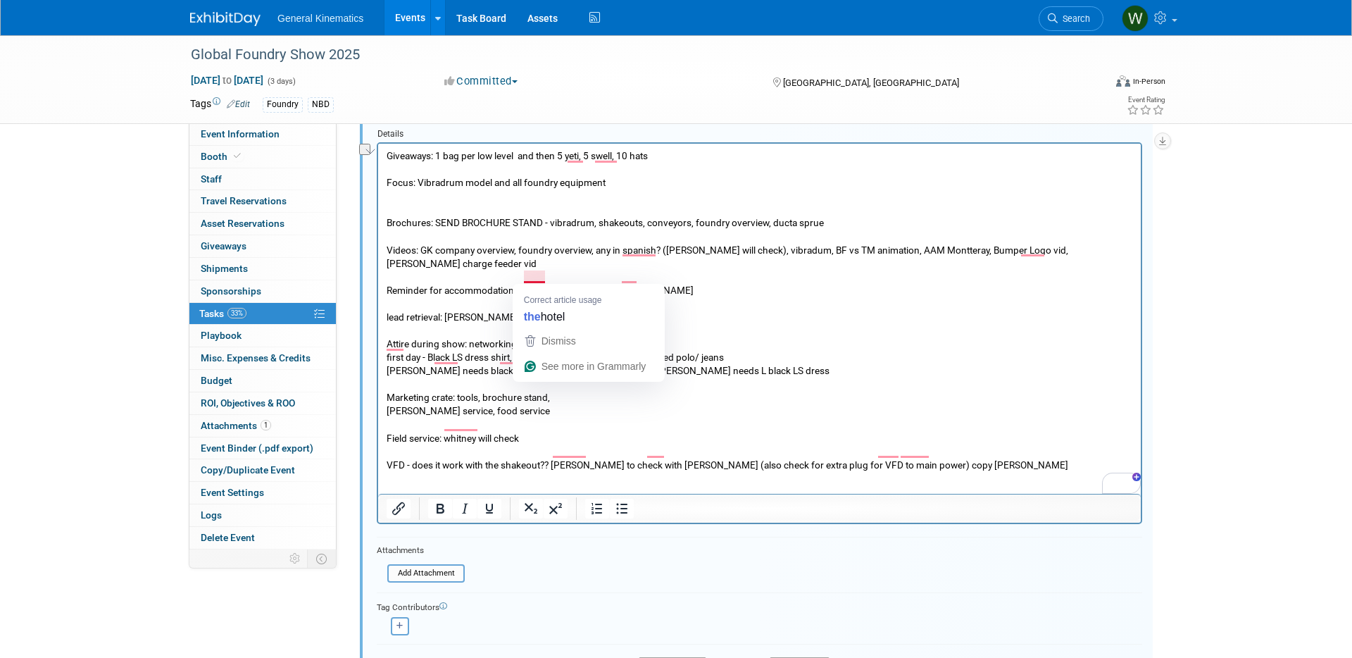
drag, startPoint x: 648, startPoint y: 278, endPoint x: 527, endPoint y: 278, distance: 121.2
click at [527, 278] on p "Giveaways: 1 bag per low level and then 5 yeti, 5 swell, 10 hats Focus: Vibradr…" at bounding box center [760, 310] width 747 height 323
click at [528, 306] on p "Giveaways: 1 bag per low level and then 5 yeti, 5 swell, 10 hats Focus: Vibradr…" at bounding box center [760, 310] width 747 height 323
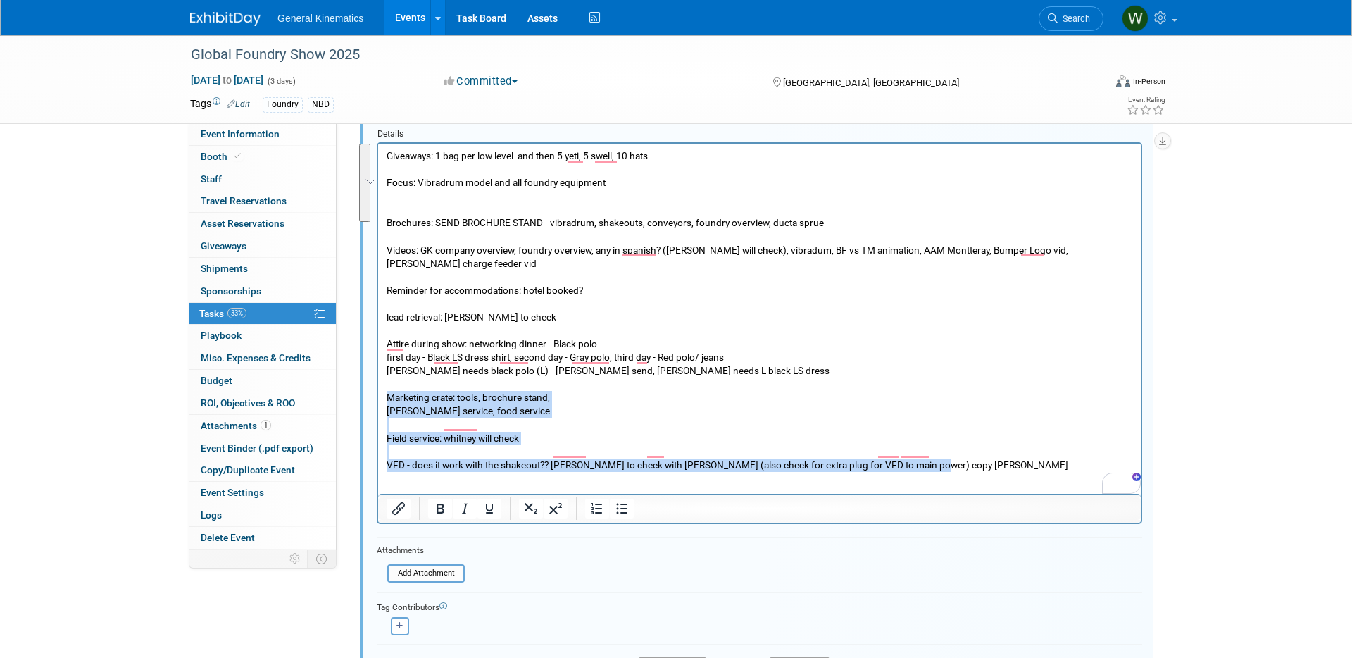
drag, startPoint x: 389, startPoint y: 385, endPoint x: 941, endPoint y: 445, distance: 555.5
click at [941, 445] on p "Giveaways: 1 bag per low level and then 5 yeti, 5 swell, 10 hats Focus: Vibradr…" at bounding box center [760, 310] width 747 height 323
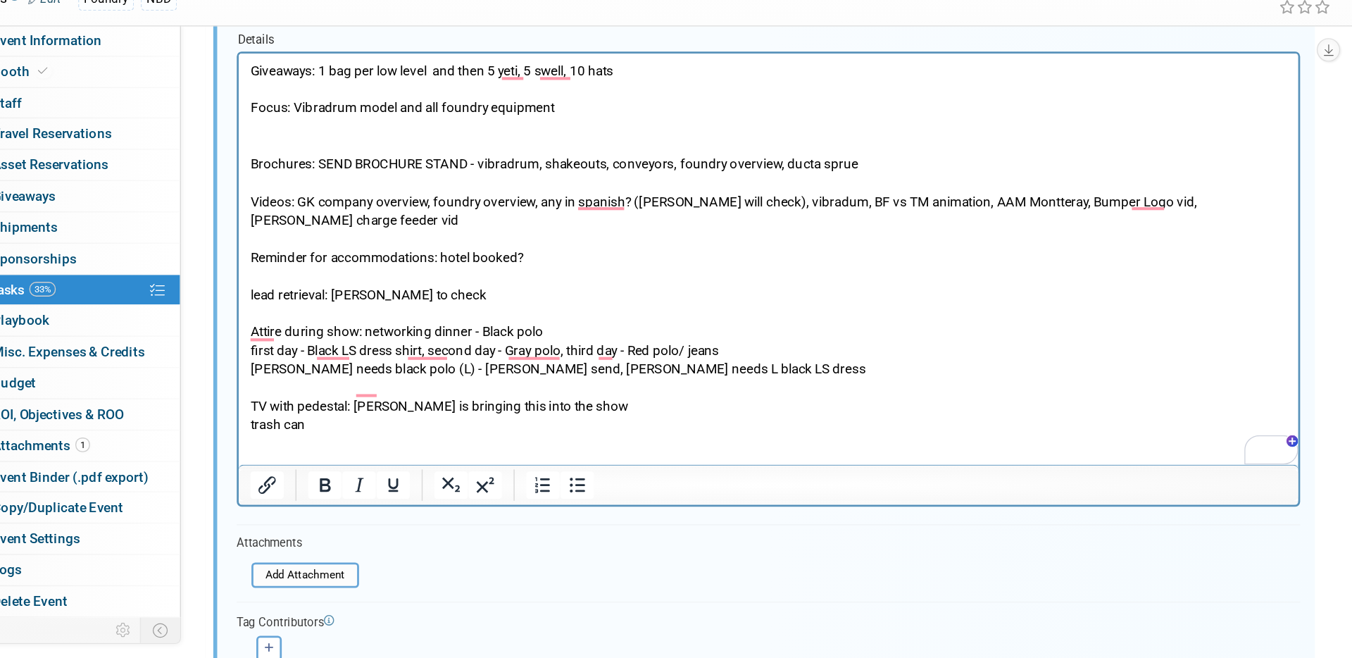
click at [516, 73] on p "Giveaways: 1 bag per low level and then 5 yeti, 5 swell, 10 hats Focus: Vibradr…" at bounding box center [620, 185] width 747 height 255
click at [513, 70] on p "Giveaways: 1 bag per low level and then 5 yeti, 5 swell, 10 hats Focus: Vibradr…" at bounding box center [620, 185] width 747 height 255
drag, startPoint x: 516, startPoint y: 65, endPoint x: 298, endPoint y: 65, distance: 217.7
click at [298, 65] on p "Giveaways: 1 bag per low level and then 5 yeti, 5 swell, 10 hats Focus: Vibradr…" at bounding box center [620, 185] width 747 height 255
click at [268, 107] on p "Giveaways: 1 bag per low level and then 5 yeti, 5 swell, 10 hats Focus: Vibradr…" at bounding box center [620, 185] width 747 height 255
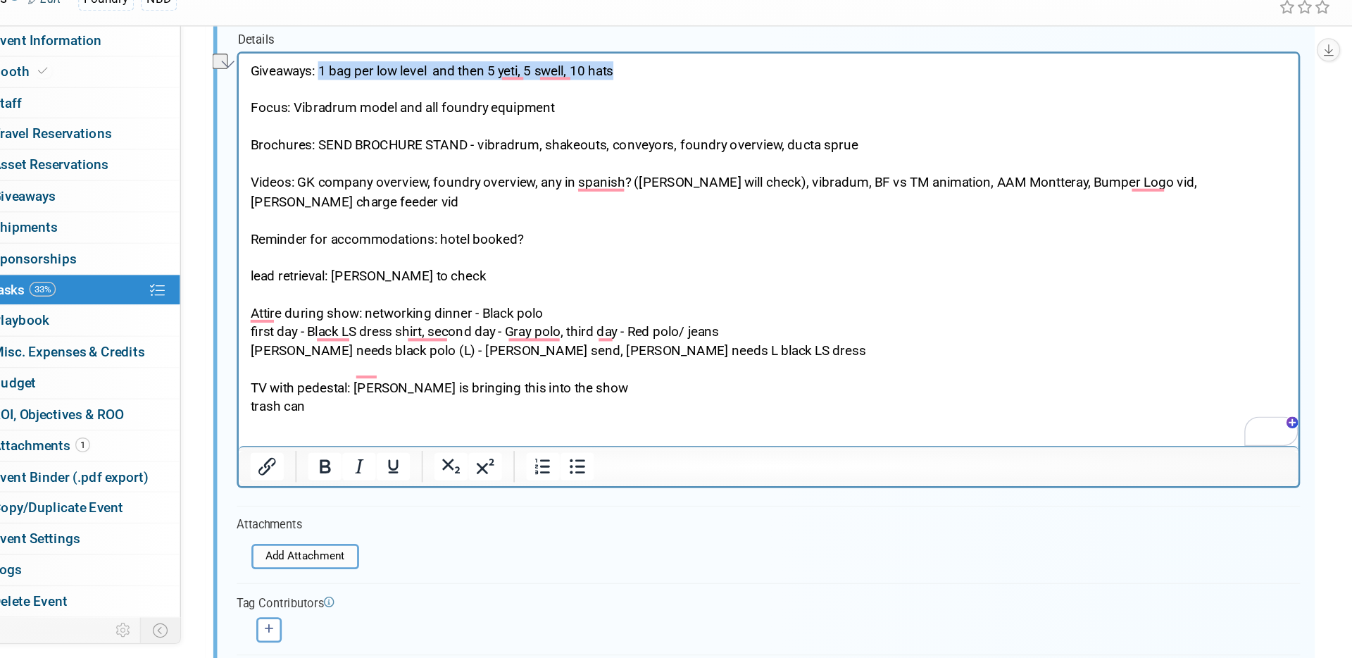
drag, startPoint x: 514, startPoint y: 67, endPoint x: 298, endPoint y: 70, distance: 216.3
click at [298, 70] on p "Giveaways: 1 bag per low level and then 5 yeti, 5 swell, 10 hats Focus: Vibradr…" at bounding box center [620, 179] width 747 height 242
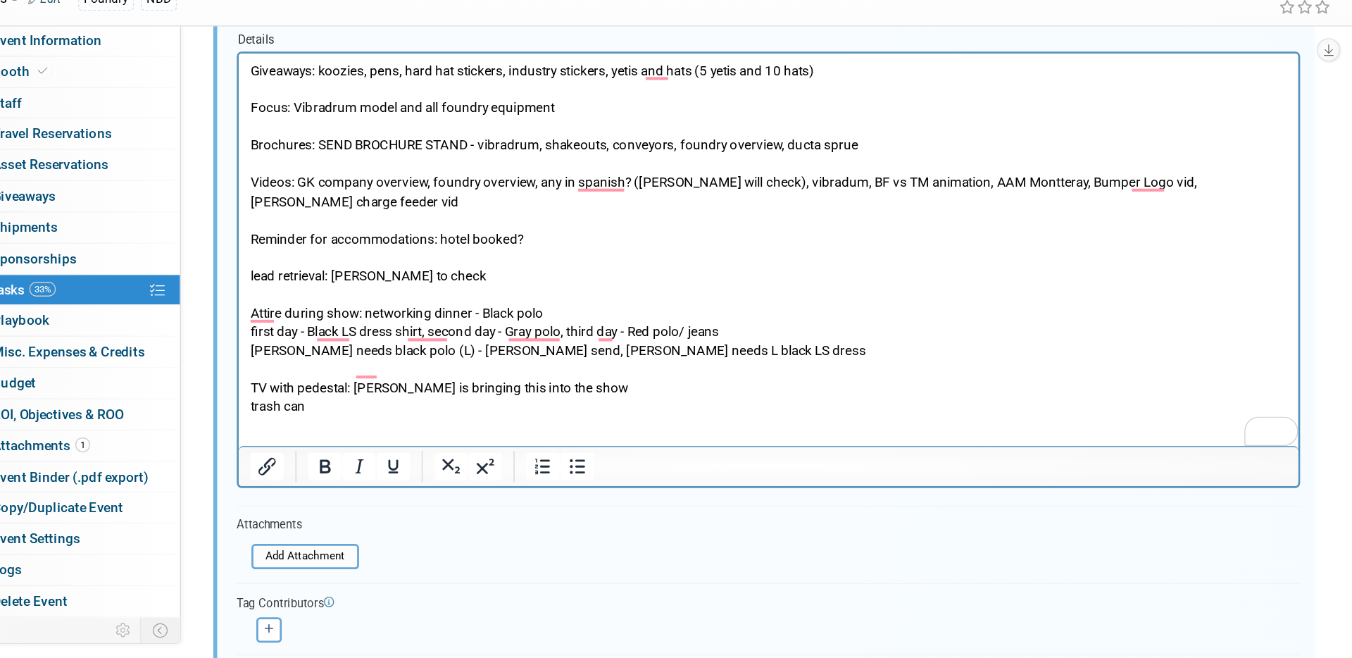
click at [301, 300] on p "trash can" at bounding box center [620, 306] width 747 height 13
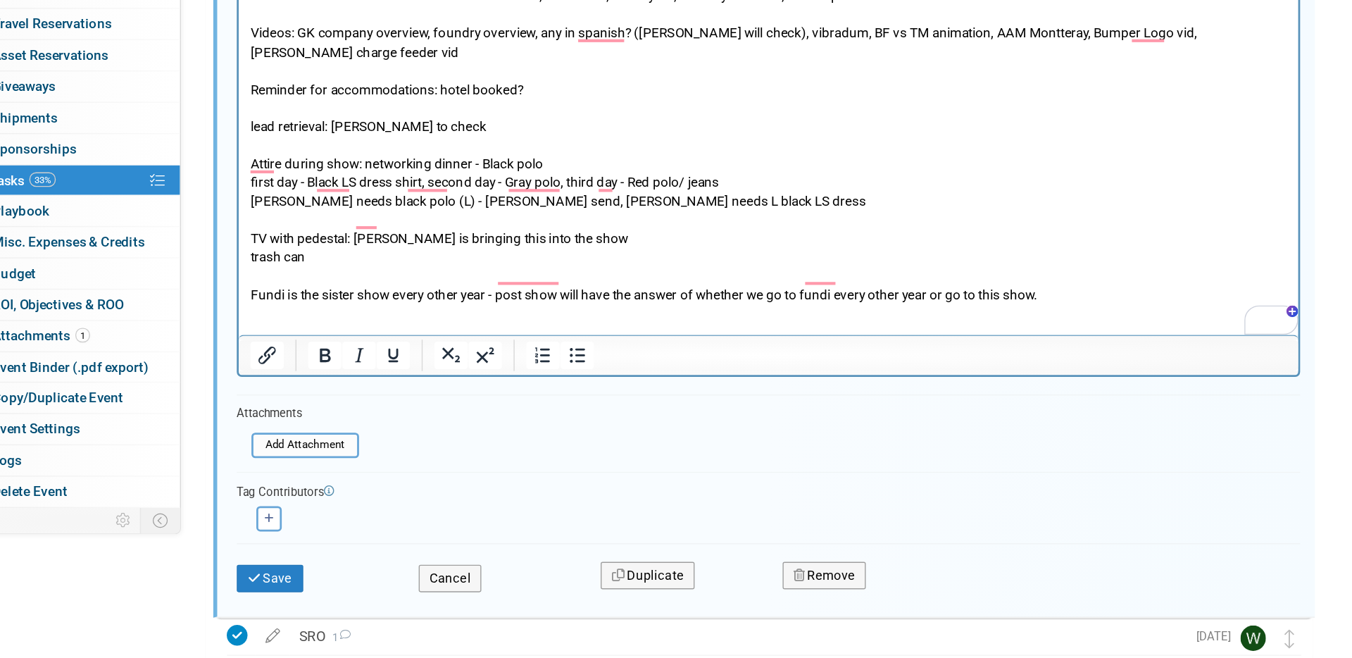
scroll to position [347, 0]
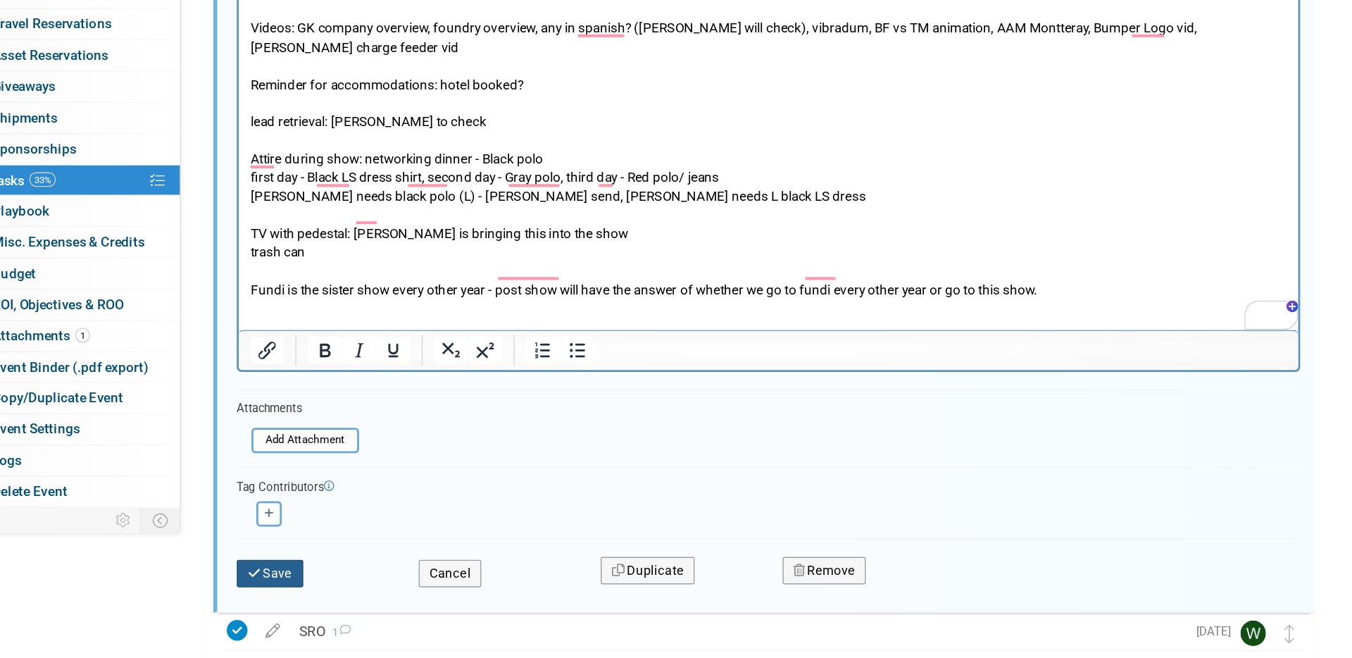
click at [400, 599] on button "Save" at bounding box center [401, 597] width 48 height 20
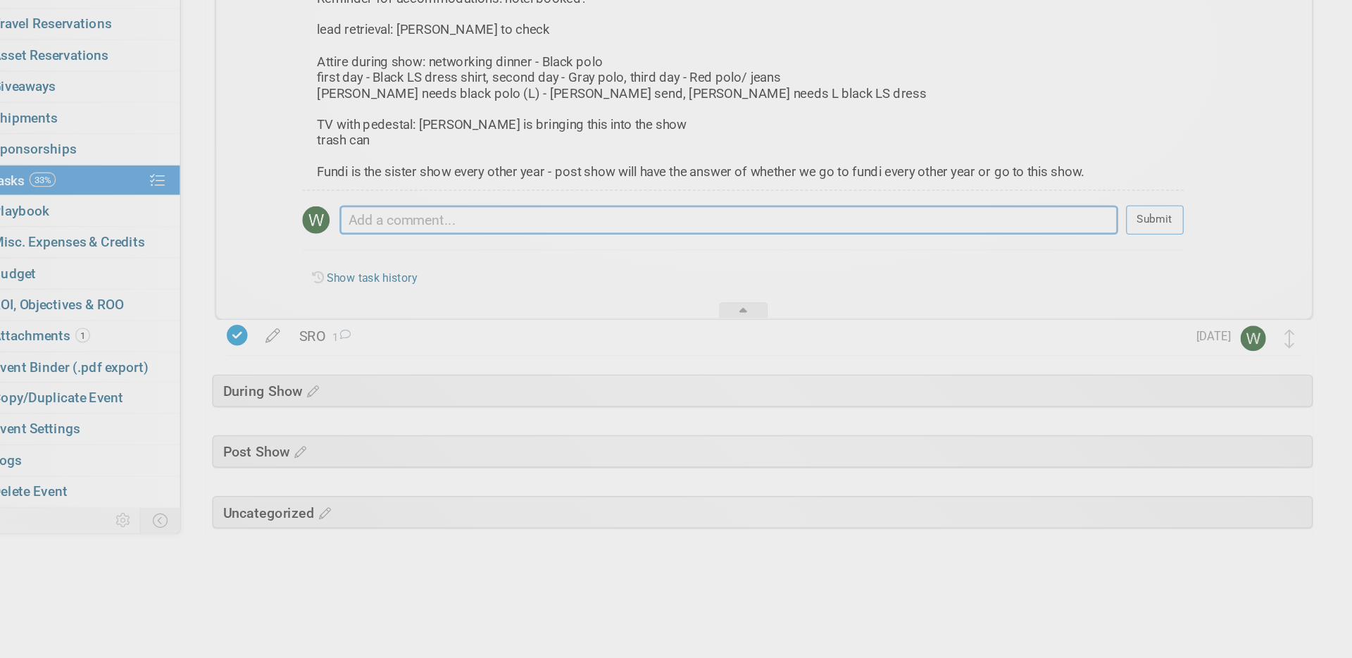
scroll to position [257, 0]
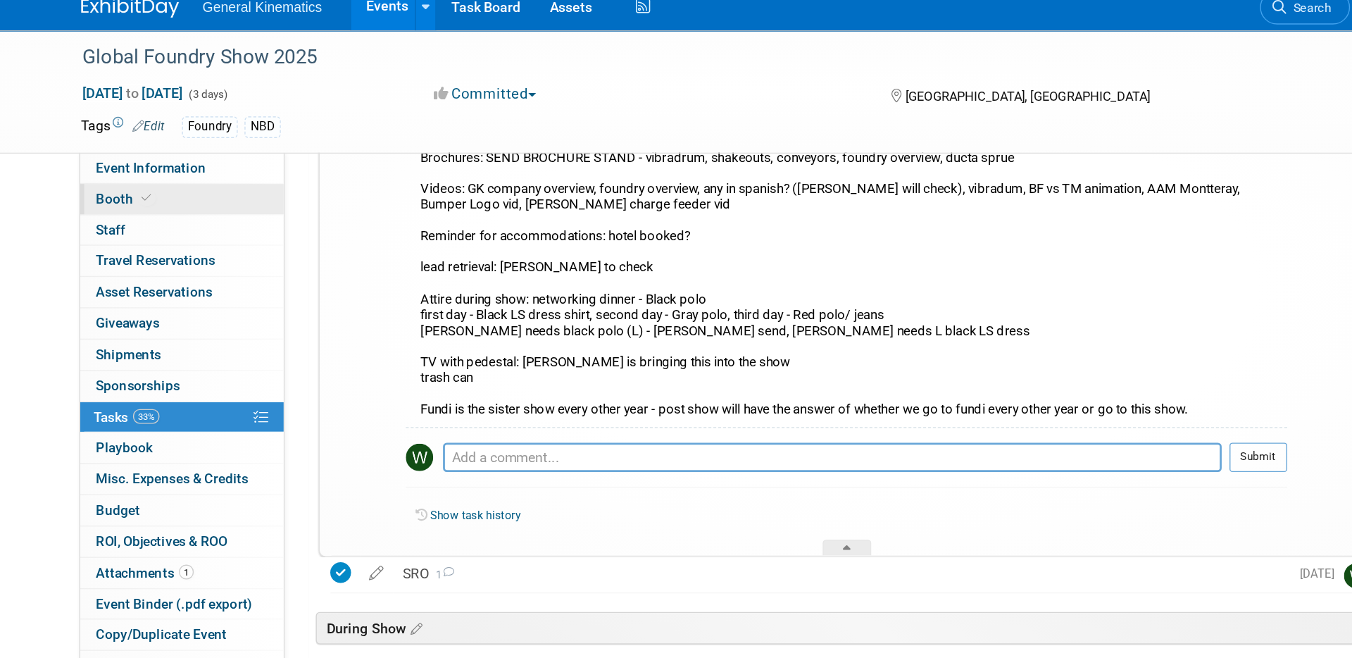
click at [244, 153] on link "Booth" at bounding box center [262, 157] width 147 height 22
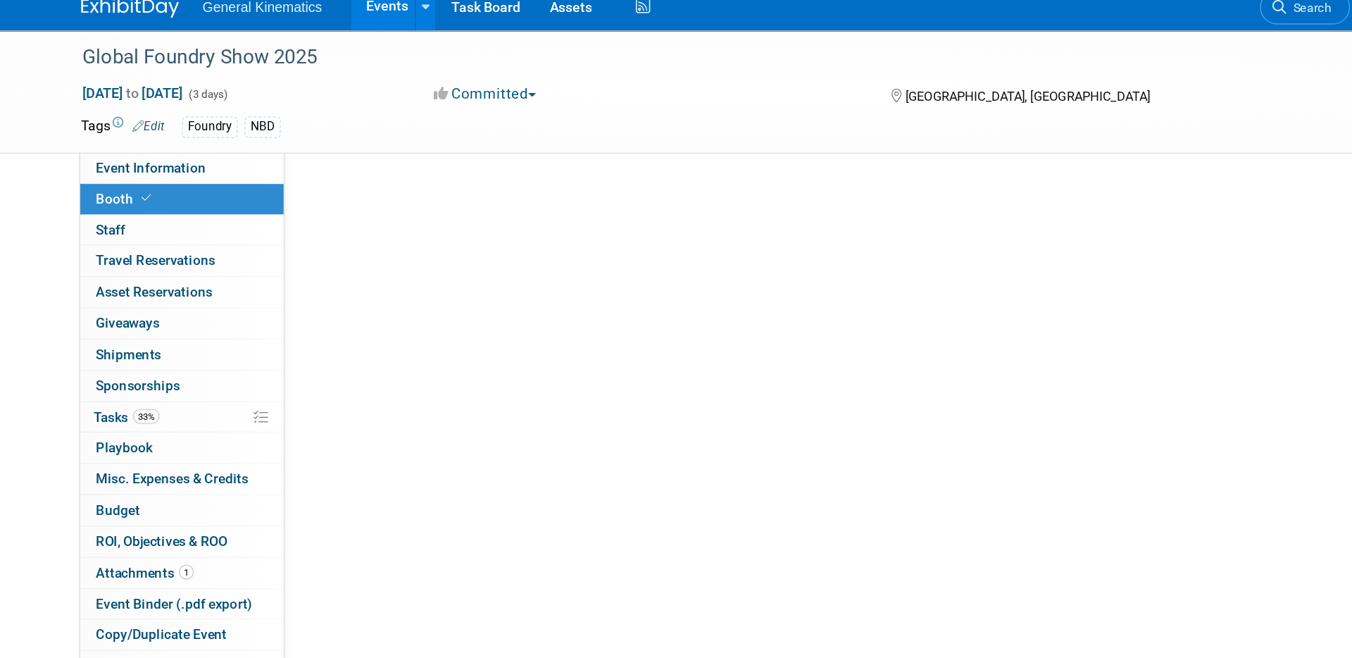
scroll to position [0, 0]
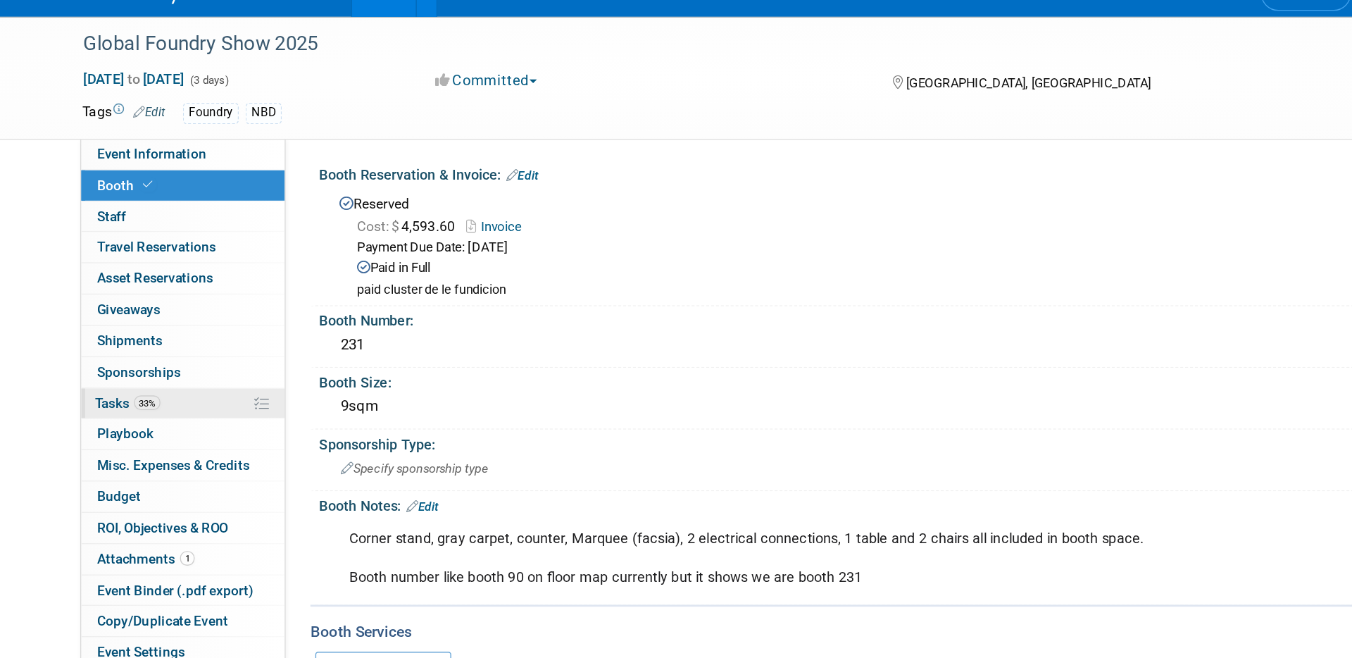
click at [266, 319] on link "33% Tasks 33%" at bounding box center [262, 314] width 147 height 22
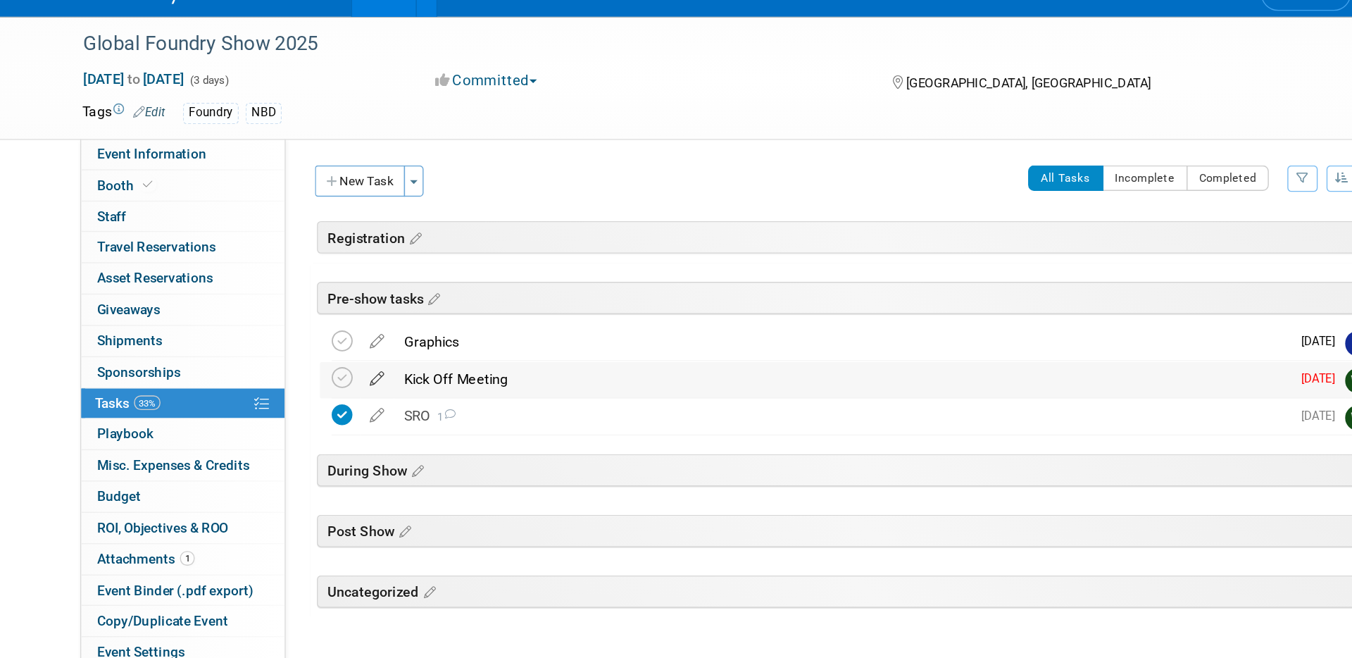
click at [414, 295] on icon at bounding box center [402, 293] width 25 height 18
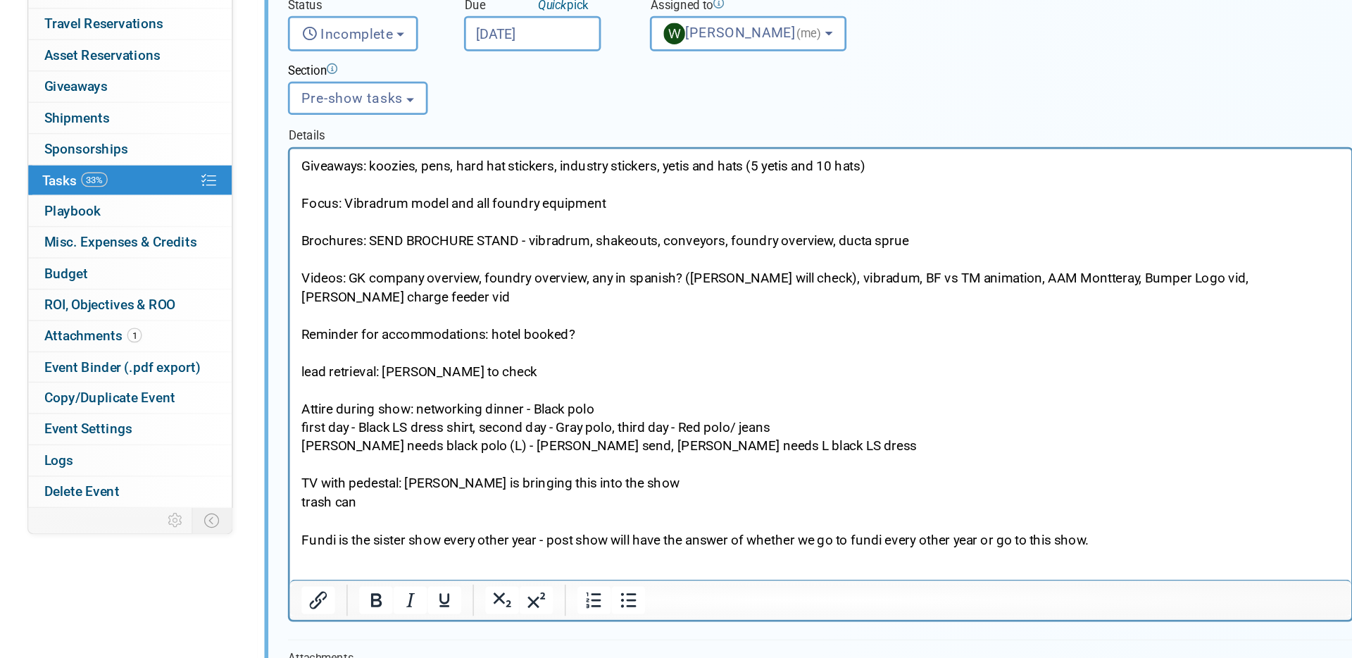
scroll to position [168, 0]
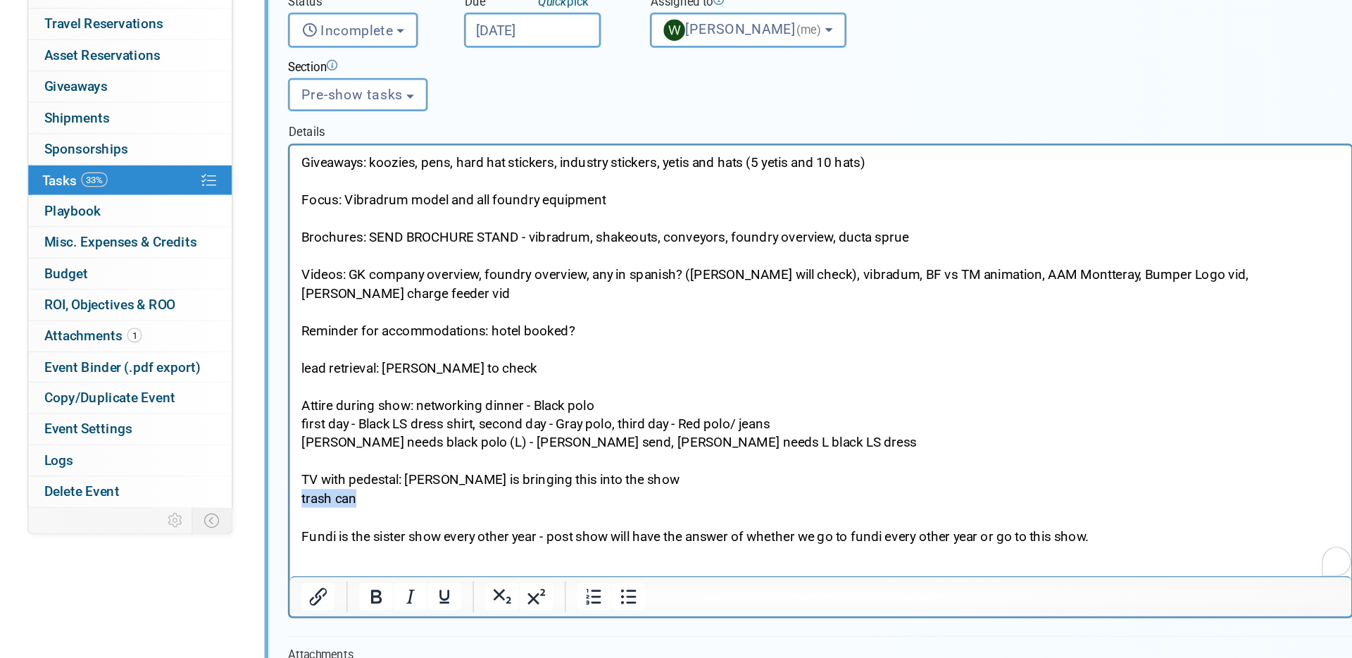
drag, startPoint x: 347, startPoint y: 385, endPoint x: 296, endPoint y: 385, distance: 51.4
click at [296, 385] on html "Giveaways: koozies, pens, hard hat stickers, industry stickers, yetis and hats …" at bounding box center [671, 289] width 764 height 288
click at [301, 383] on p "Giveaways: koozies, pens, hard hat stickers, industry stickers, yetis and hats …" at bounding box center [672, 292] width 748 height 282
click at [299, 384] on p "Giveaways: koozies, pens, hard hat stickers, industry stickers, yetis and hats …" at bounding box center [672, 292] width 748 height 282
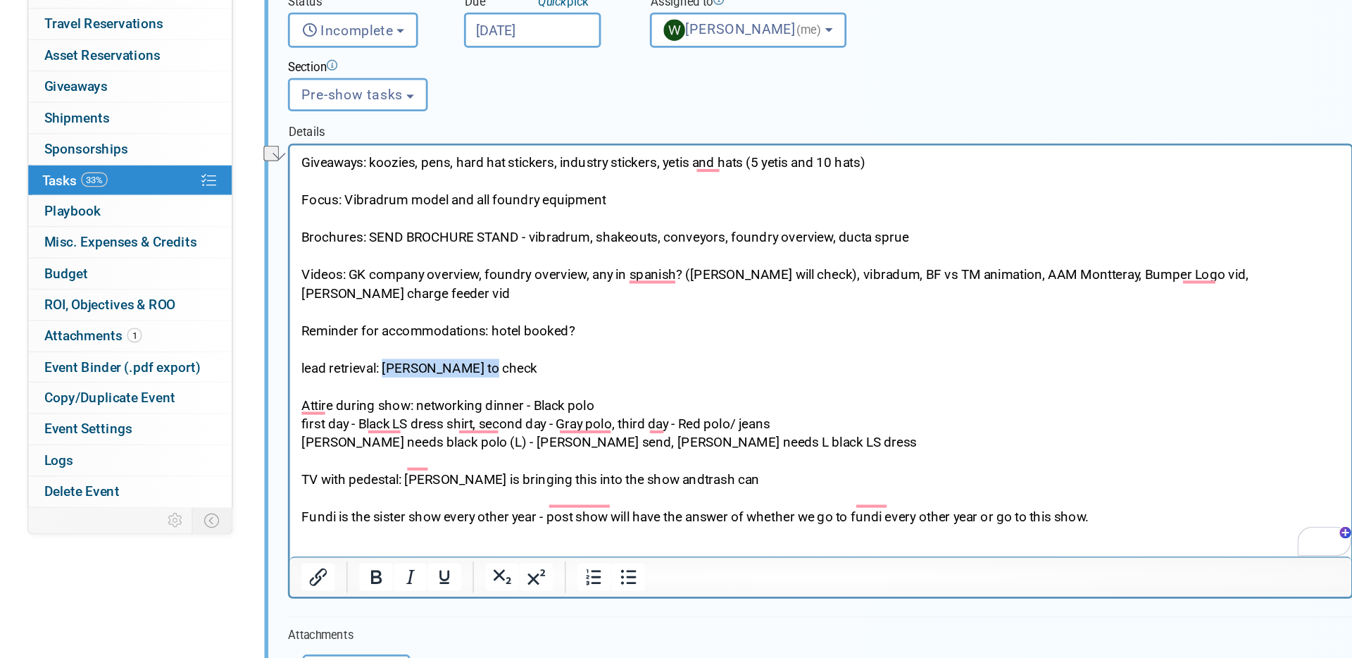
drag, startPoint x: 442, startPoint y: 293, endPoint x: 361, endPoint y: 296, distance: 81.8
click at [361, 296] on p "Giveaways: koozies, pens, hard hat stickers, industry stickers, yetis and hats …" at bounding box center [672, 285] width 748 height 269
drag, startPoint x: 503, startPoint y: 263, endPoint x: 436, endPoint y: 264, distance: 66.9
click at [436, 264] on p "Giveaways: koozies, pens, hard hat stickers, industry stickers, yetis and hats …" at bounding box center [672, 285] width 748 height 269
click at [740, 211] on p "Giveaways: koozies, pens, hard hat stickers, industry stickers, yetis and hats …" at bounding box center [672, 285] width 748 height 269
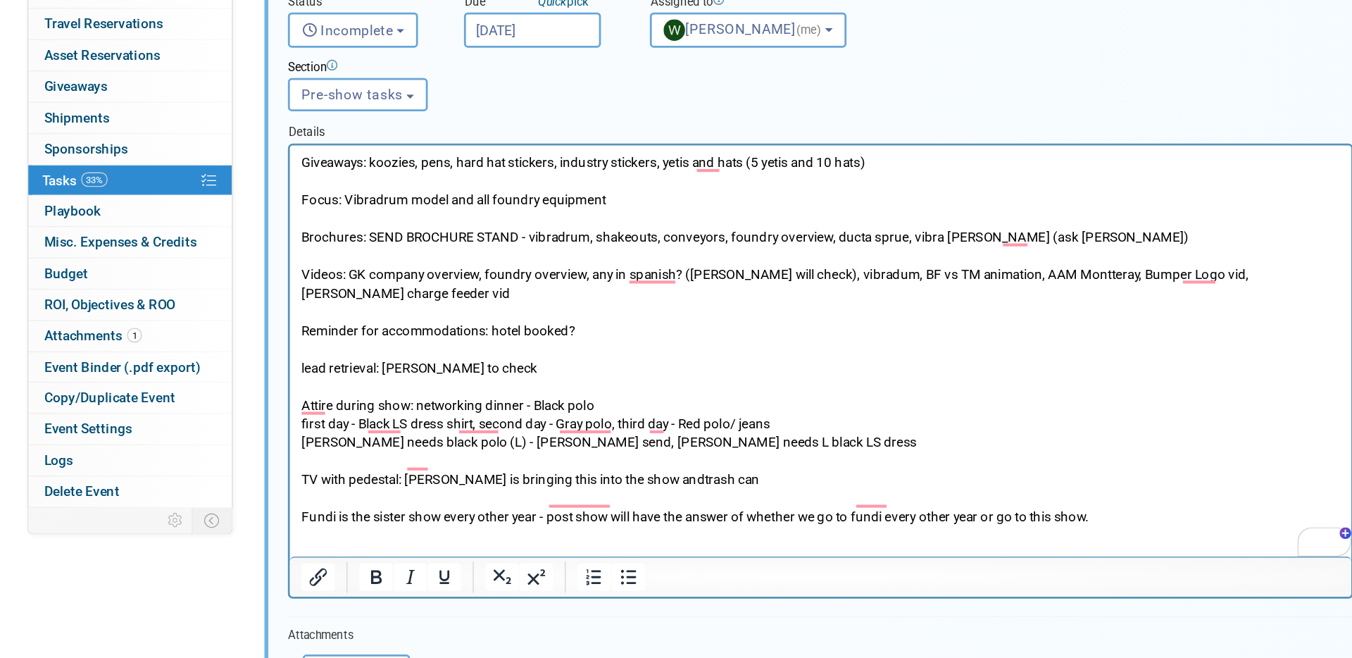
click at [1033, 237] on p "Giveaways: koozies, pens, hard hat stickers, industry stickers, yetis and hats …" at bounding box center [672, 285] width 748 height 269
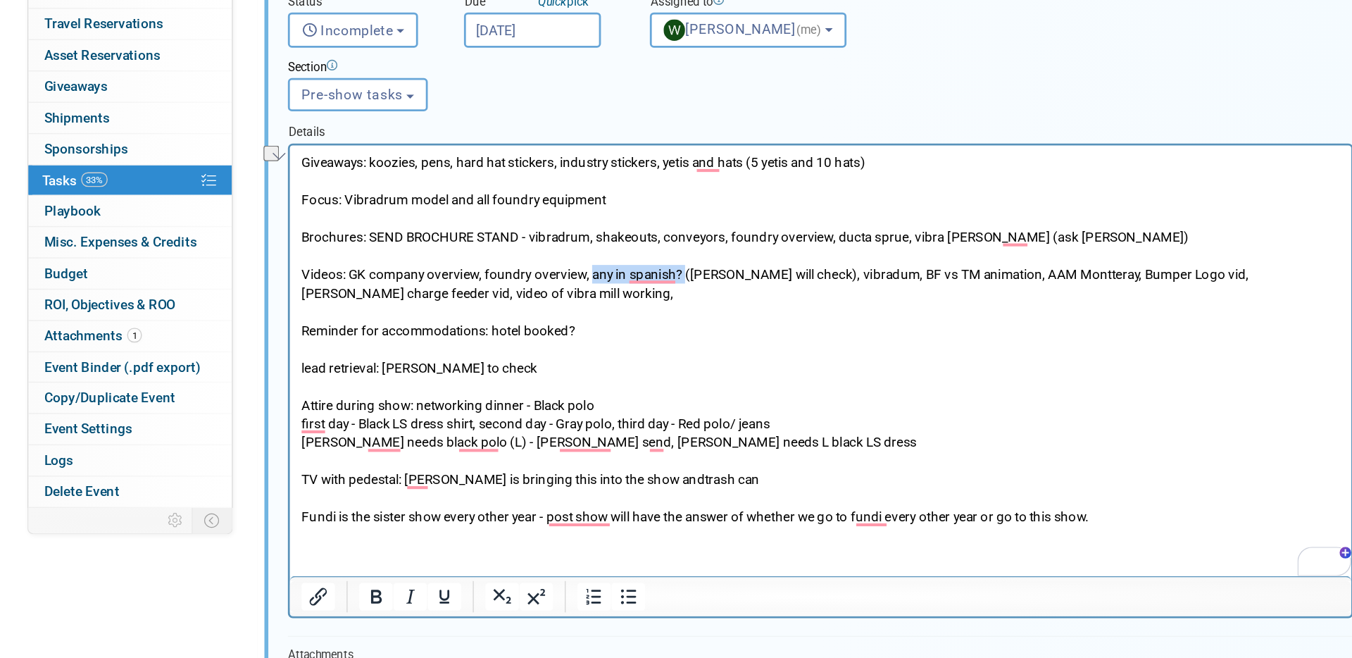
drag, startPoint x: 575, startPoint y: 235, endPoint x: 508, endPoint y: 239, distance: 67.7
click at [508, 239] on p "Giveaways: koozies, pens, hard hat stickers, industry stickers, yetis and hats …" at bounding box center [672, 285] width 748 height 269
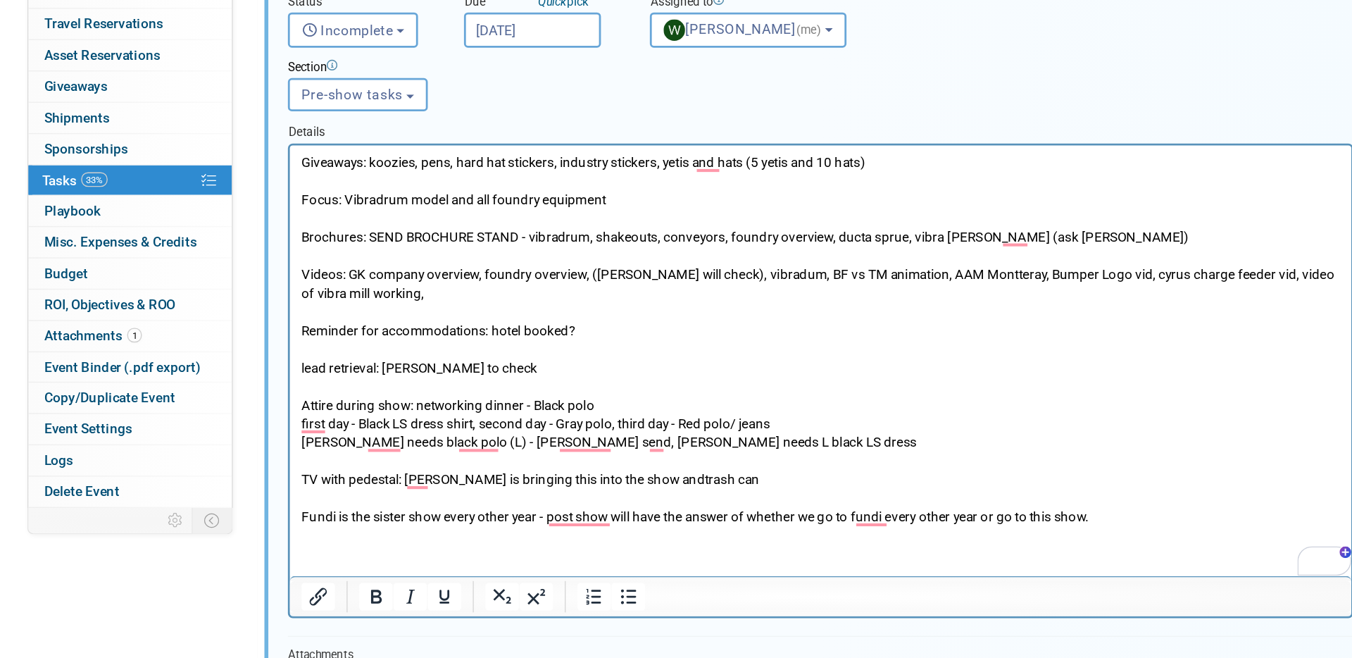
click at [580, 238] on p "Giveaways: koozies, pens, hard hat stickers, industry stickers, yetis and hats …" at bounding box center [672, 285] width 748 height 269
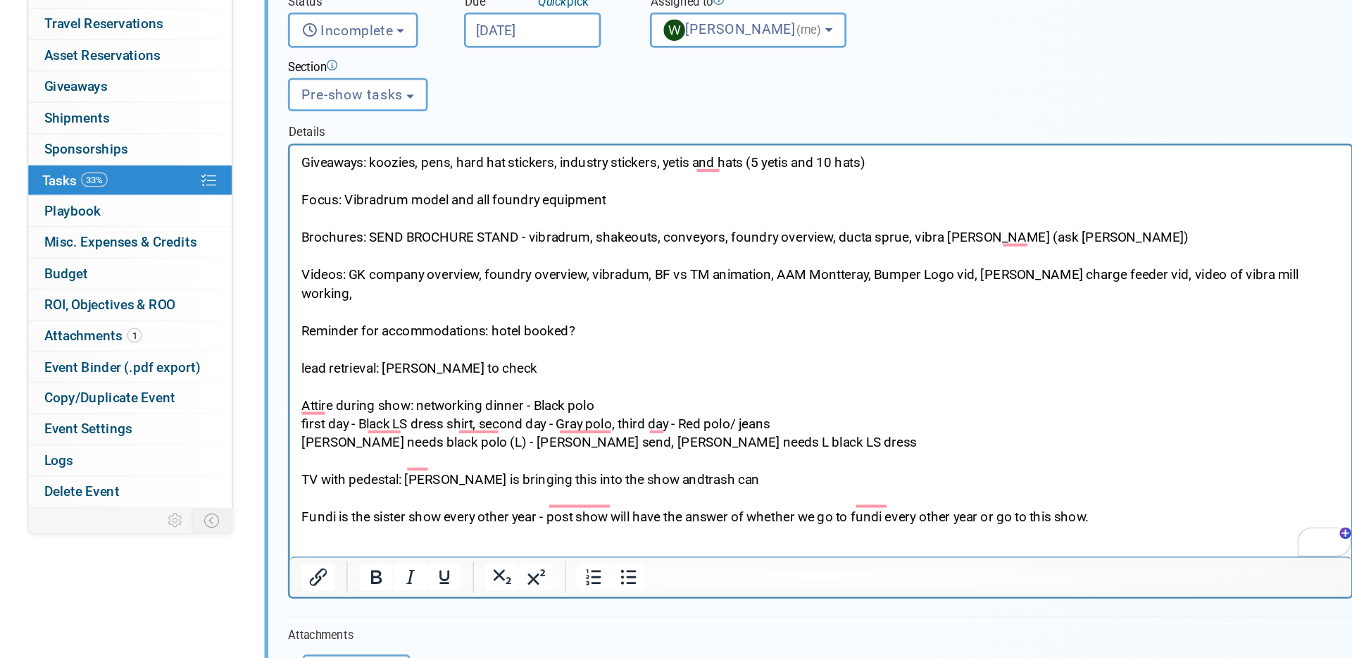
click at [1016, 239] on p "Giveaways: koozies, pens, hard hat stickers, industry stickers, yetis and hats …" at bounding box center [672, 285] width 748 height 269
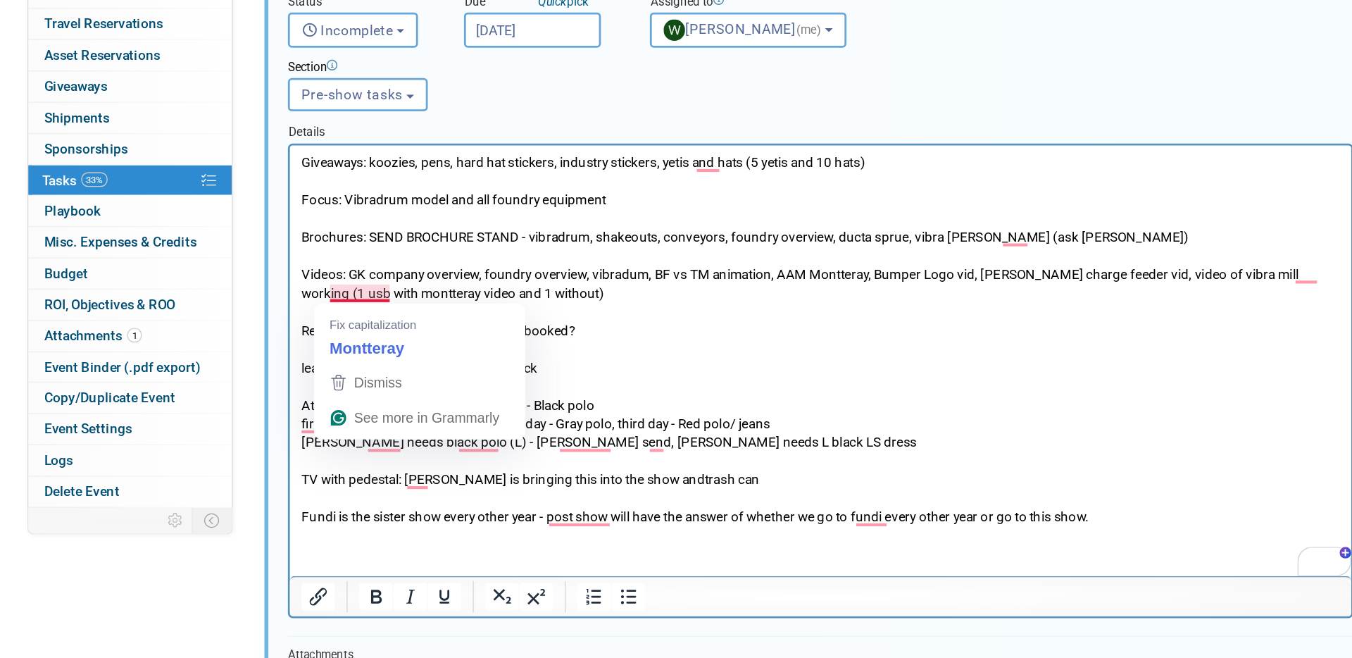
click at [521, 282] on p "Giveaways: koozies, pens, hard hat stickers, industry stickers, yetis and hats …" at bounding box center [672, 285] width 748 height 269
click at [347, 250] on p "Giveaways: koozies, pens, hard hat stickers, industry stickers, yetis and hats …" at bounding box center [672, 285] width 748 height 269
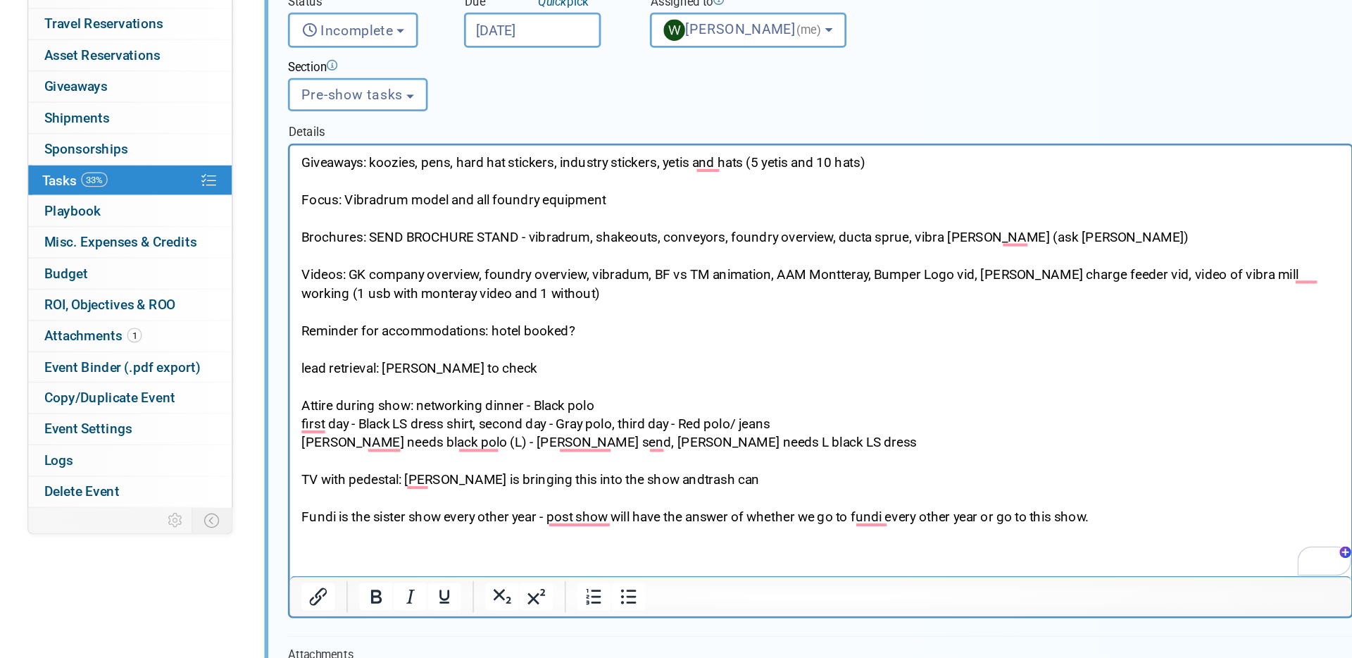
click at [689, 238] on p "Giveaways: koozies, pens, hard hat stickers, industry stickers, yetis and hats …" at bounding box center [672, 285] width 748 height 269
click at [320, 253] on p "Giveaways: koozies, pens, hard hat stickers, industry stickers, yetis and hats …" at bounding box center [672, 285] width 748 height 269
drag, startPoint x: 787, startPoint y: 237, endPoint x: 880, endPoint y: 239, distance: 93.7
click at [880, 239] on p "Giveaways: koozies, pens, hard hat stickers, industry stickers, yetis and hats …" at bounding box center [672, 285] width 748 height 269
click at [543, 249] on p "Giveaways: koozies, pens, hard hat stickers, industry stickers, yetis and hats …" at bounding box center [672, 285] width 748 height 269
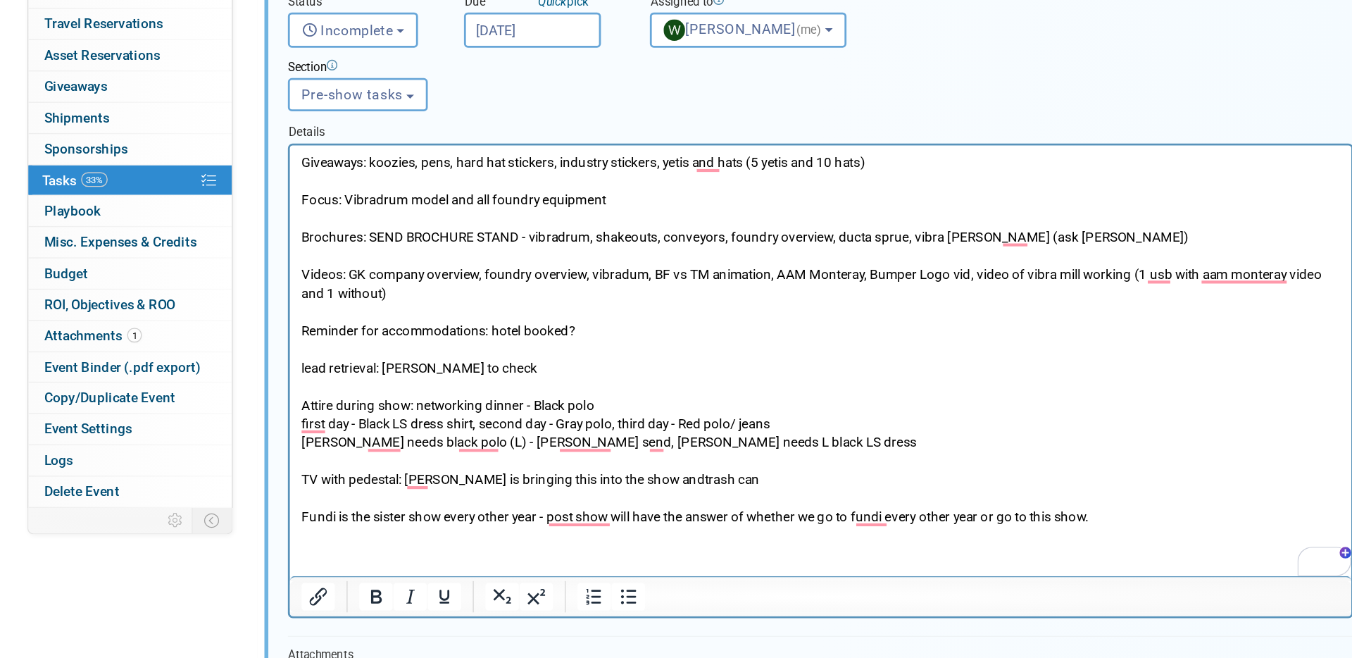
click at [891, 239] on p "Giveaways: koozies, pens, hard hat stickers, industry stickers, yetis and hats …" at bounding box center [672, 285] width 748 height 269
click at [859, 238] on p "Giveaways: koozies, pens, hard hat stickers, industry stickers, yetis and hats …" at bounding box center [672, 285] width 748 height 269
click at [961, 242] on p "Giveaways: koozies, pens, hard hat stickers, industry stickers, yetis and hats …" at bounding box center [672, 285] width 748 height 269
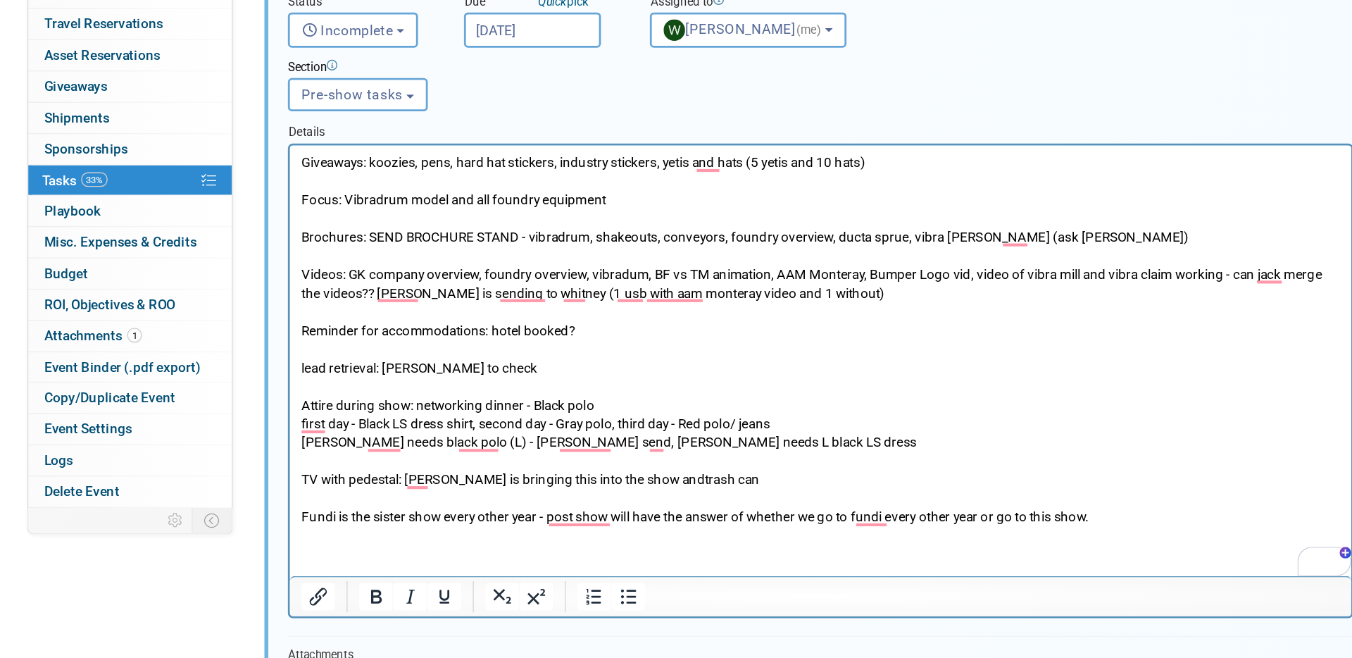
click at [342, 251] on p "Giveaways: koozies, pens, hard hat stickers, industry stickers, yetis and hats …" at bounding box center [672, 285] width 748 height 269
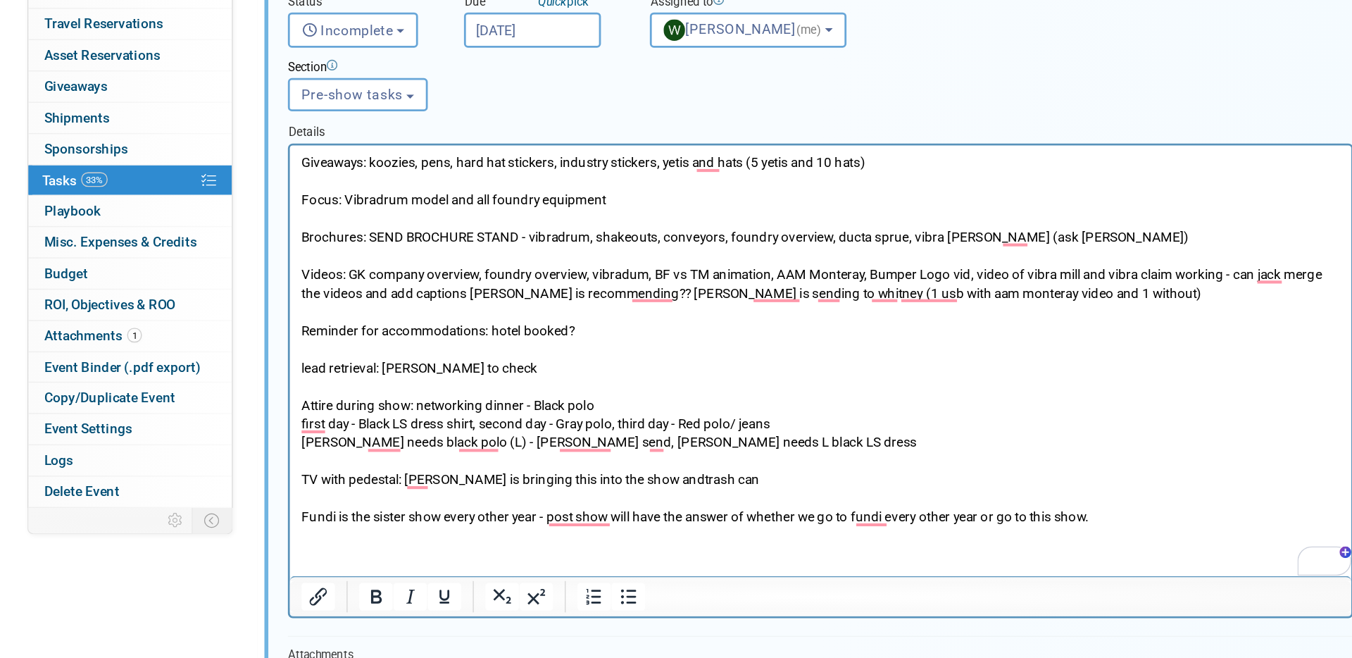
click at [531, 302] on p "Giveaways: koozies, pens, hard hat stickers, industry stickers, yetis and hats …" at bounding box center [672, 285] width 748 height 269
click at [374, 213] on p "Giveaways: koozies, pens, hard hat stickers, industry stickers, yetis and hats …" at bounding box center [672, 285] width 748 height 269
click at [468, 310] on p "Giveaways: koozies, pens, hard hat stickers, industry stickers, yetis and hats …" at bounding box center [672, 285] width 748 height 269
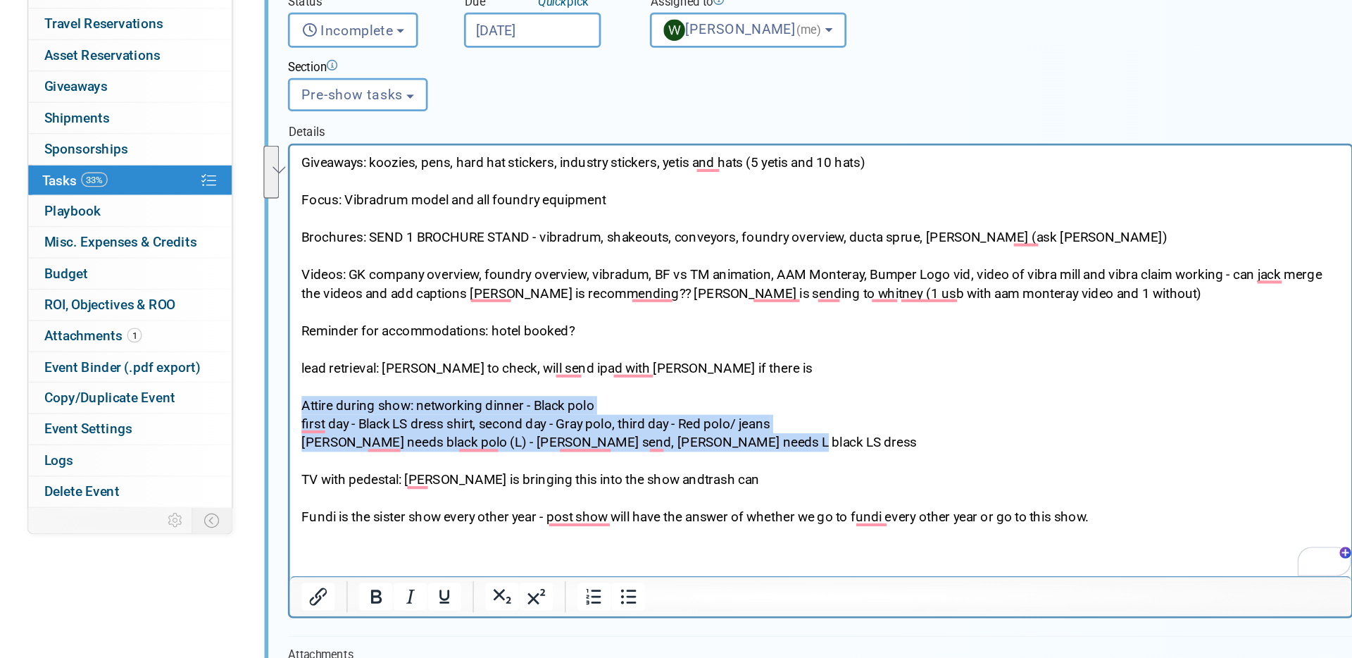
click at [465, 351] on p "Giveaways: koozies, pens, hard hat stickers, industry stickers, yetis and hats …" at bounding box center [672, 285] width 748 height 269
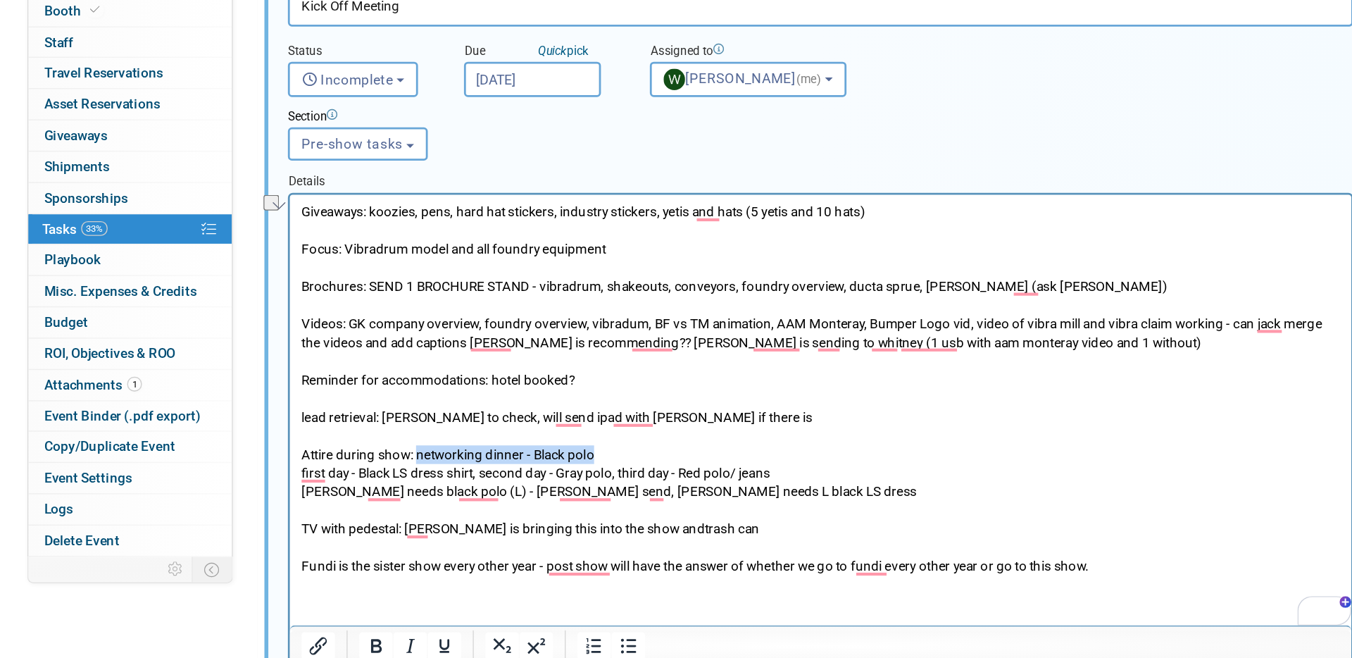
drag, startPoint x: 515, startPoint y: 380, endPoint x: 380, endPoint y: 379, distance: 134.5
click at [380, 379] on p "Giveaways: koozies, pens, hard hat stickers, industry stickers, yetis and hats …" at bounding box center [672, 333] width 748 height 269
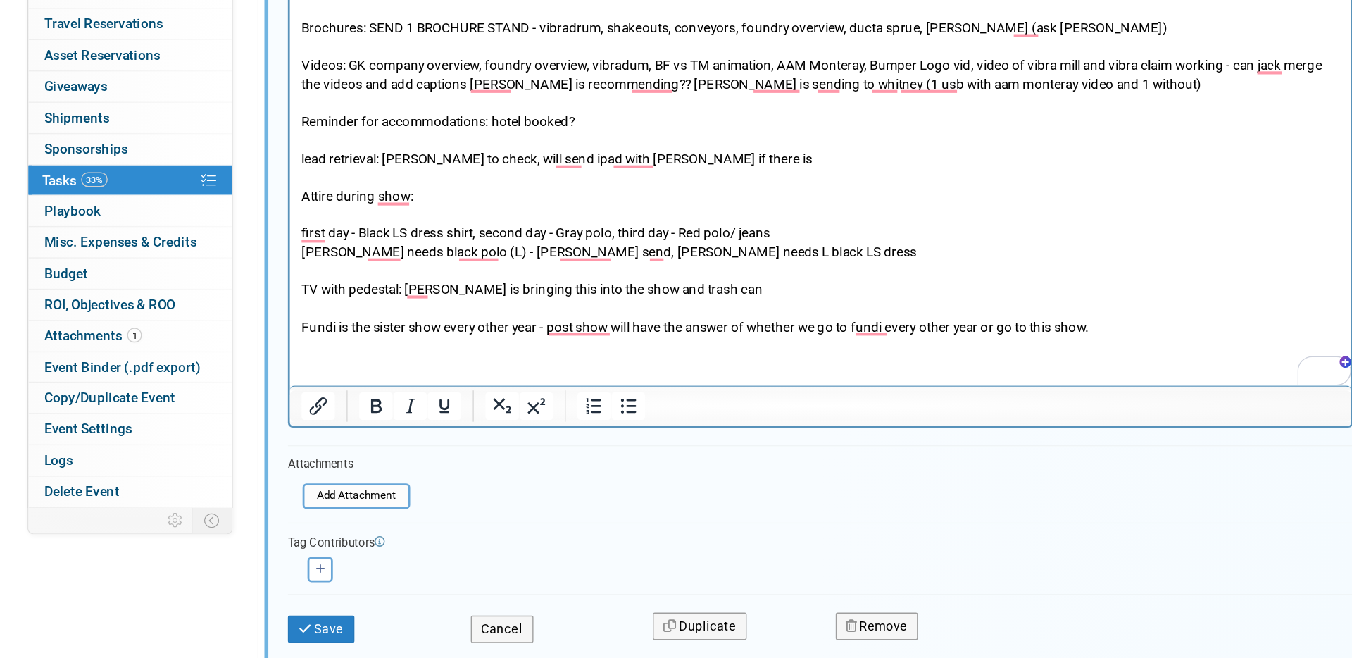
scroll to position [334, 0]
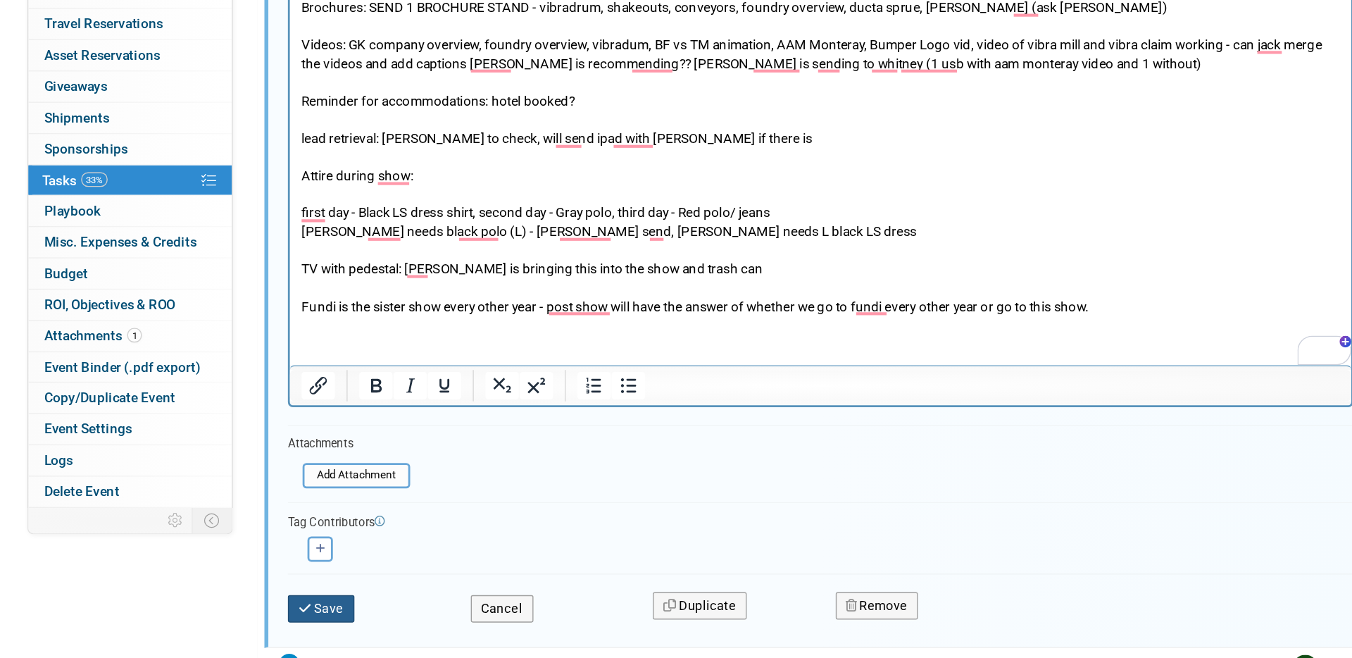
click at [402, 624] on button "Save" at bounding box center [400, 622] width 48 height 20
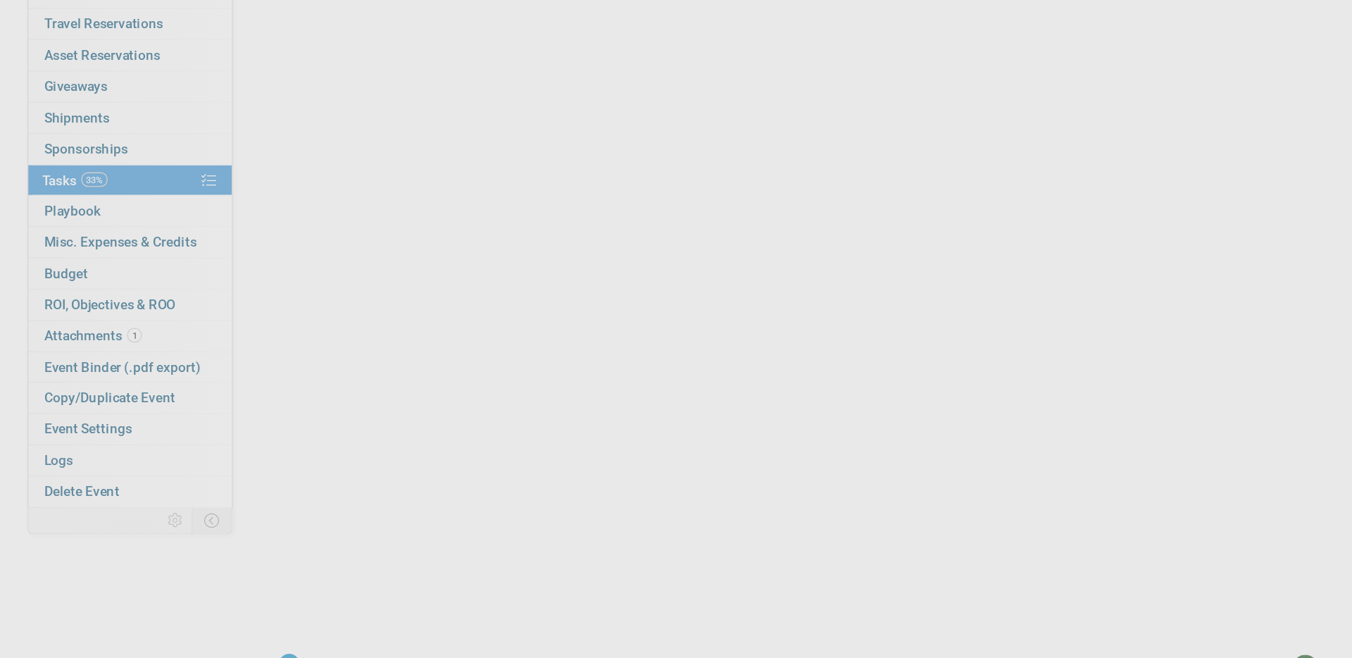
scroll to position [0, 0]
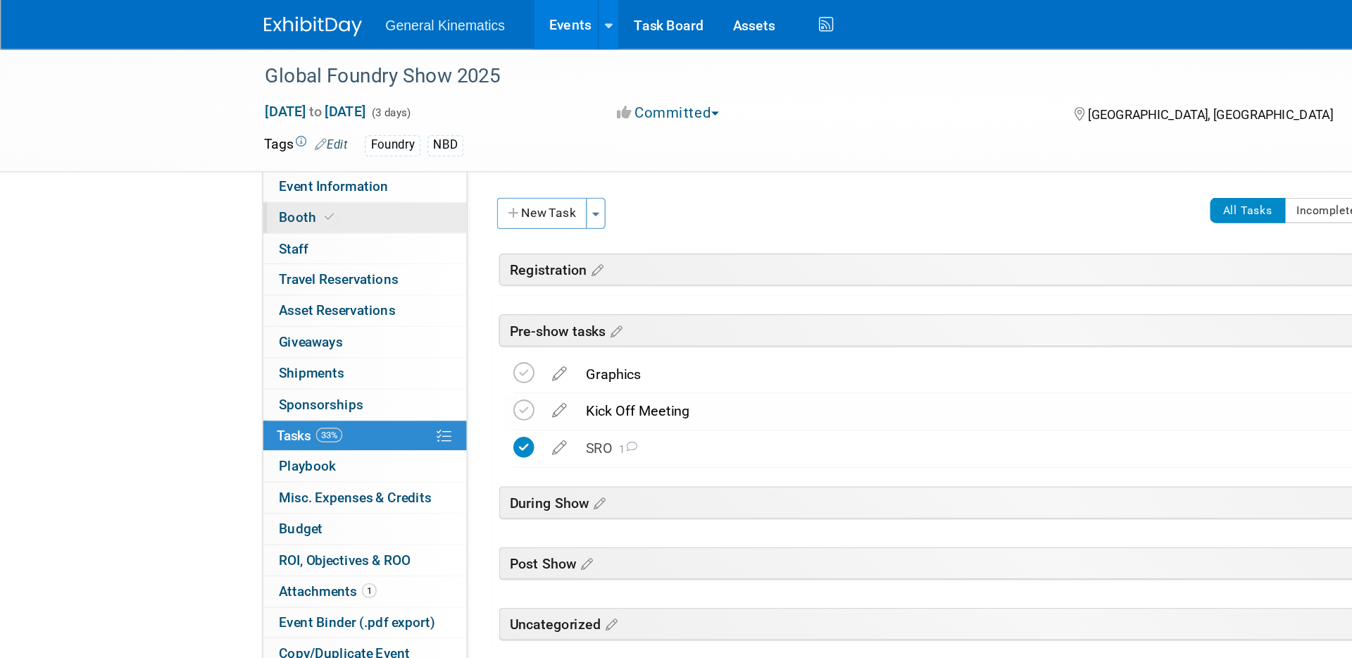
click at [232, 151] on span at bounding box center [237, 156] width 13 height 11
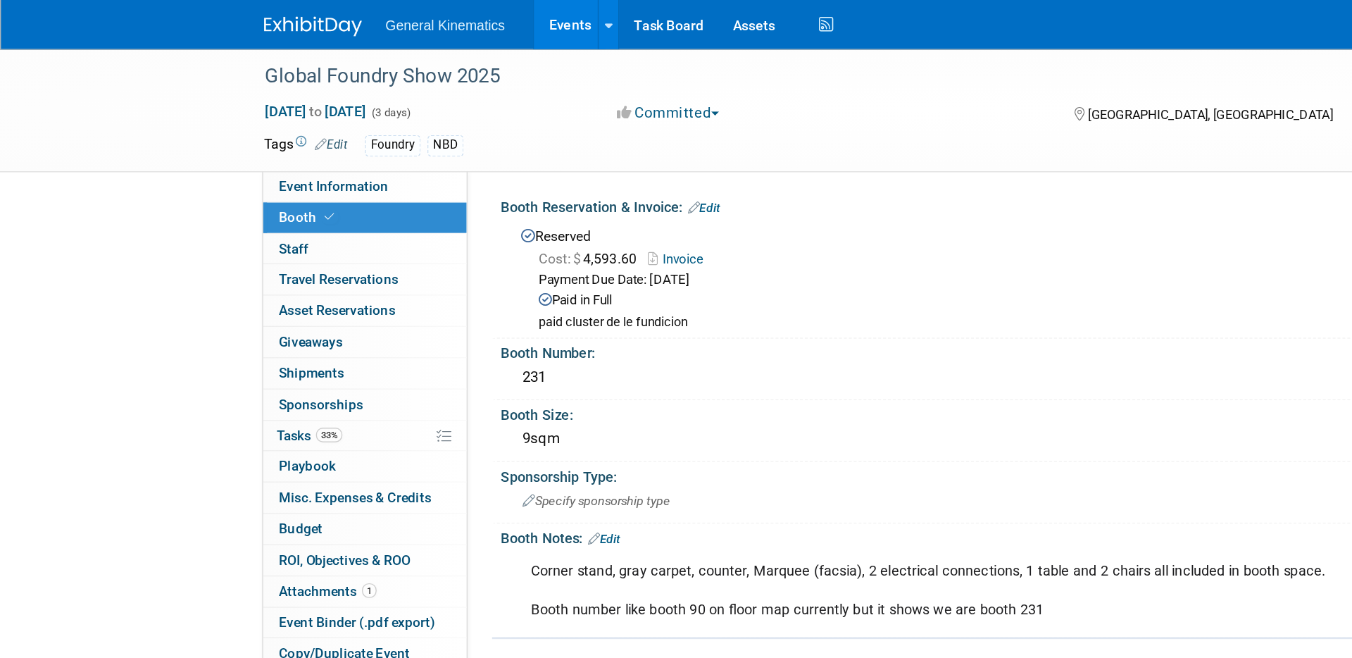
click at [298, 149] on link "Booth" at bounding box center [262, 157] width 147 height 22
click at [296, 140] on link "Event Information" at bounding box center [262, 134] width 147 height 22
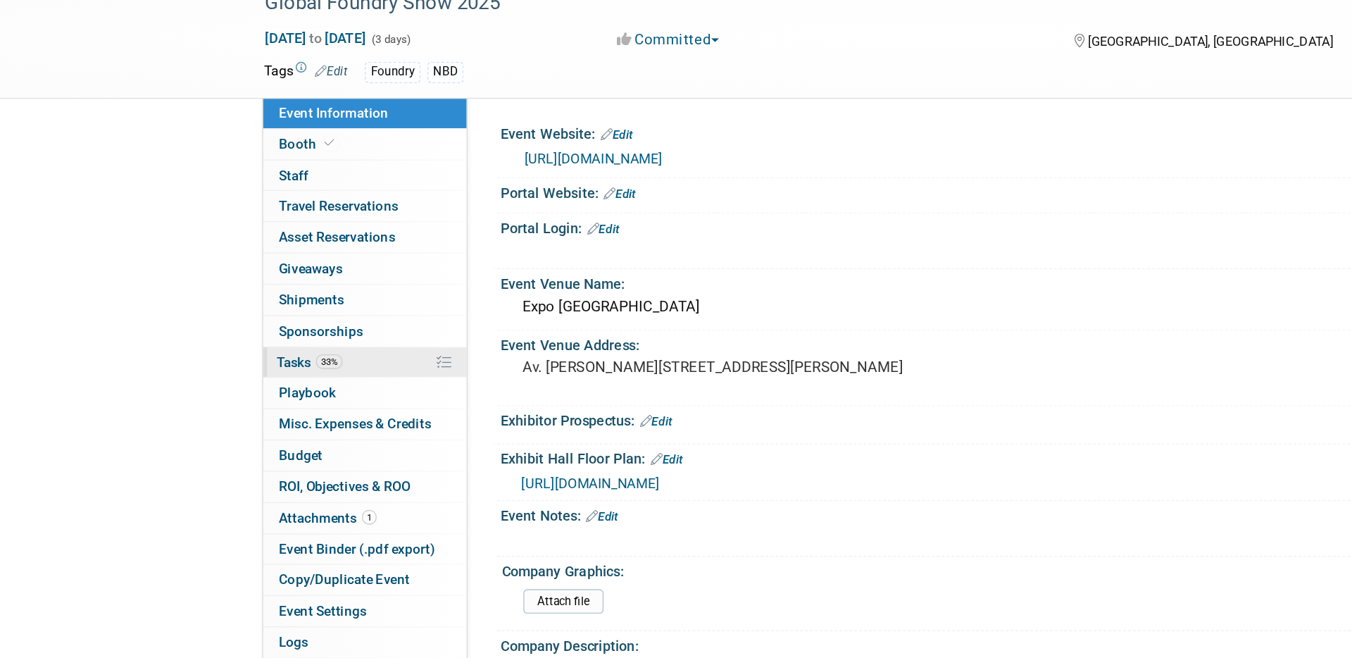
click at [251, 316] on link "33% Tasks 33%" at bounding box center [262, 314] width 147 height 22
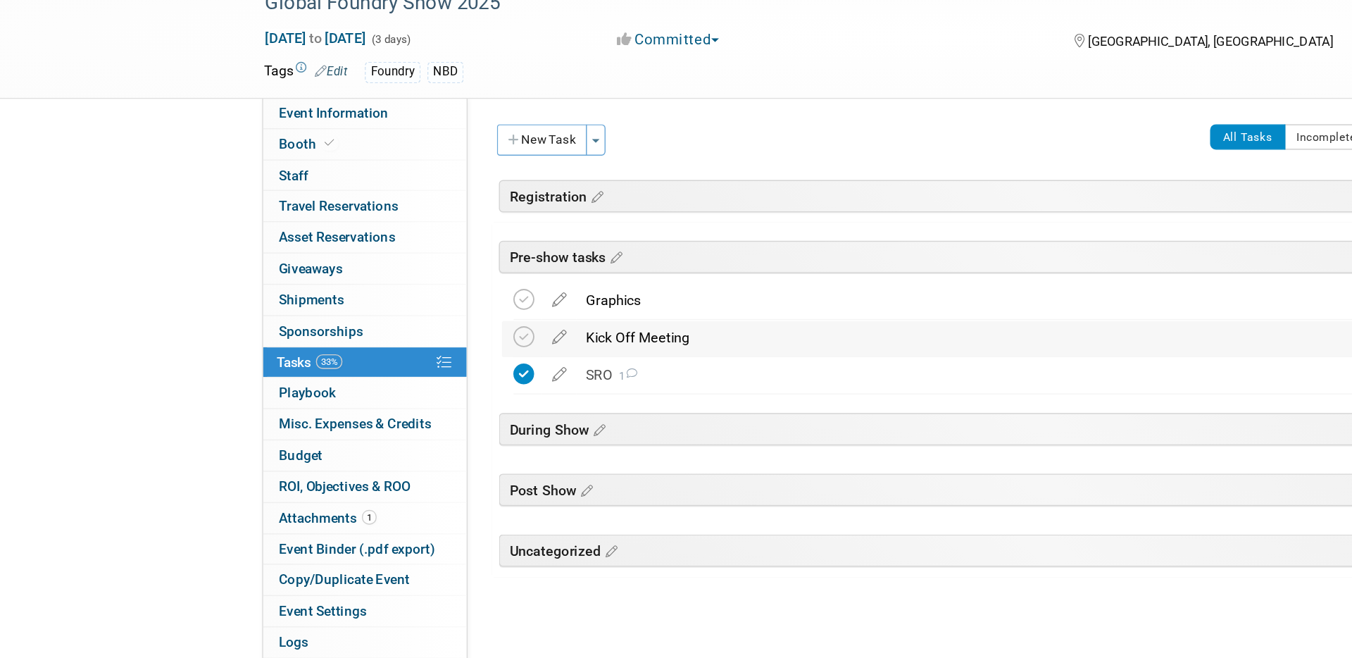
click at [430, 294] on div "Kick Off Meeting" at bounding box center [737, 296] width 645 height 24
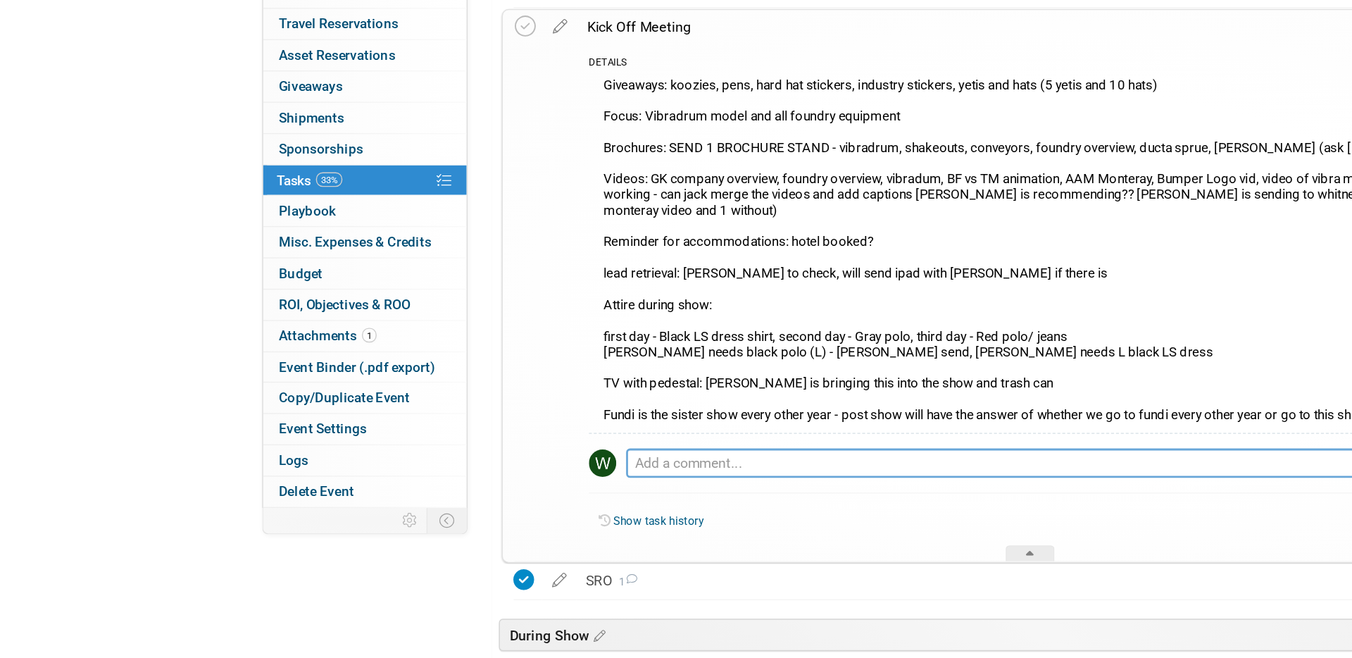
scroll to position [99, 0]
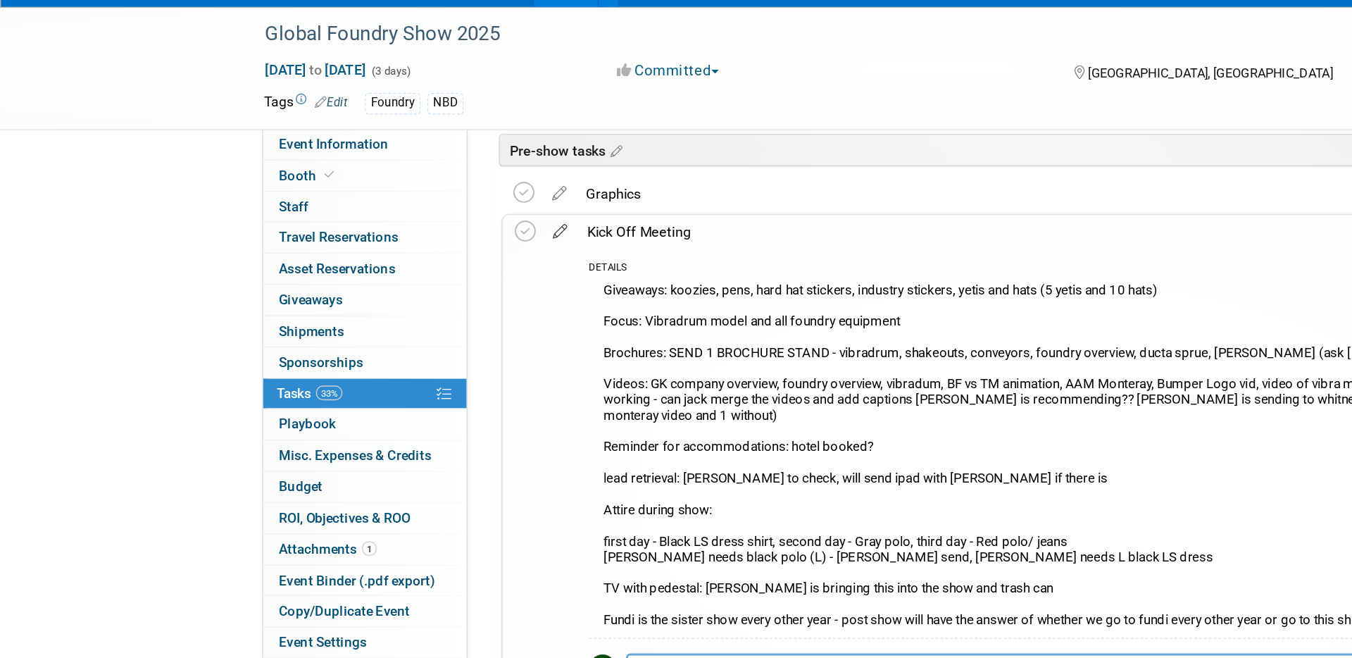
click at [406, 200] on icon at bounding box center [403, 194] width 25 height 18
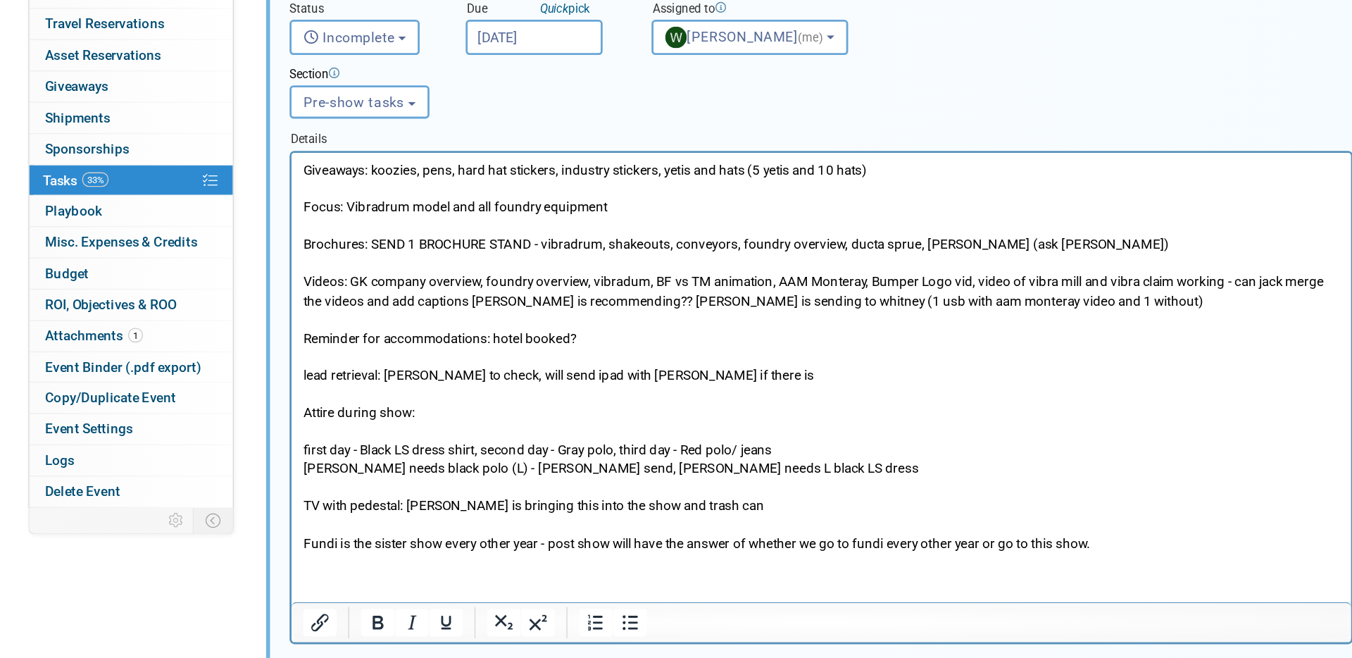
scroll to position [166, 0]
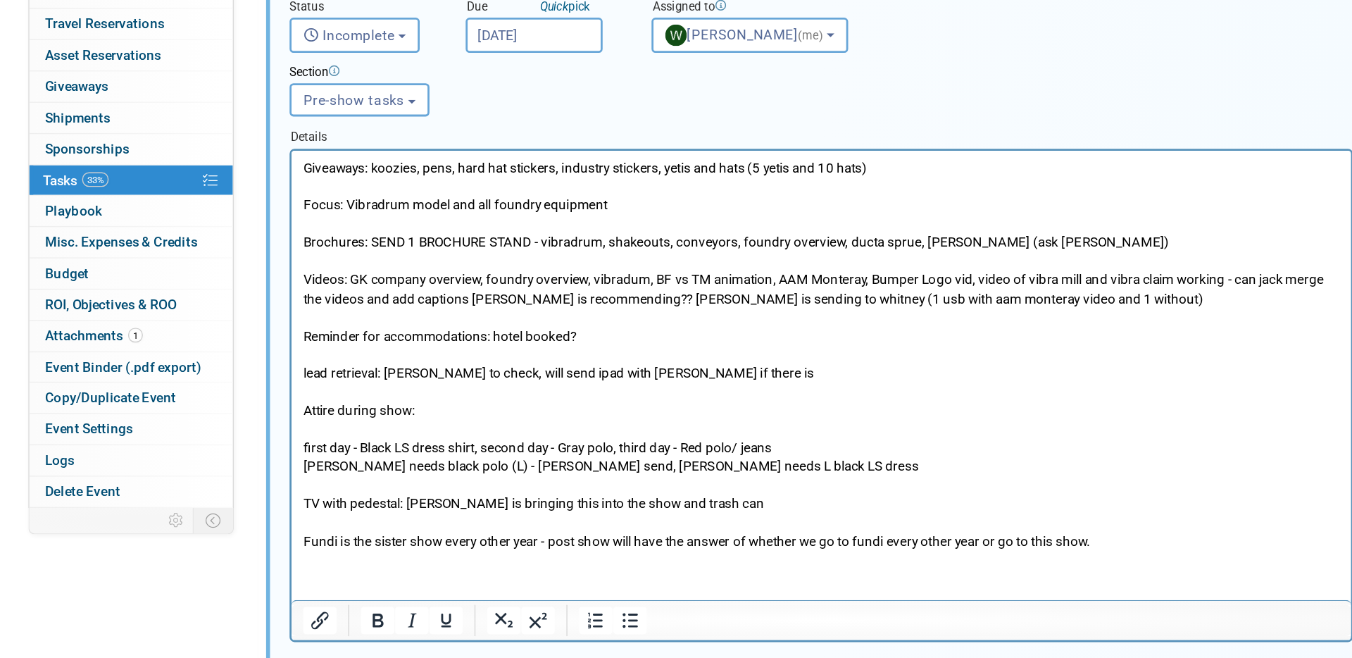
click at [363, 349] on p "Giveaways: koozies, pens, hard hat stickers, industry stickers, yetis and hats …" at bounding box center [672, 297] width 747 height 282
click at [354, 363] on p "Giveaways: koozies, pens, hard hat stickers, industry stickers, yetis and hats …" at bounding box center [672, 297] width 747 height 282
click at [432, 363] on p "Giveaways: koozies, pens, hard hat stickers, industry stickers, yetis and hats …" at bounding box center [672, 297] width 747 height 282
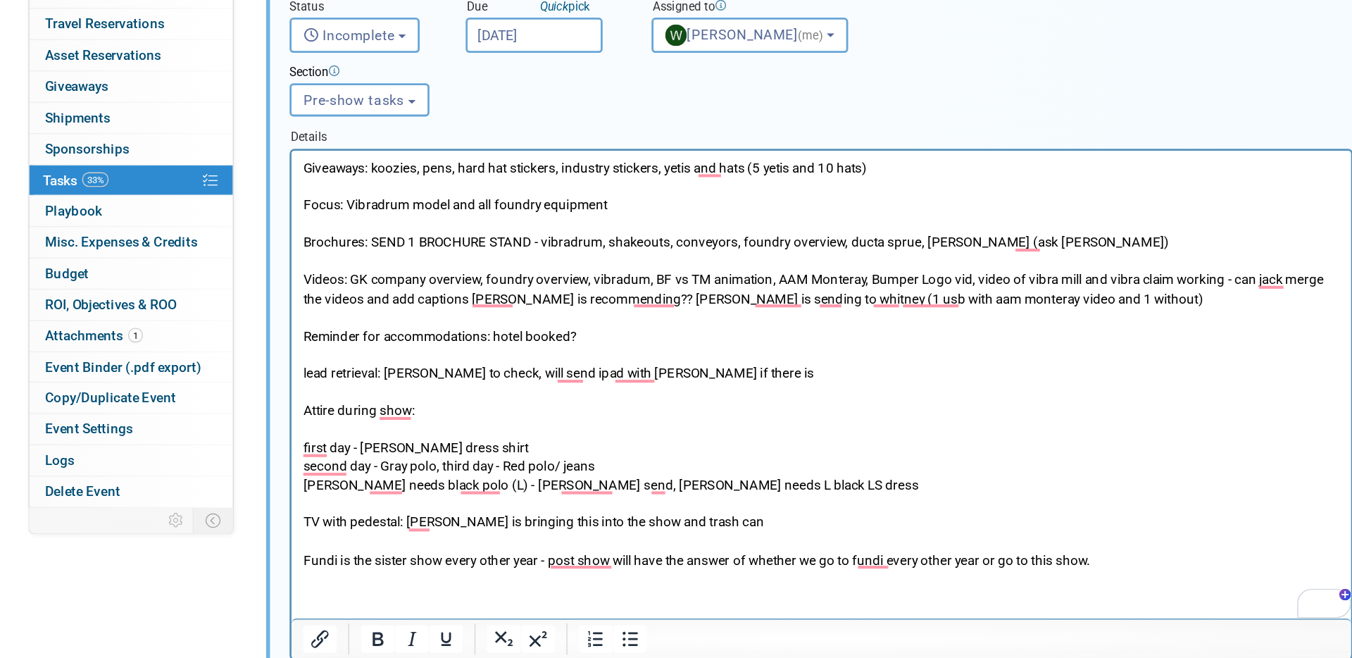
click at [439, 363] on p "Giveaways: koozies, pens, hard hat stickers, industry stickers, yetis and hats …" at bounding box center [672, 263] width 747 height 215
drag, startPoint x: 406, startPoint y: 390, endPoint x: 373, endPoint y: 390, distance: 33.1
click at [373, 390] on p "second day - Gray polo, third day - Red polo/ jeans [PERSON_NAME] needs black p…" at bounding box center [672, 411] width 747 height 80
click at [456, 374] on p "second day - Gray polo, third day - Red polo/ jeans [PERSON_NAME] needs black p…" at bounding box center [672, 411] width 747 height 80
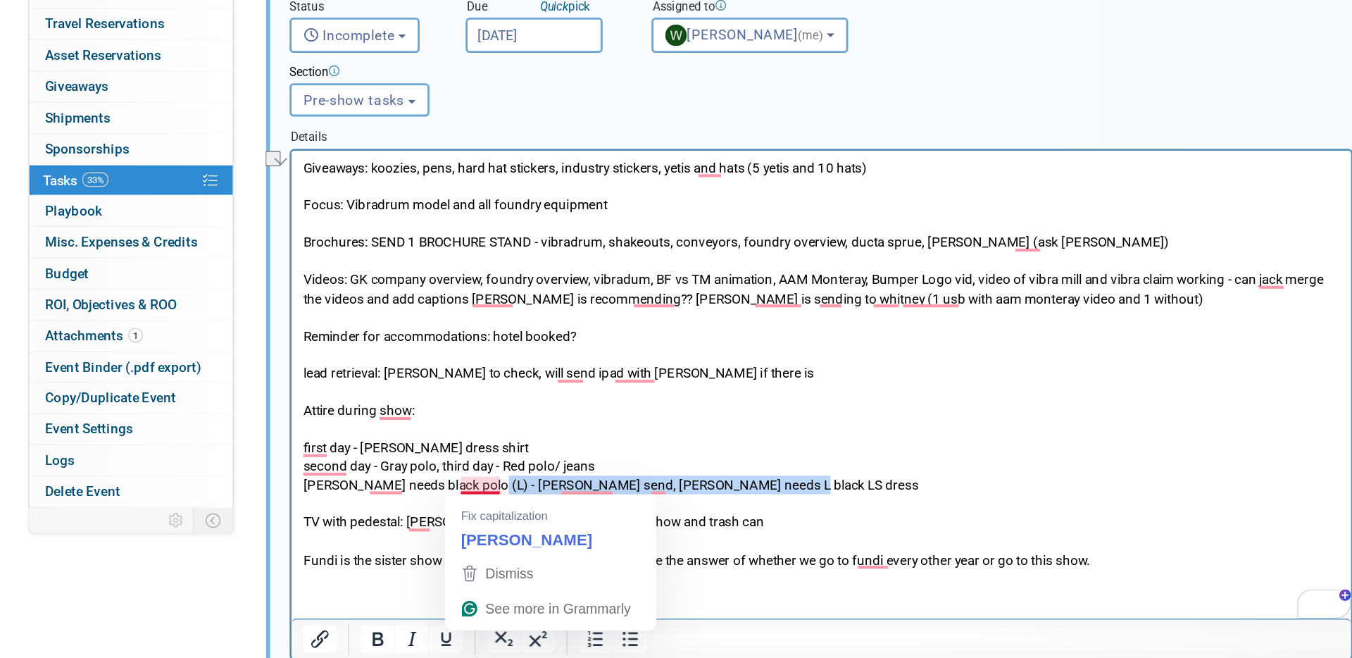
drag, startPoint x: 626, startPoint y: 385, endPoint x: 421, endPoint y: 387, distance: 205.7
click at [421, 387] on p "second day - Gray polo, third day - Red polo/ jeans [PERSON_NAME] needs black p…" at bounding box center [672, 411] width 747 height 80
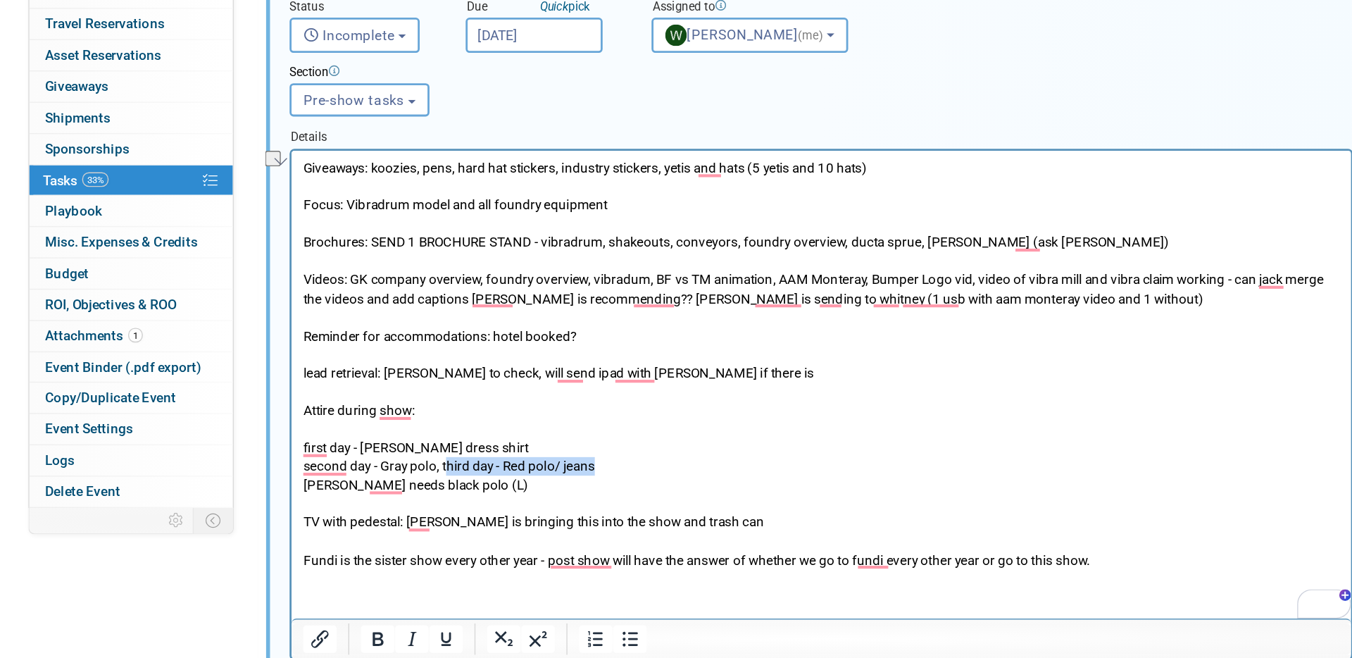
drag, startPoint x: 514, startPoint y: 378, endPoint x: 401, endPoint y: 375, distance: 112.8
click at [401, 375] on p "second day - Gray polo, third day - Red polo/ jeans [PERSON_NAME] needs black p…" at bounding box center [672, 411] width 747 height 80
click at [365, 378] on p "second day - Gray [PERSON_NAME] needs black polo (L) TV with pedestal: [PERSON_…" at bounding box center [672, 411] width 747 height 80
click at [384, 388] on p "second day - Black LS [PERSON_NAME] needs black polo (L) TV with pedestal: [PER…" at bounding box center [672, 411] width 747 height 80
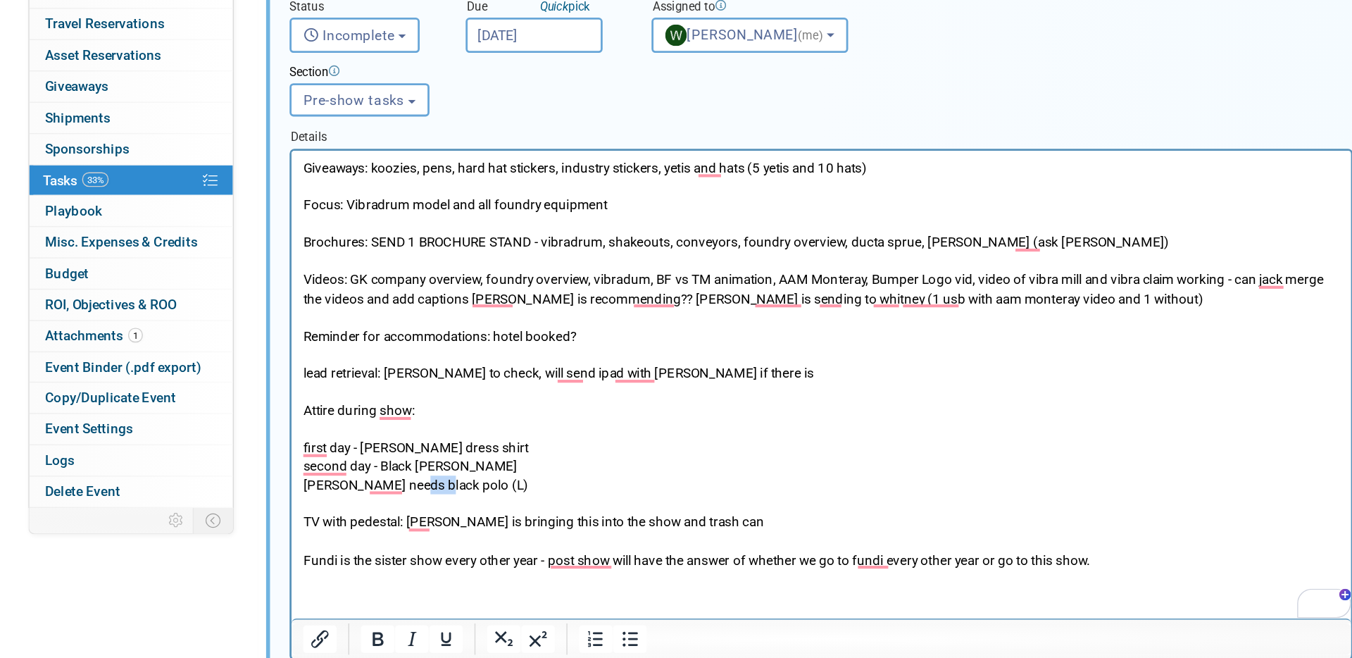
click at [384, 388] on p "second day - Black LS [PERSON_NAME] needs black polo (L) TV with pedestal: [PER…" at bounding box center [672, 411] width 747 height 80
drag, startPoint x: 427, startPoint y: 380, endPoint x: 355, endPoint y: 378, distance: 71.9
click at [355, 378] on p "second day - Black LS [PERSON_NAME] needs black [PERSON_NAME] (L) TV with pedes…" at bounding box center [672, 411] width 747 height 80
drag, startPoint x: 421, startPoint y: 390, endPoint x: 401, endPoint y: 390, distance: 19.7
click at [401, 390] on p "second day - Gray [PERSON_NAME] needs black [PERSON_NAME] (L) TV with pedestal:…" at bounding box center [672, 411] width 747 height 80
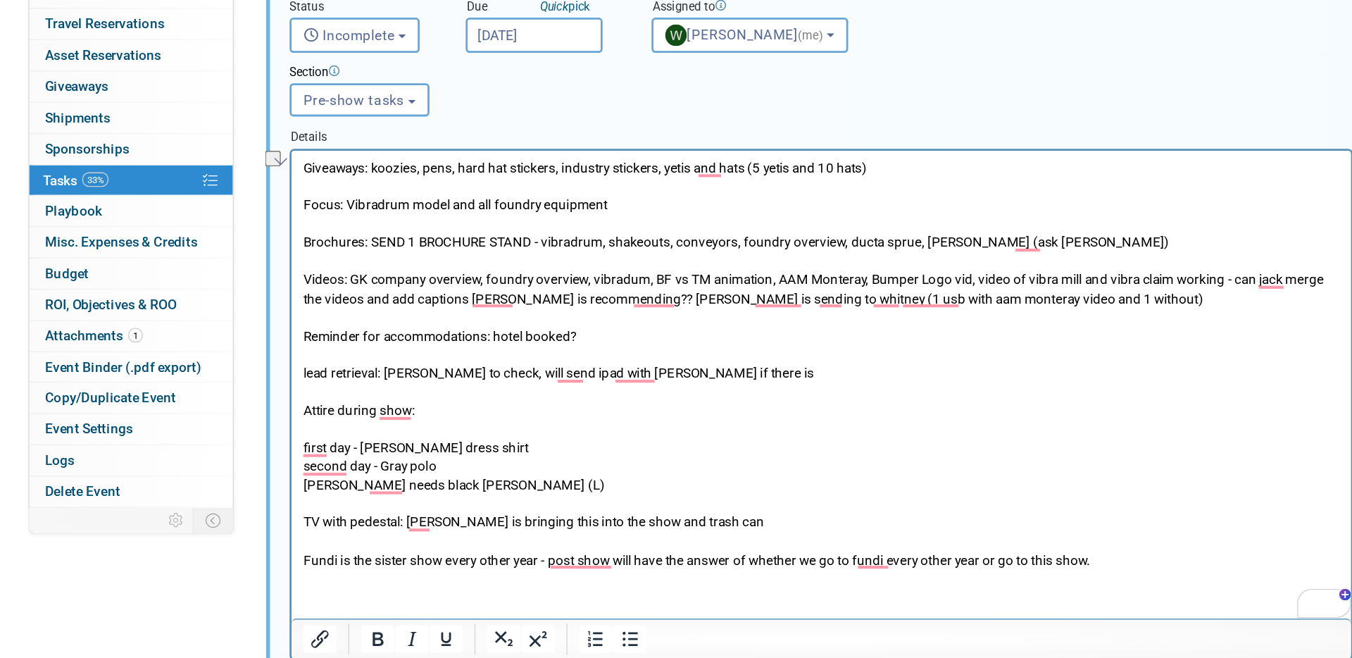
click at [402, 378] on p "second day - Gray [PERSON_NAME] needs black [PERSON_NAME] (L) TV with pedestal:…" at bounding box center [672, 411] width 747 height 80
drag, startPoint x: 346, startPoint y: 390, endPoint x: 289, endPoint y: 389, distance: 56.4
click at [291, 389] on html "Giveaways: koozies, pens, hard hat stickers, industry stickers, yetis and hats …" at bounding box center [672, 300] width 763 height 301
click at [433, 391] on p "second day - Gray polo Third day - black [PERSON_NAME] (L) TV with pedestal: [P…" at bounding box center [672, 411] width 747 height 80
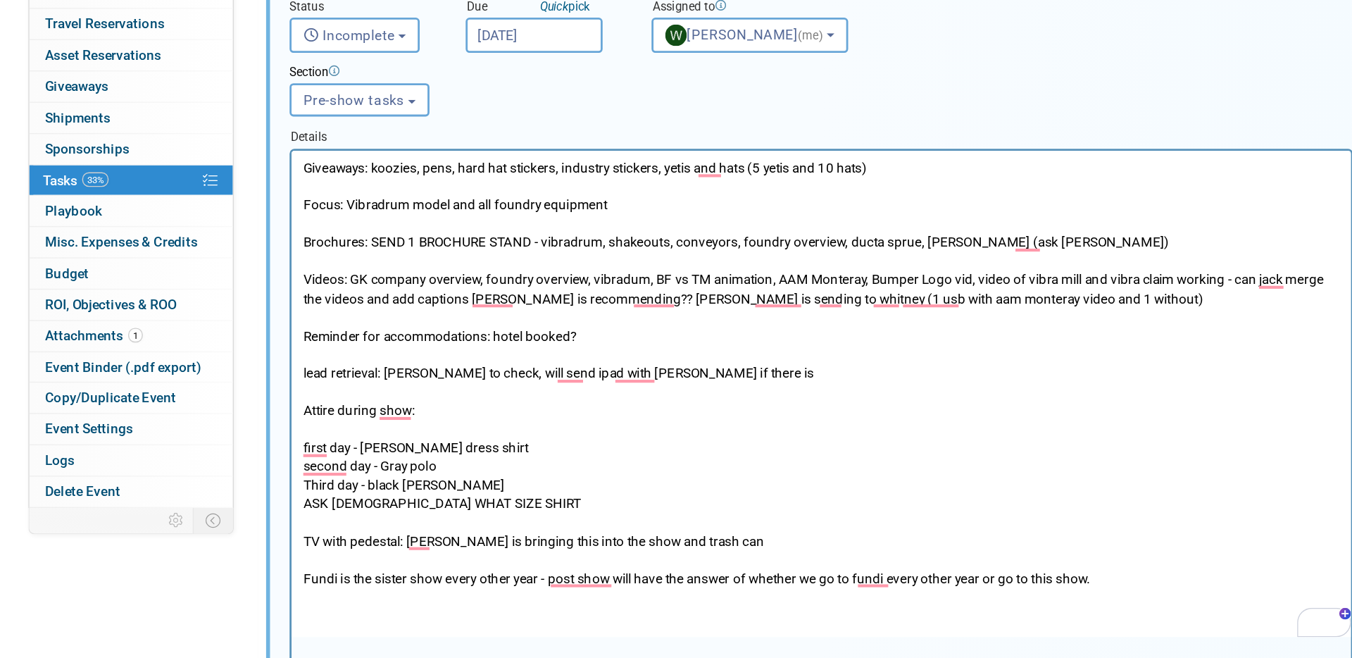
click at [351, 404] on p "ASK [DEMOGRAPHIC_DATA] WHAT SIZE SHIRT TV with pedestal: [PERSON_NAME] is bring…" at bounding box center [672, 430] width 747 height 67
click at [492, 403] on p "ASK [DEMOGRAPHIC_DATA][PERSON_NAME] WHAT SIZE SHIRT TV with pedestal: [PERSON_N…" at bounding box center [672, 430] width 747 height 67
click at [445, 367] on p "Giveaways: koozies, pens, hard hat stickers, industry stickers, yetis and hats …" at bounding box center [672, 263] width 747 height 215
click at [422, 374] on p "second day - Gray polo Third day - black [PERSON_NAME]" at bounding box center [672, 384] width 747 height 27
click at [430, 392] on p "second day - Gray polo, black pants Third day - black [PERSON_NAME]" at bounding box center [672, 384] width 747 height 27
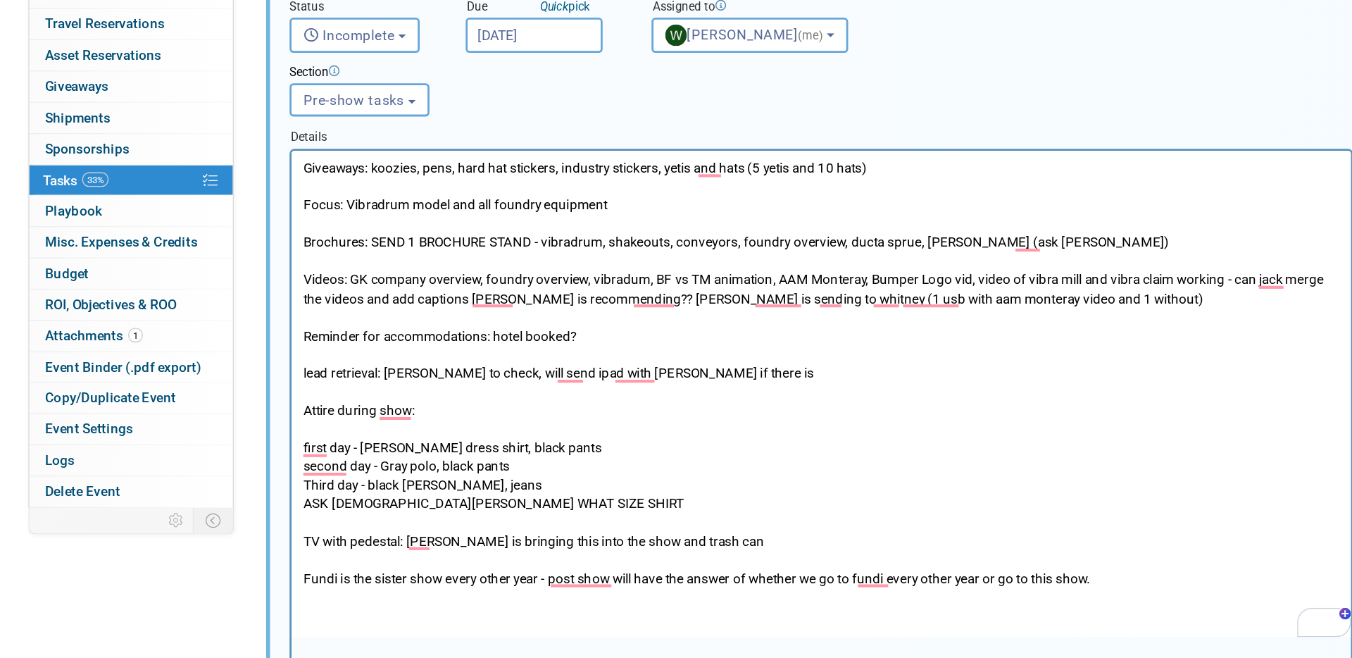
click at [495, 388] on p "second day - Gray polo, black pants Third day - black [PERSON_NAME], jeans" at bounding box center [672, 384] width 747 height 27
click at [401, 346] on p "Giveaways: koozies, pens, hard hat stickers, industry stickers, yetis and hats …" at bounding box center [672, 263] width 747 height 215
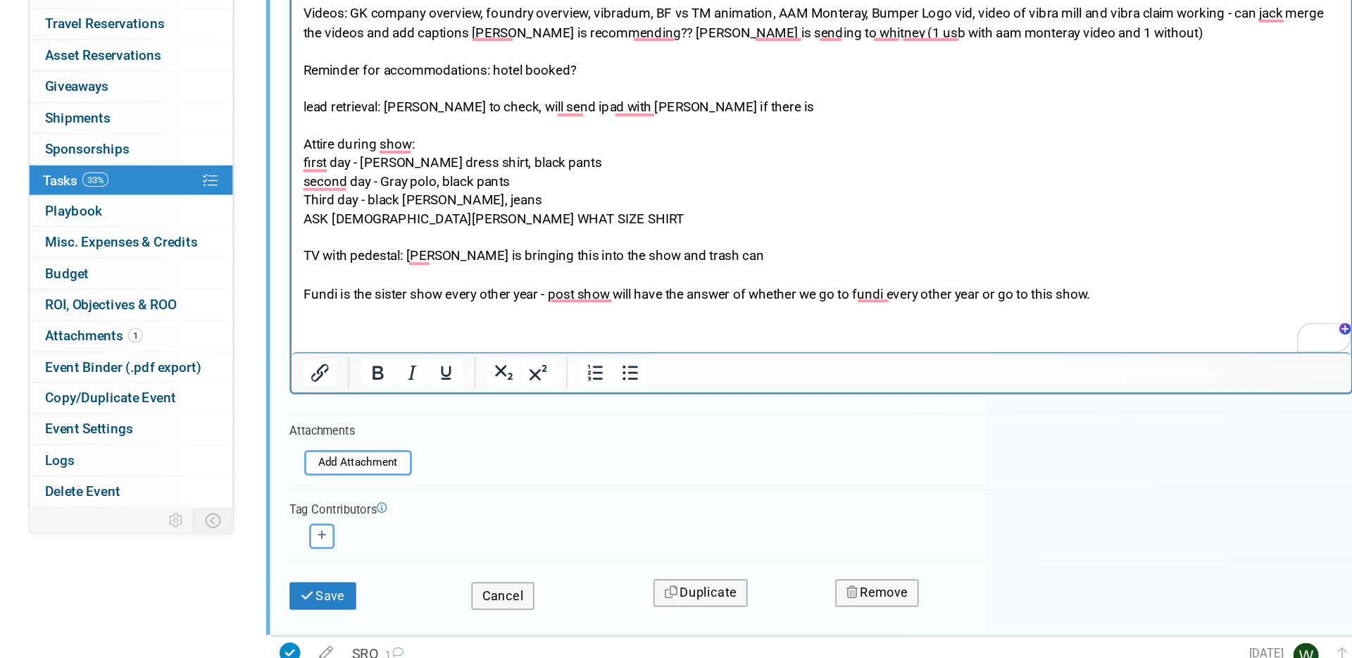
scroll to position [361, 0]
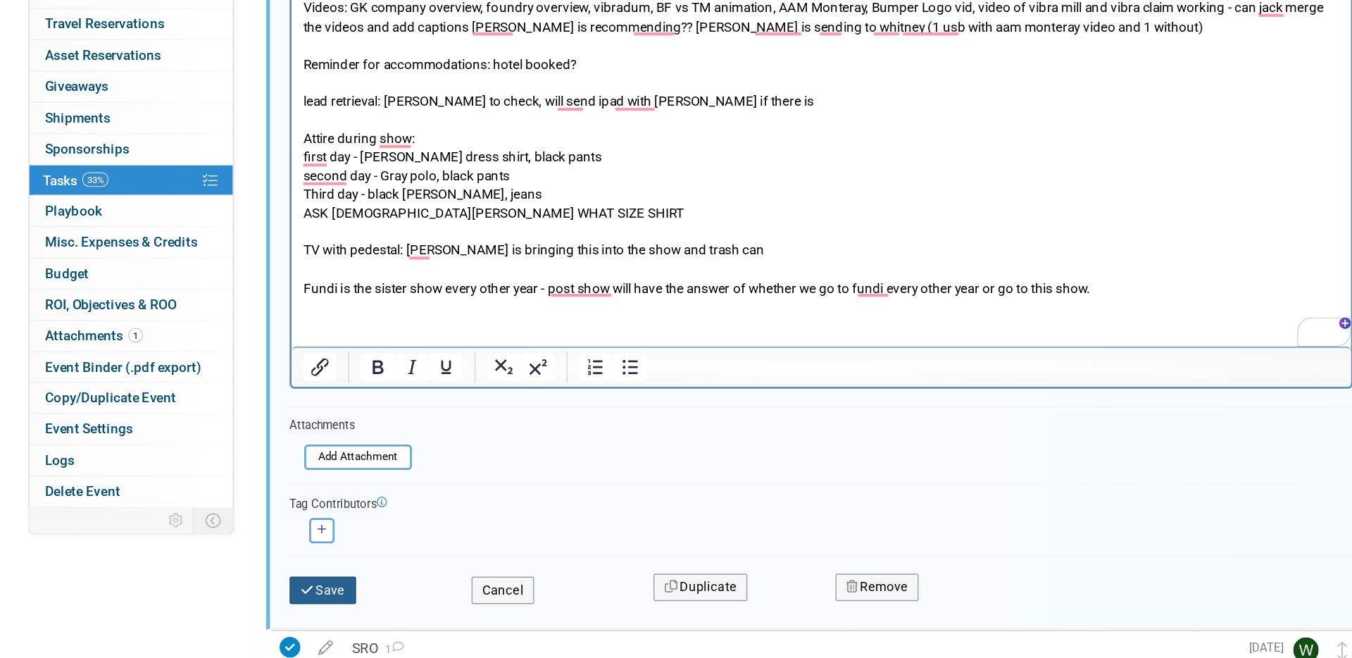
click at [394, 608] on icon "submit" at bounding box center [390, 608] width 11 height 9
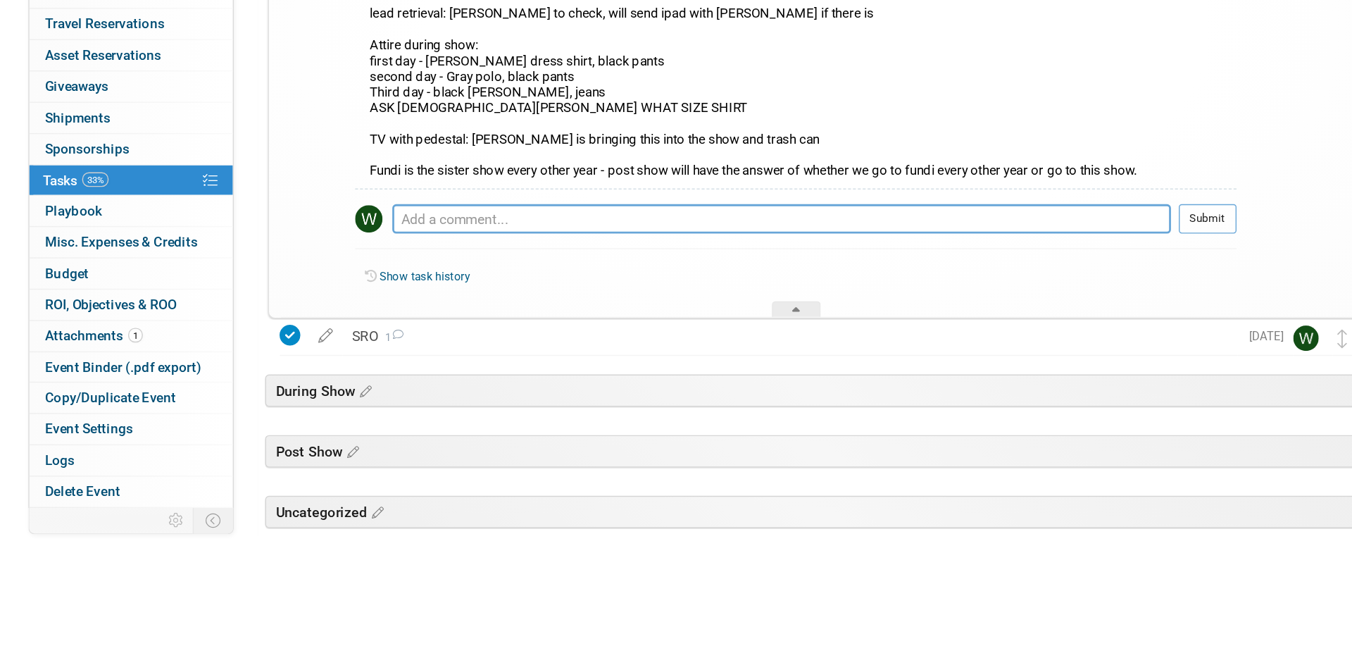
scroll to position [263, 0]
